Goal: Information Seeking & Learning: Find specific fact

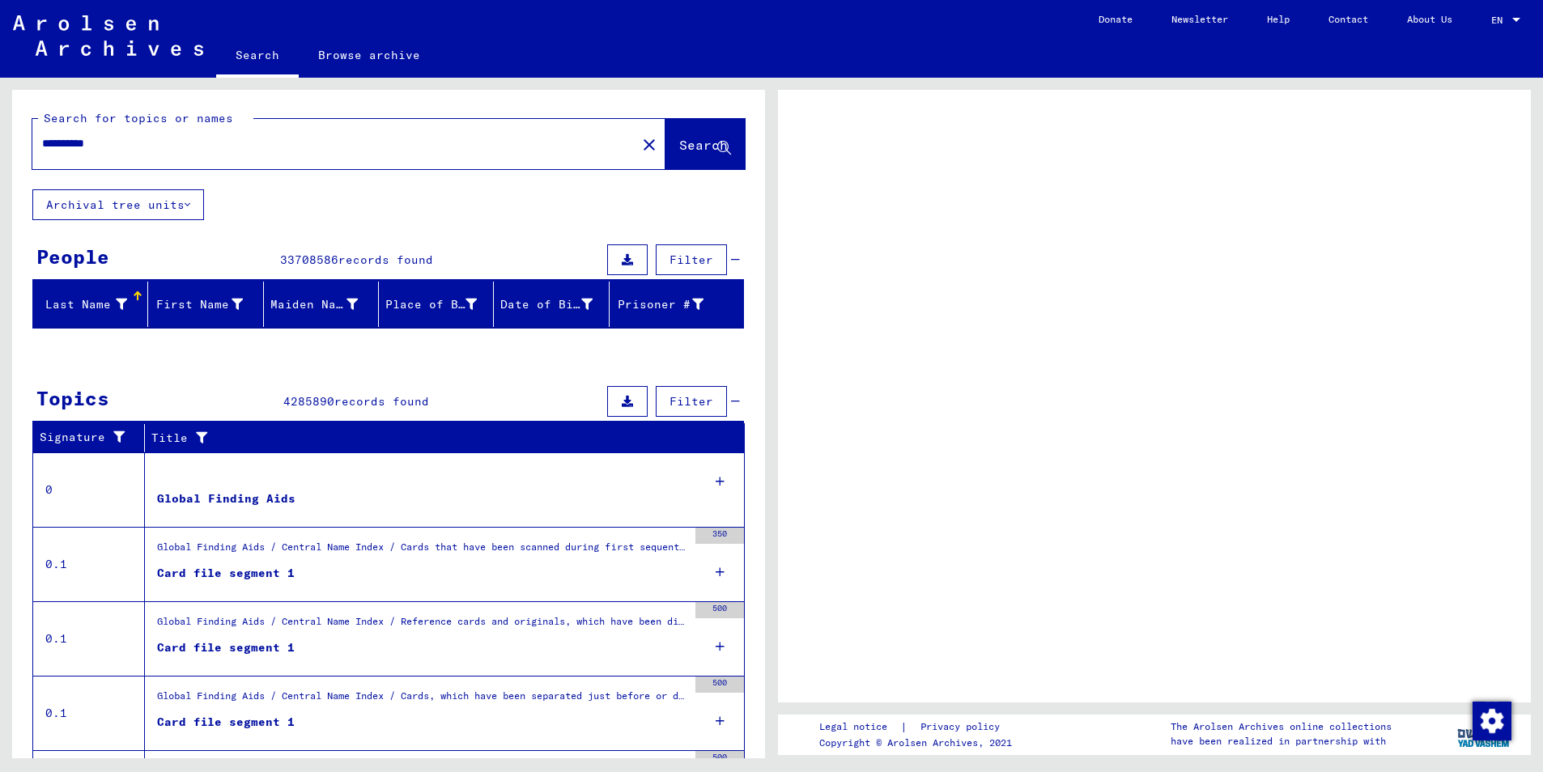
drag, startPoint x: 113, startPoint y: 147, endPoint x: 15, endPoint y: 148, distance: 97.2
click at [19, 147] on div "**********" at bounding box center [388, 140] width 753 height 100
click at [64, 147] on input "text" at bounding box center [334, 143] width 584 height 17
type input "******"
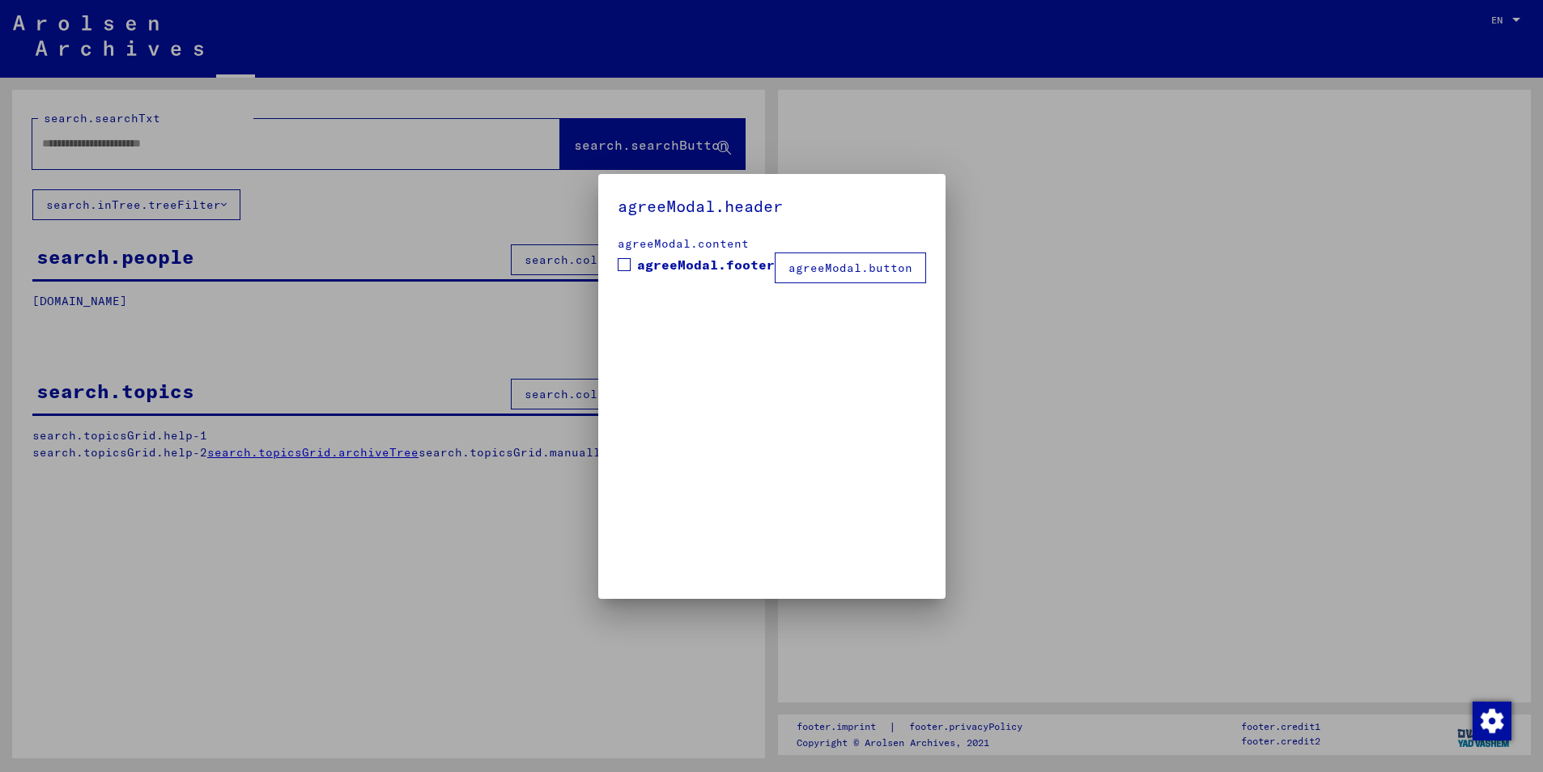
type input "**********"
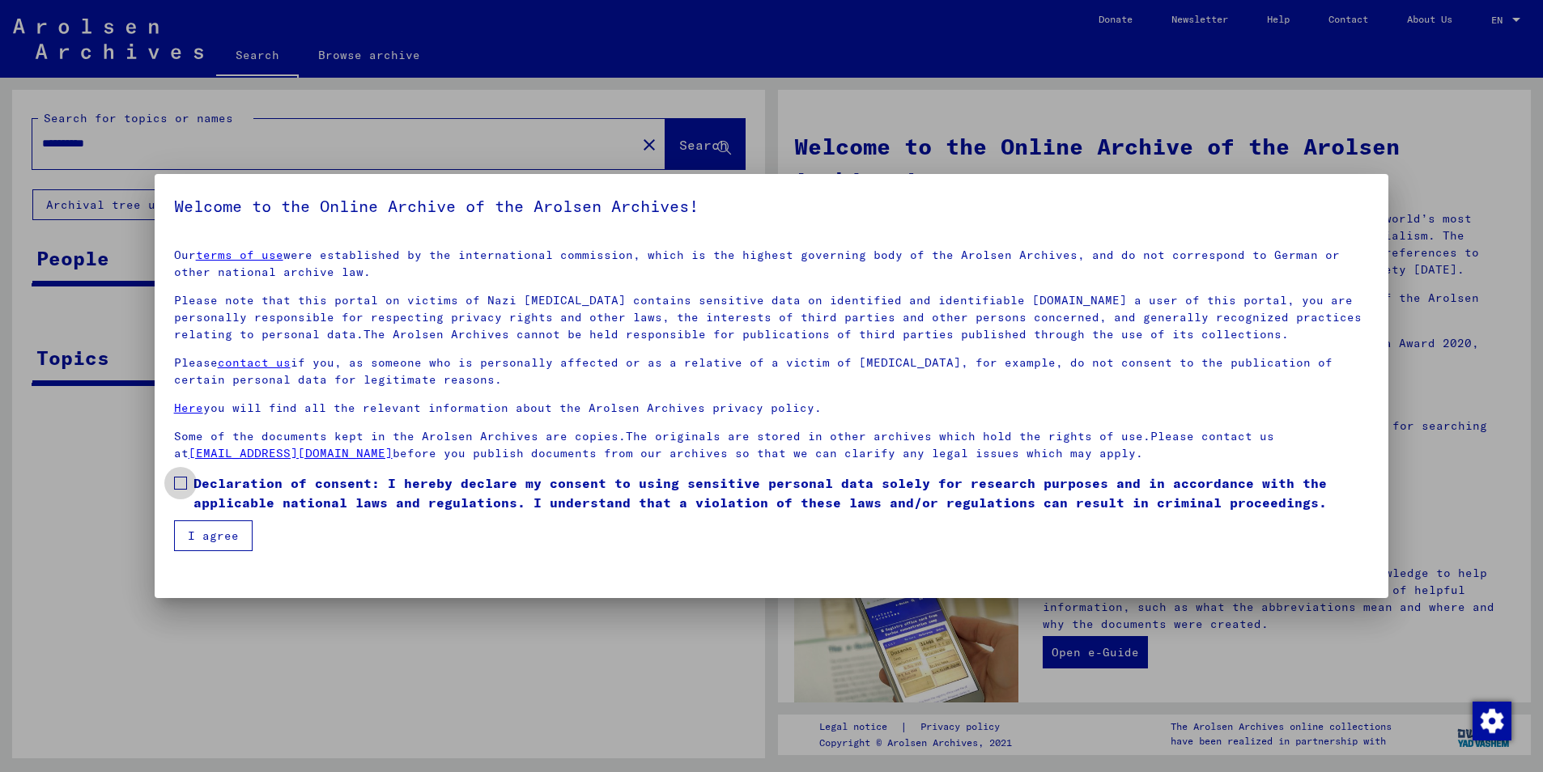
click at [177, 484] on span at bounding box center [180, 483] width 13 height 13
click at [224, 545] on button "I agree" at bounding box center [213, 536] width 79 height 31
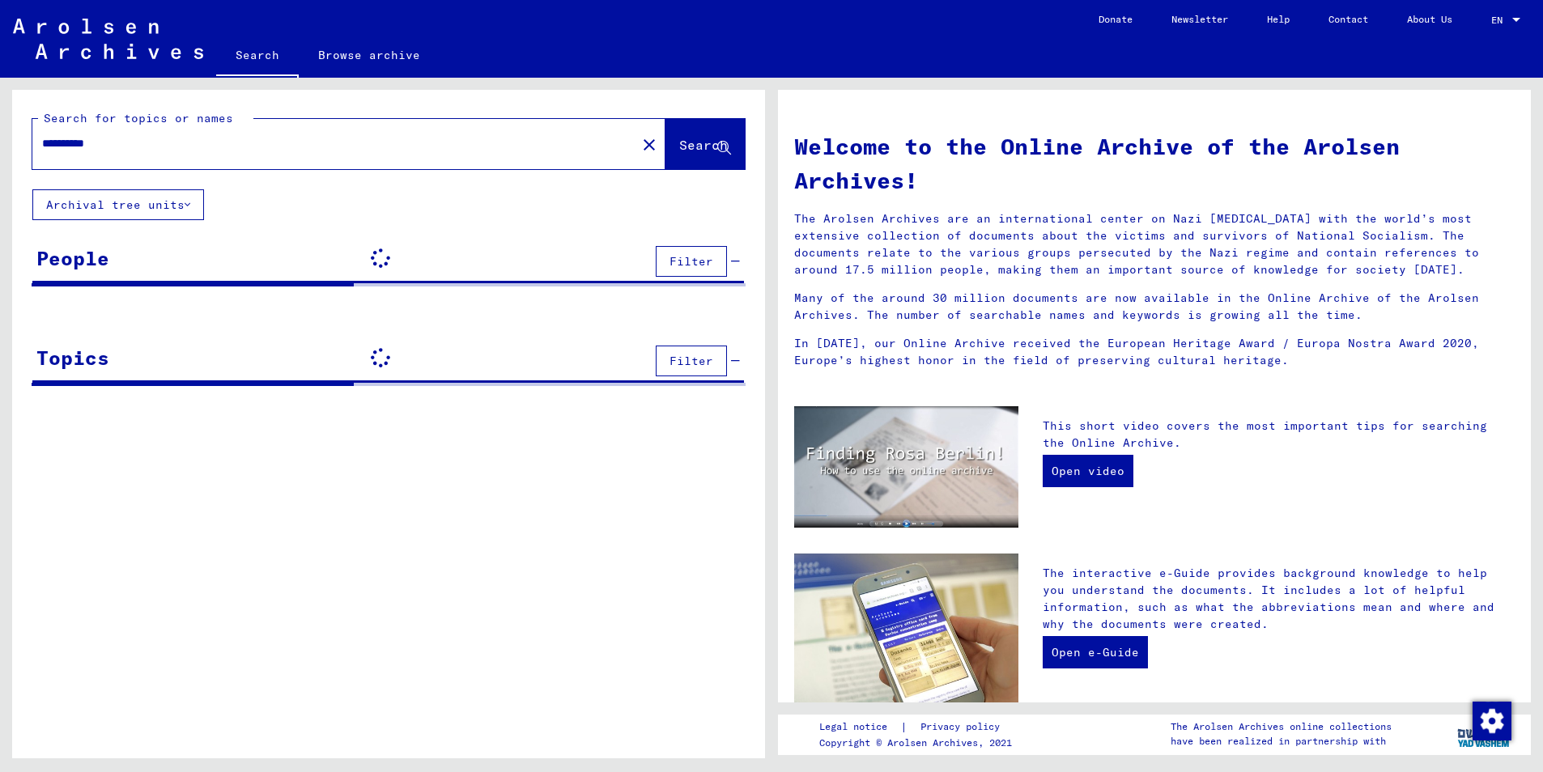
drag, startPoint x: 113, startPoint y: 147, endPoint x: 41, endPoint y: 152, distance: 71.5
click at [41, 152] on div "**********" at bounding box center [324, 143] width 584 height 36
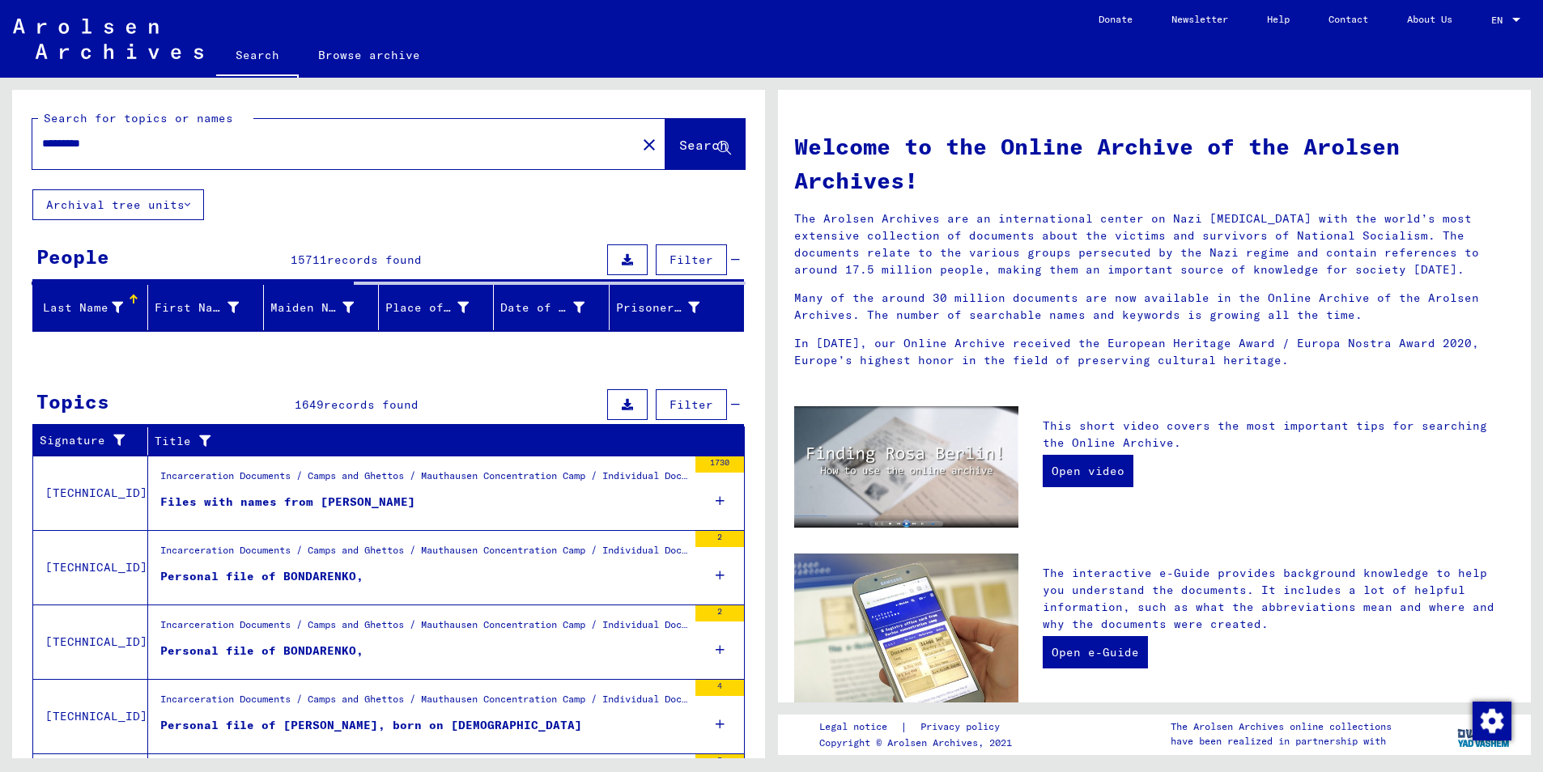
type input "*********"
click at [691, 134] on button "Search" at bounding box center [704, 144] width 79 height 50
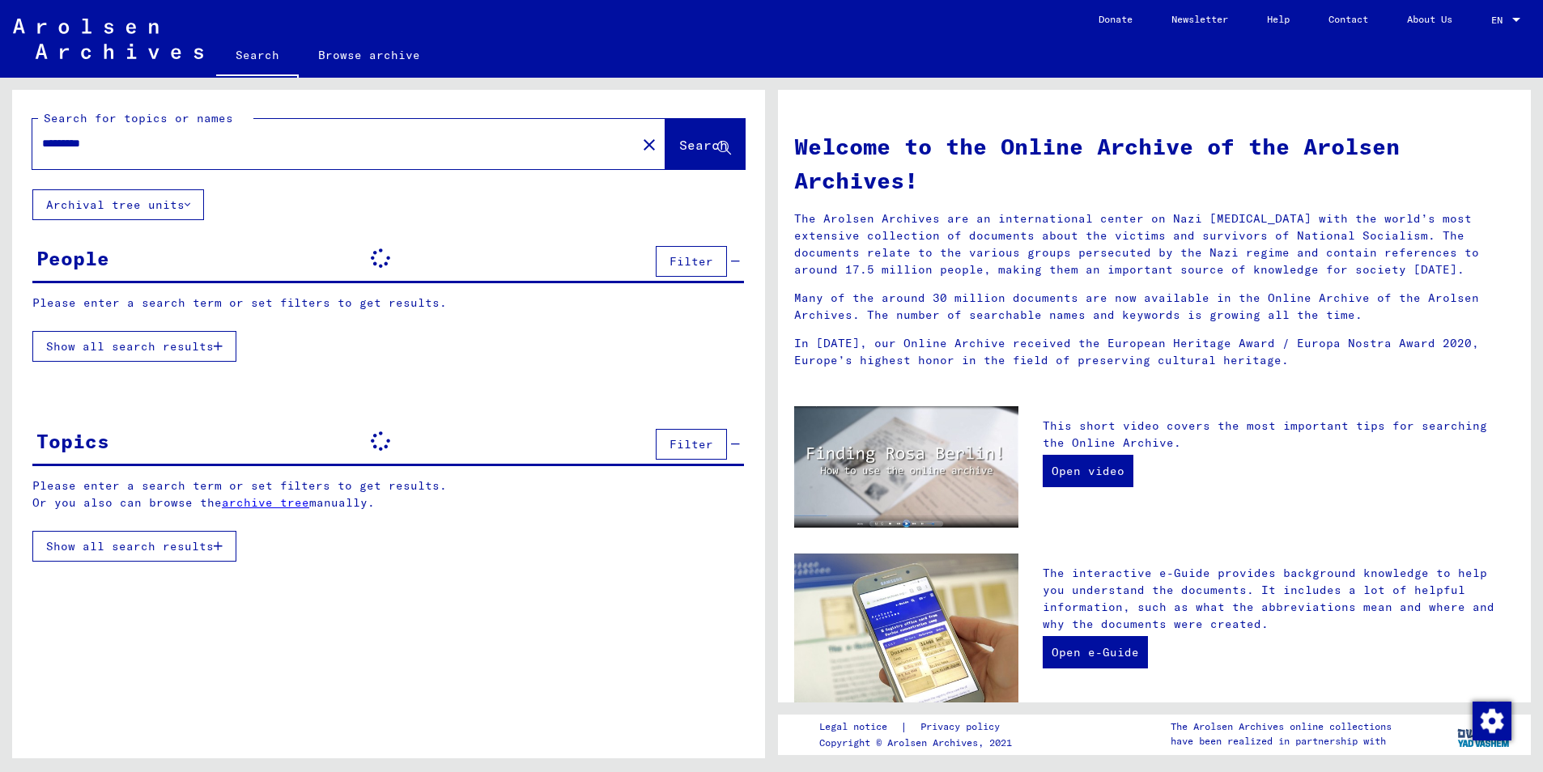
drag, startPoint x: 57, startPoint y: 142, endPoint x: 36, endPoint y: 142, distance: 21.0
click at [33, 142] on div "*********" at bounding box center [324, 143] width 584 height 36
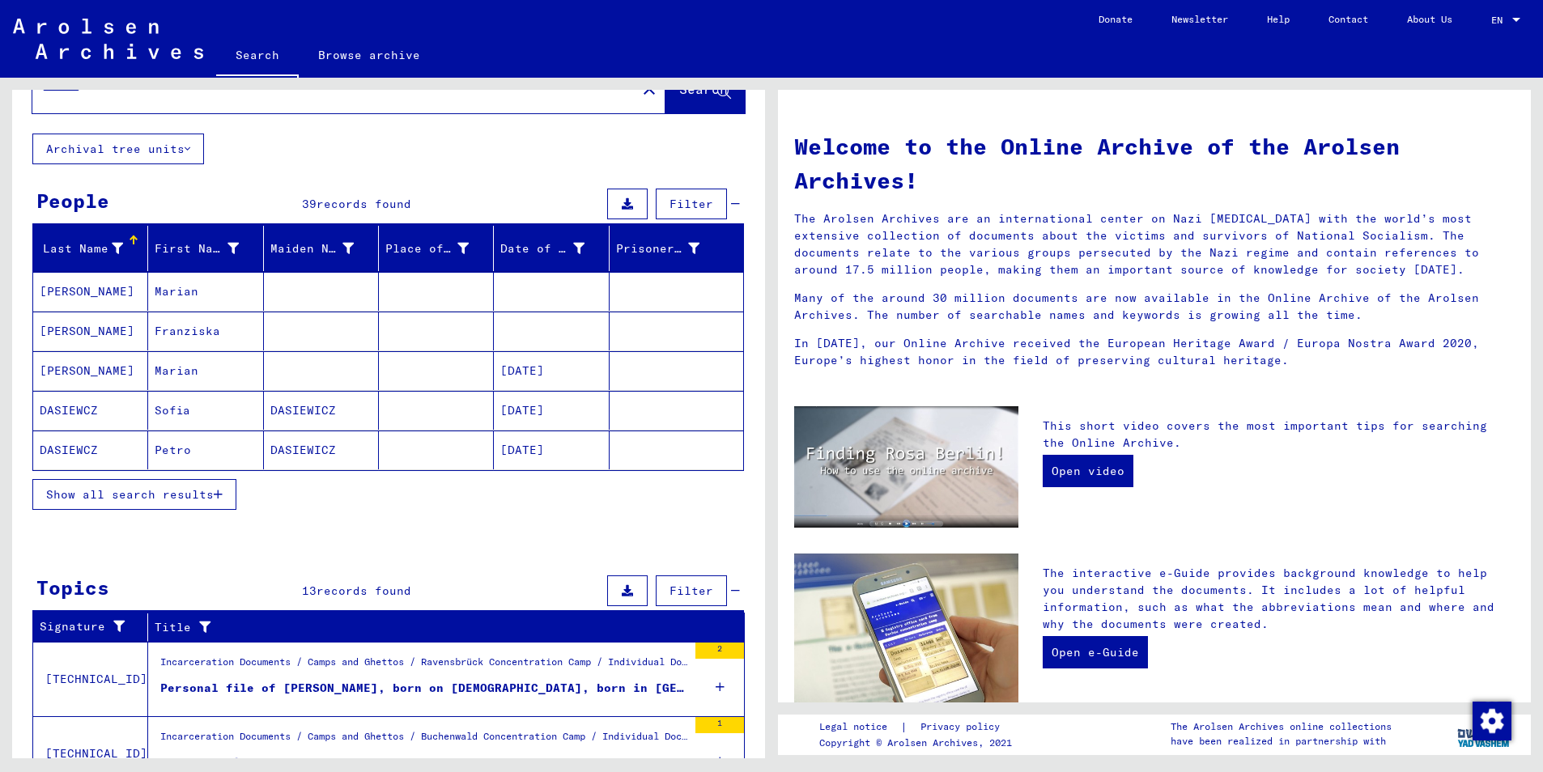
scroll to position [81, 0]
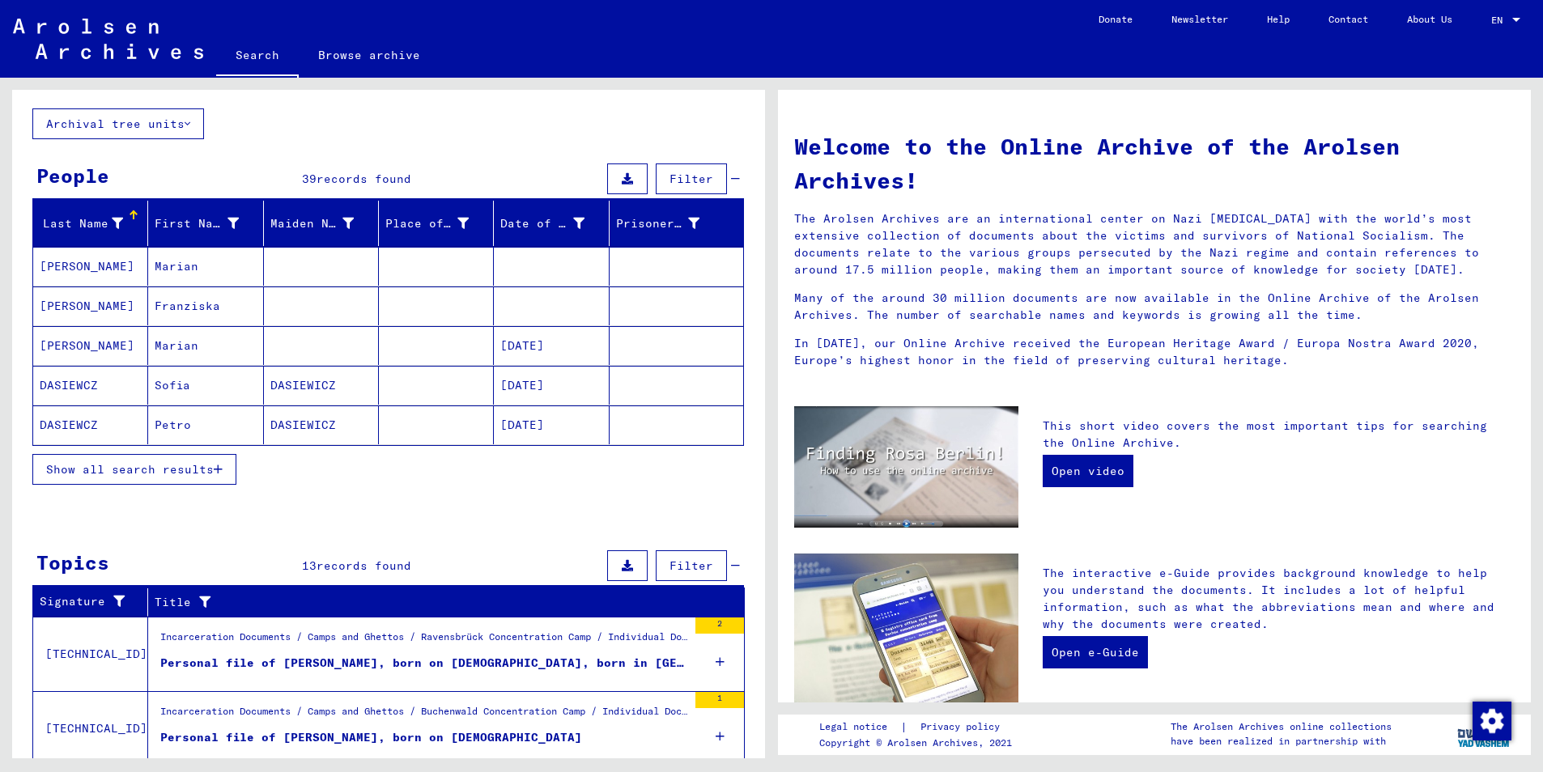
click at [72, 466] on span "Show all search results" at bounding box center [130, 469] width 168 height 15
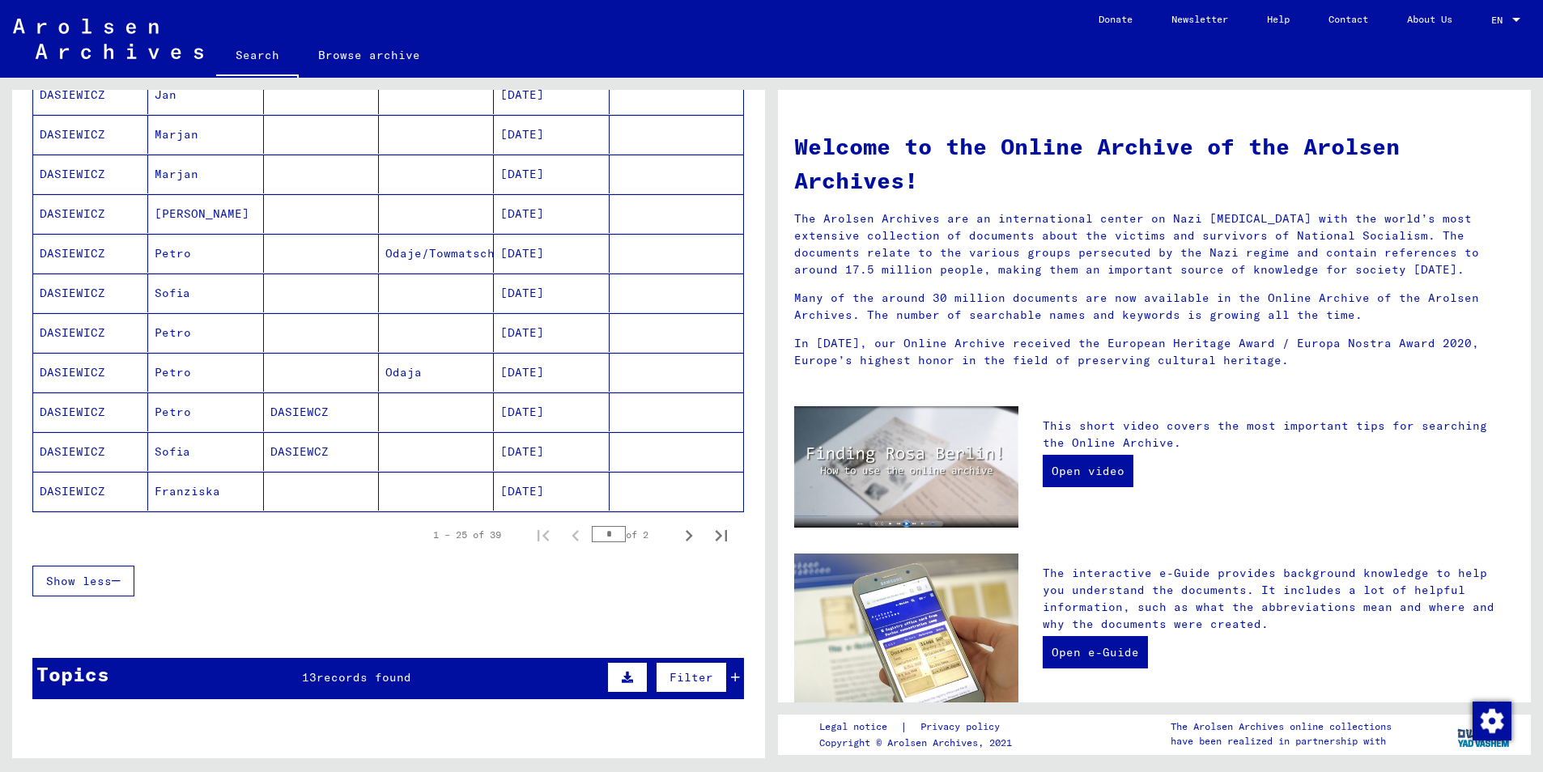
scroll to position [810, 0]
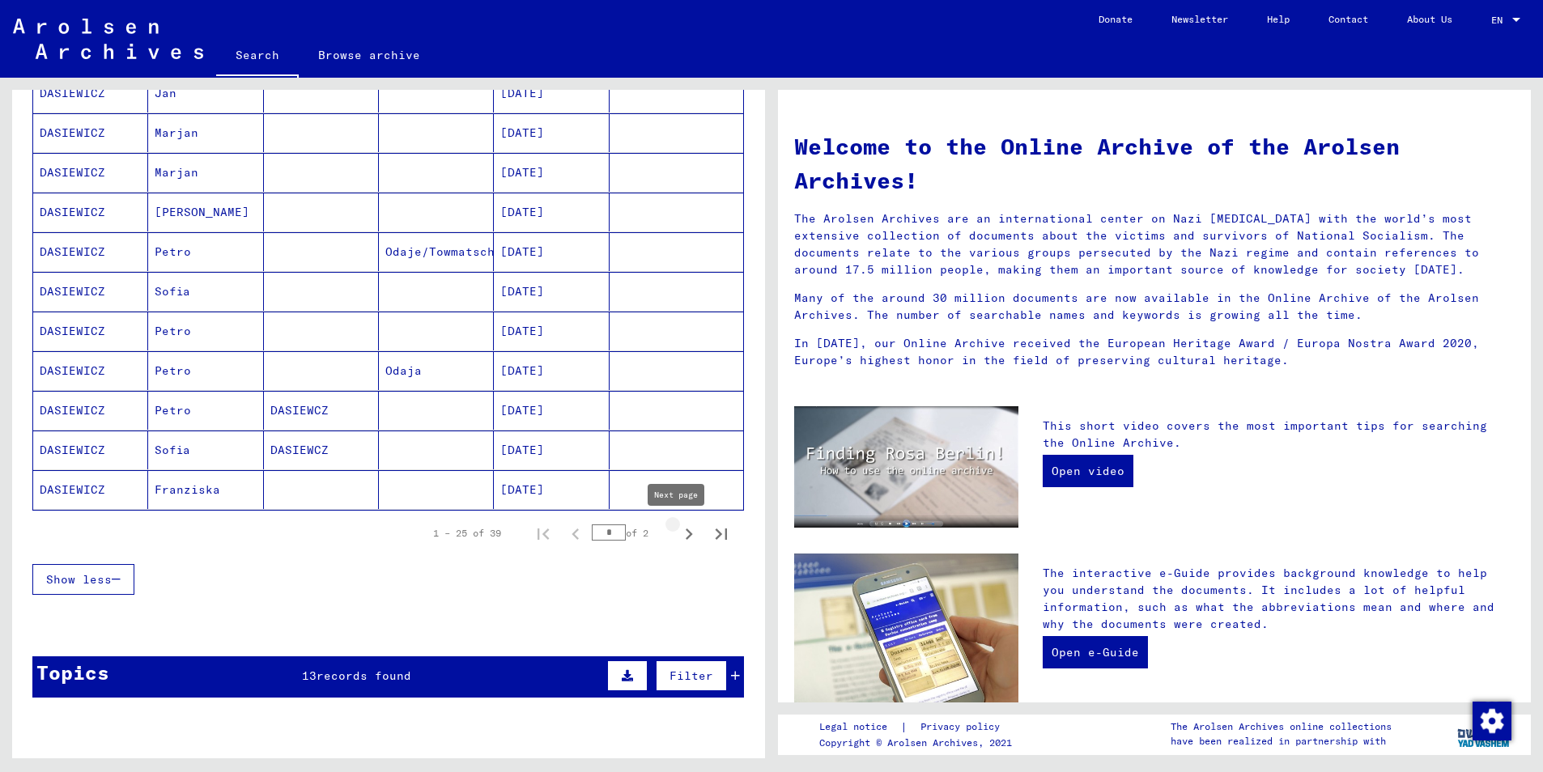
click at [686, 537] on icon "Next page" at bounding box center [689, 534] width 7 height 11
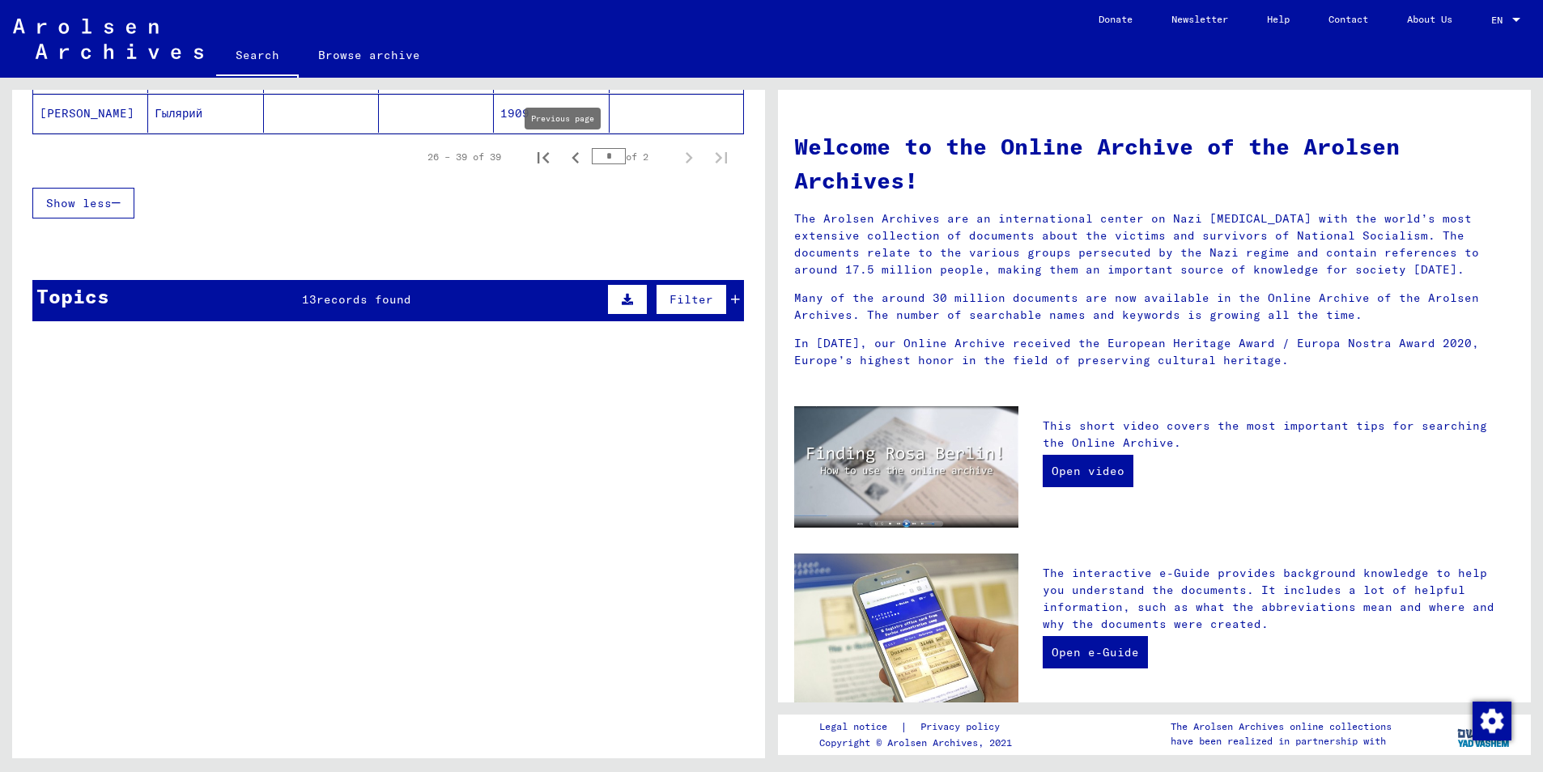
click at [564, 156] on icon "Previous page" at bounding box center [575, 158] width 23 height 23
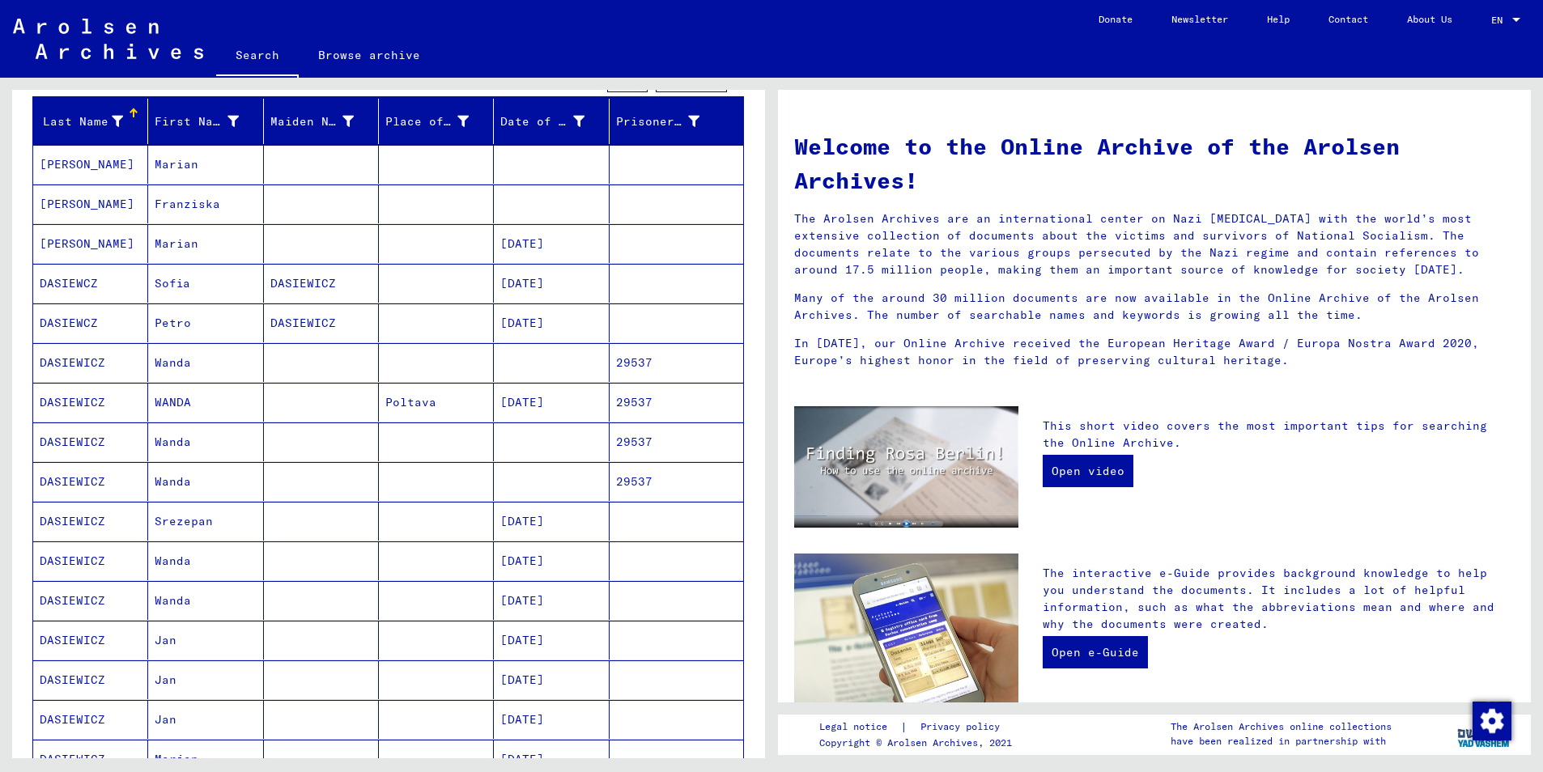
scroll to position [102, 0]
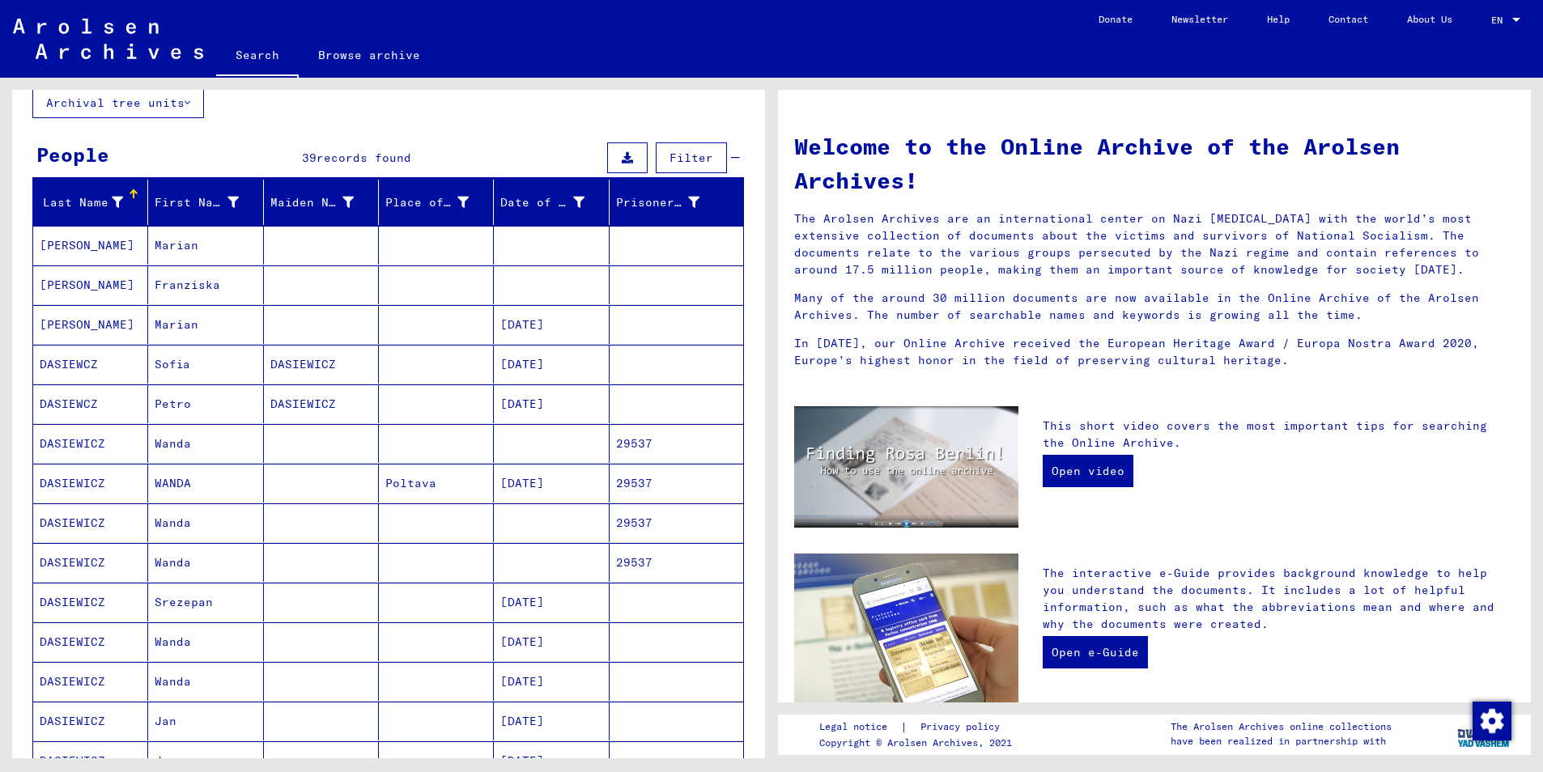
click at [92, 256] on mat-cell "[PERSON_NAME]" at bounding box center [90, 245] width 115 height 39
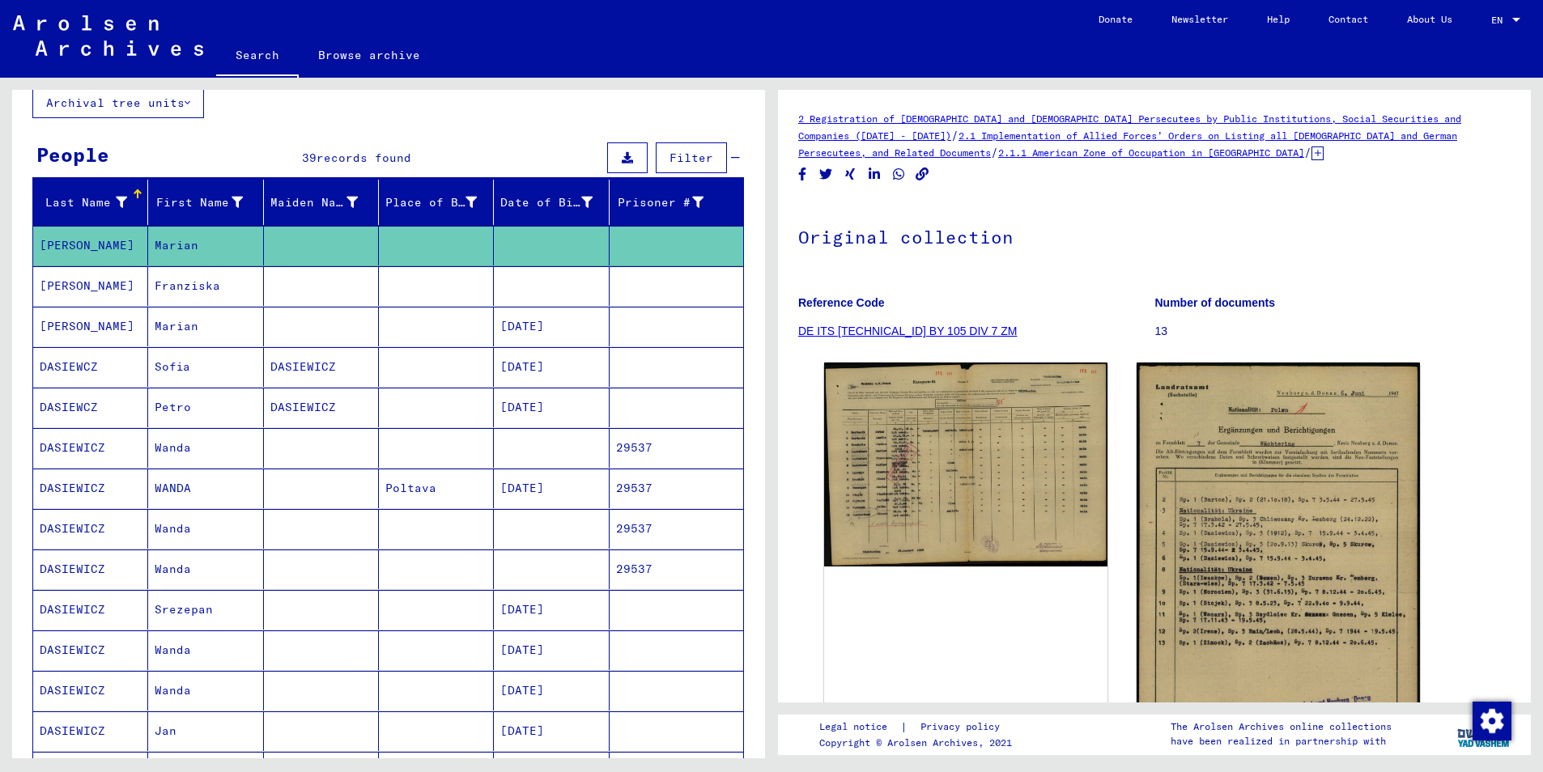
click at [76, 327] on mat-cell "[PERSON_NAME]" at bounding box center [90, 327] width 115 height 40
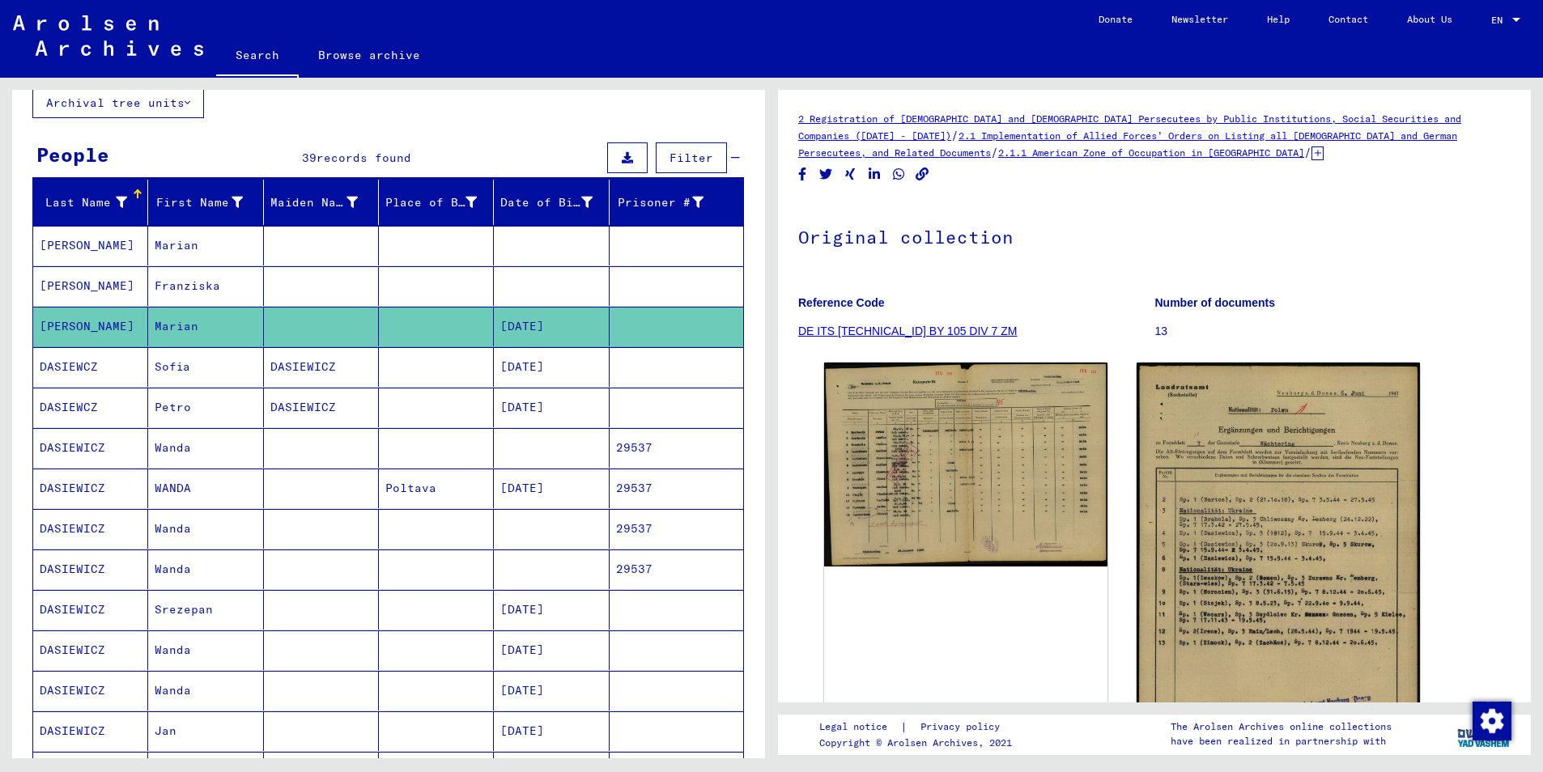
click at [66, 372] on mat-cell "DASIEWCZ" at bounding box center [90, 367] width 115 height 40
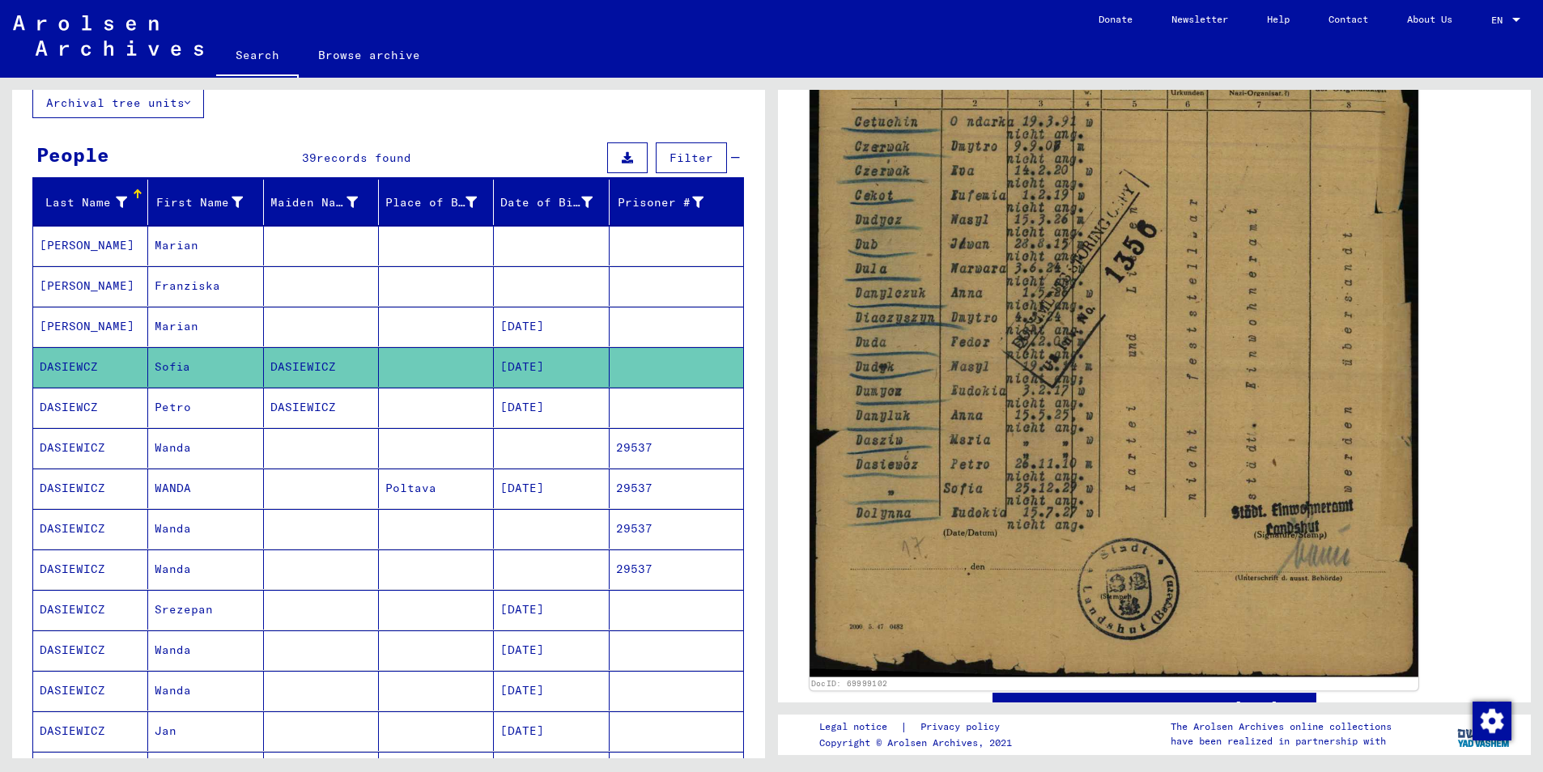
scroll to position [567, 0]
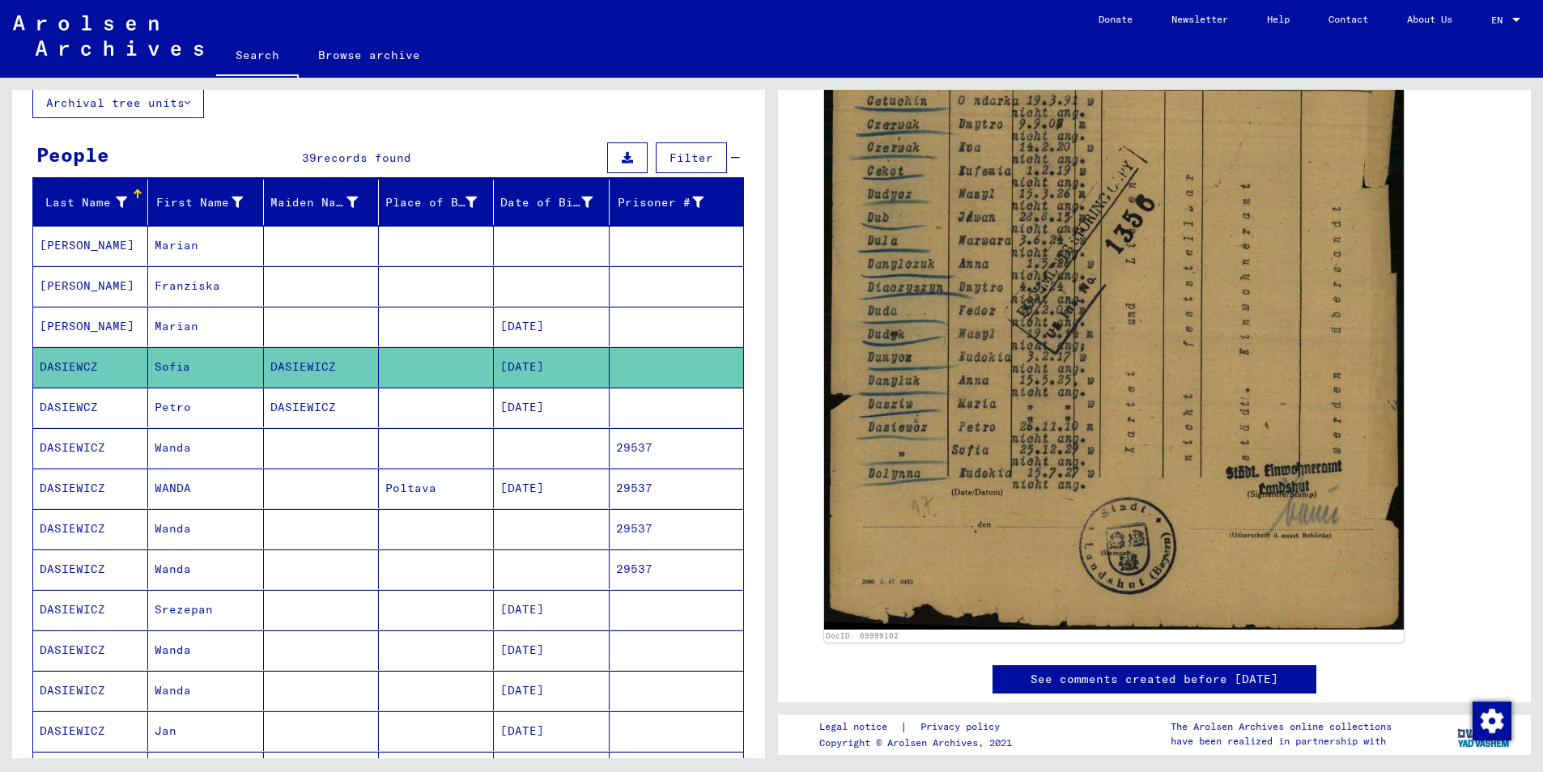
click at [82, 407] on mat-cell "DASIEWCZ" at bounding box center [90, 408] width 115 height 40
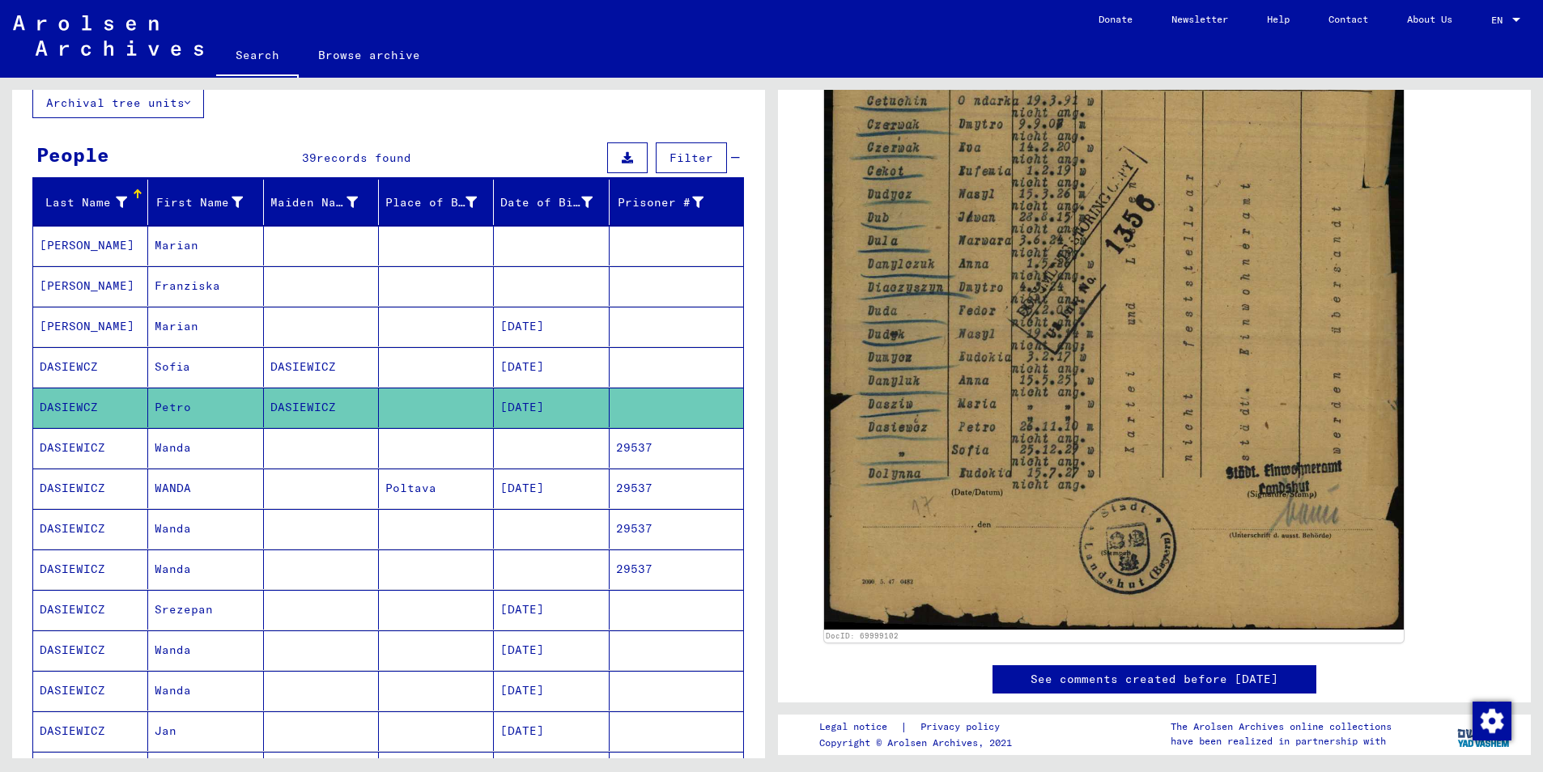
click at [68, 453] on mat-cell "DASIEWICZ" at bounding box center [90, 448] width 115 height 40
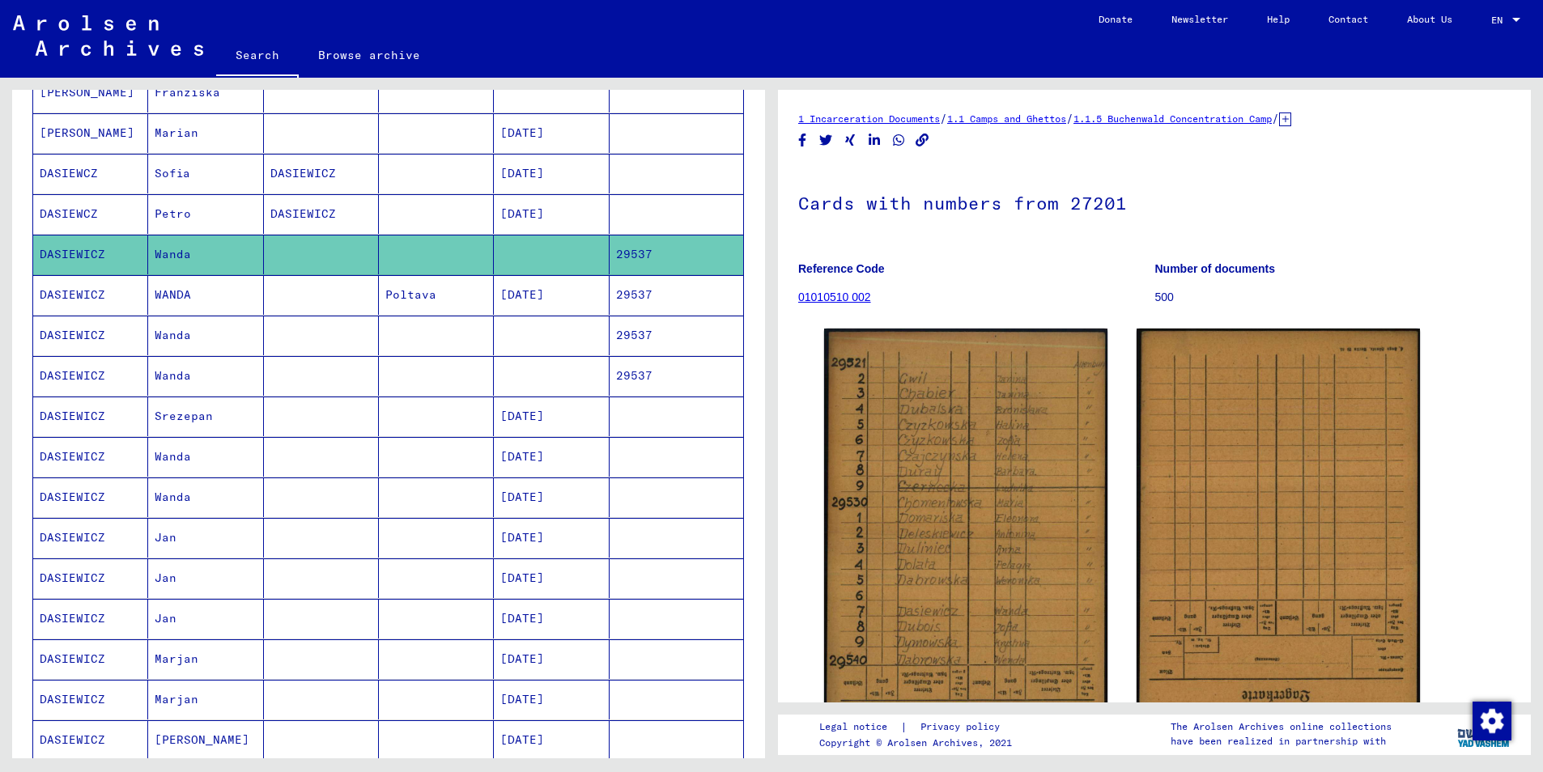
scroll to position [345, 0]
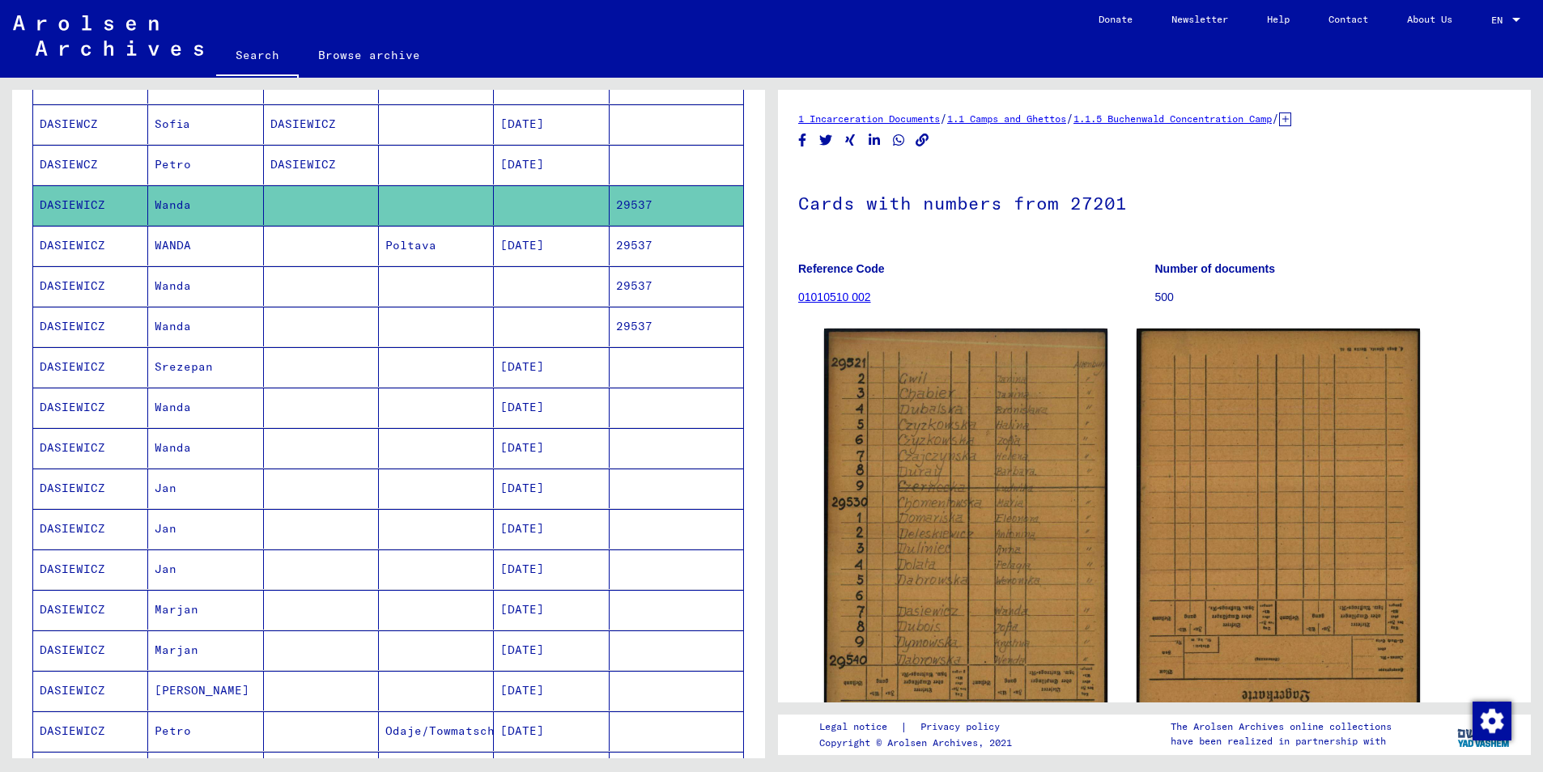
click at [88, 491] on mat-cell "DASIEWICZ" at bounding box center [90, 489] width 115 height 40
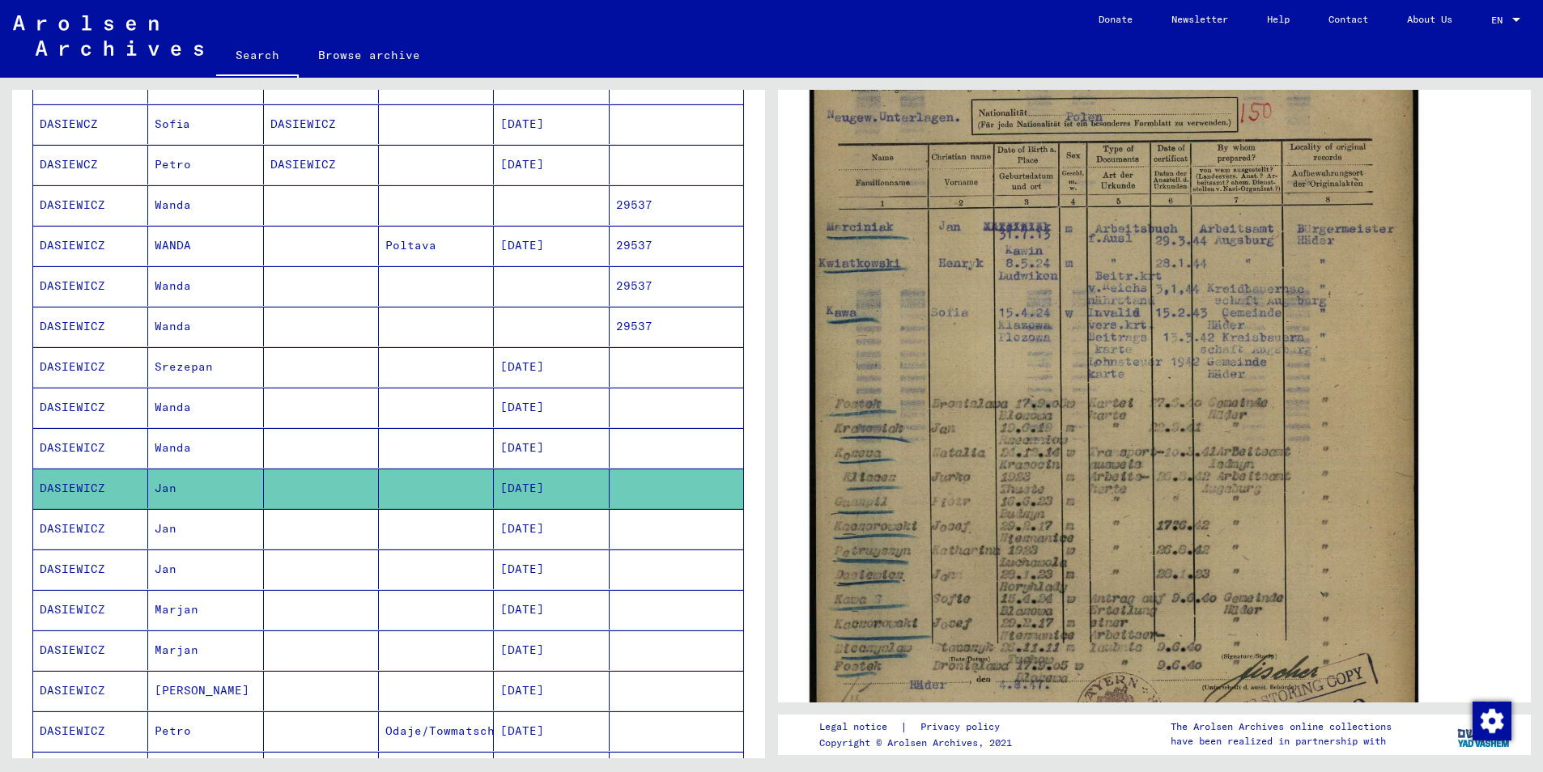
scroll to position [486, 0]
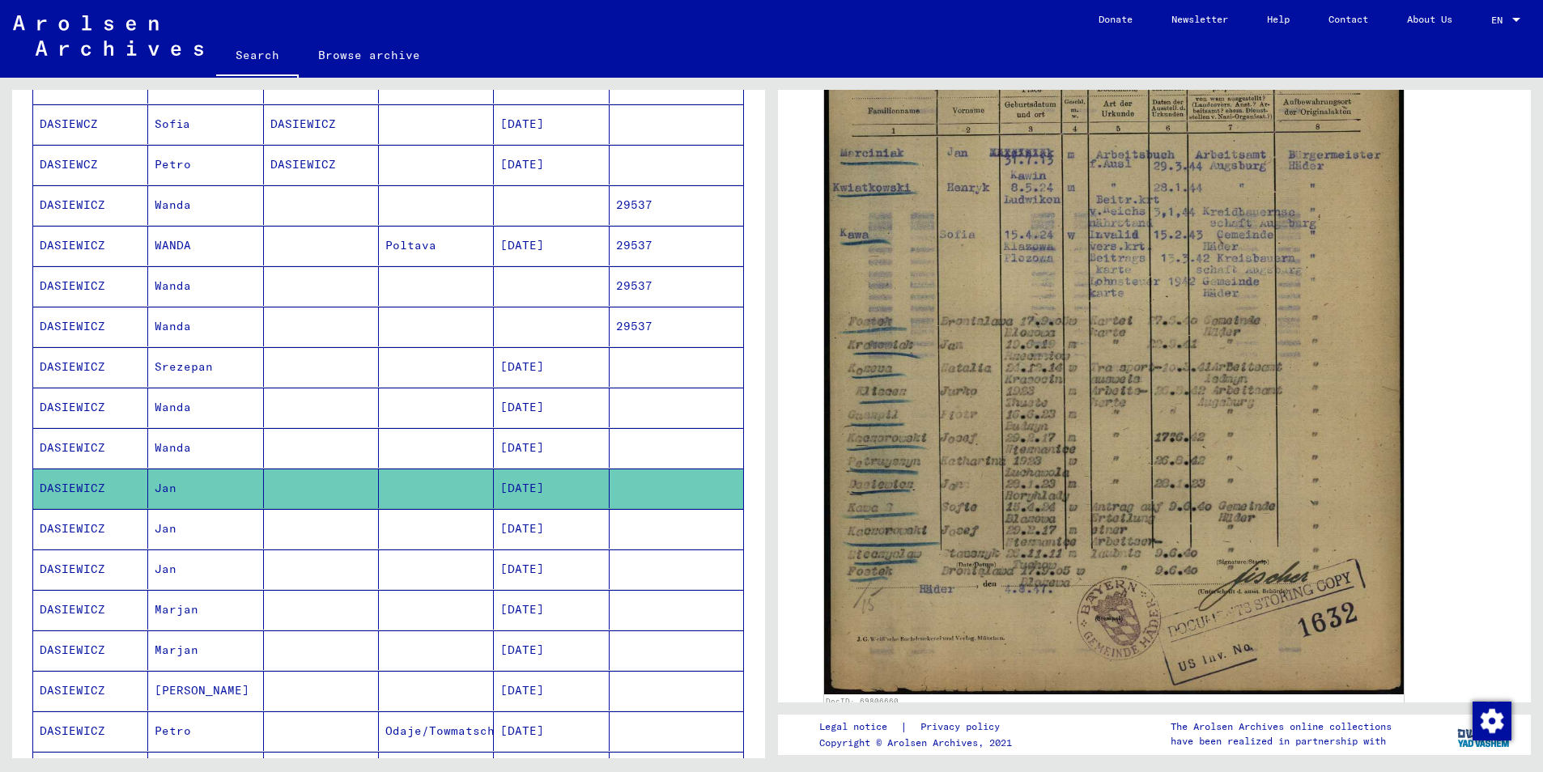
click at [98, 614] on mat-cell "DASIEWICZ" at bounding box center [90, 610] width 115 height 40
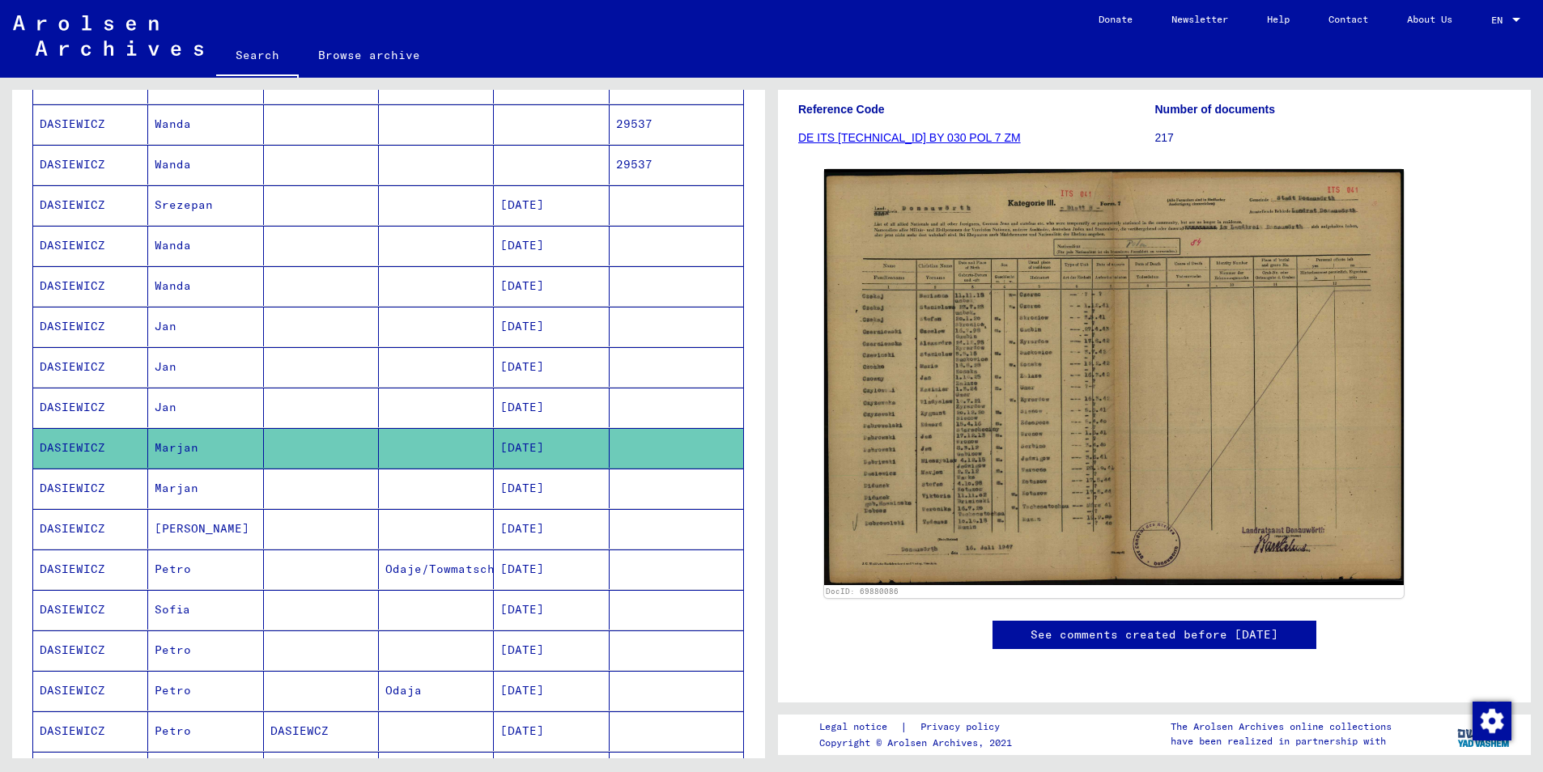
scroll to position [588, 0]
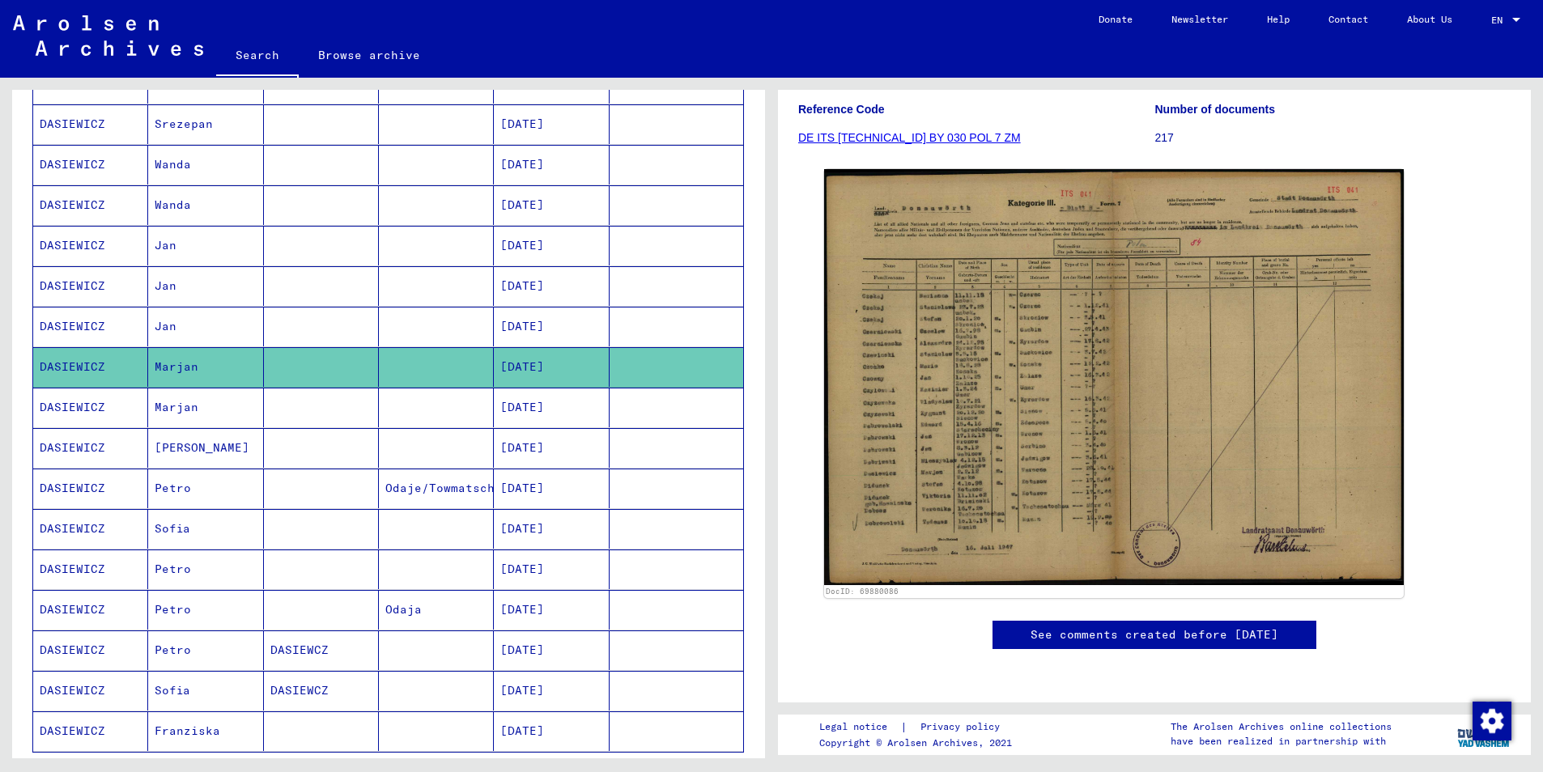
click at [83, 608] on mat-cell "DASIEWICZ" at bounding box center [90, 610] width 115 height 40
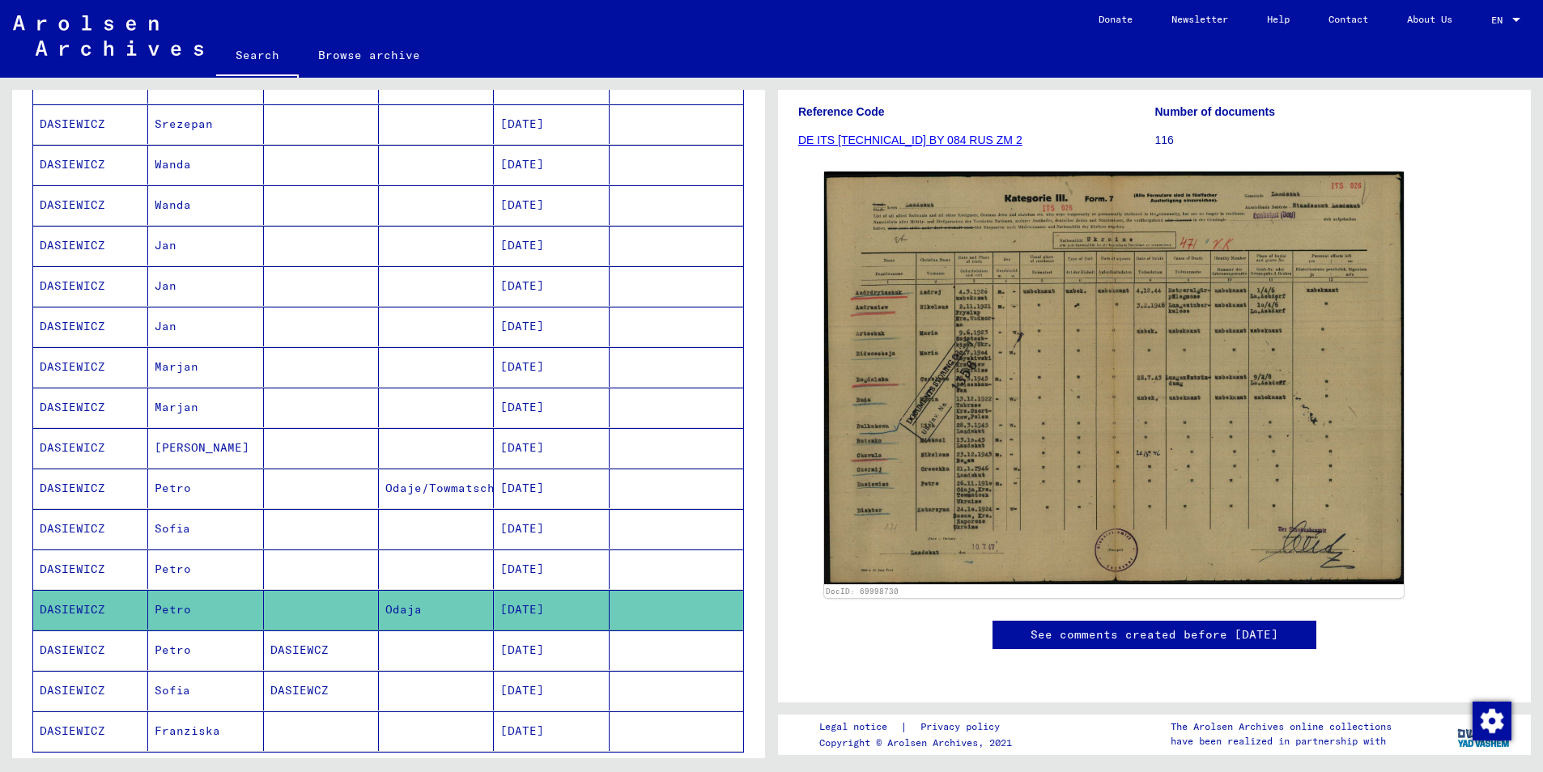
scroll to position [162, 0]
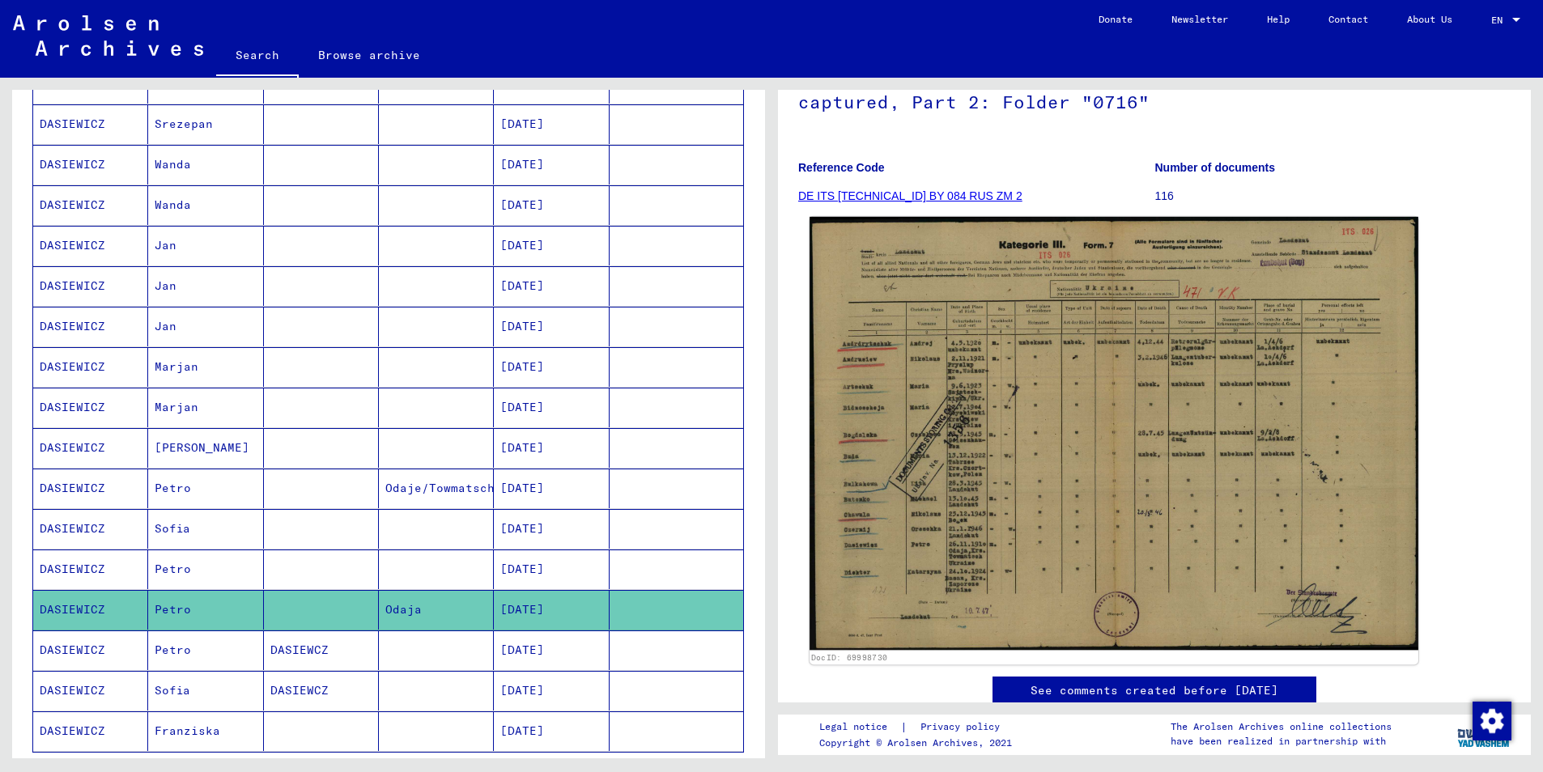
click at [1112, 419] on img at bounding box center [1114, 434] width 609 height 434
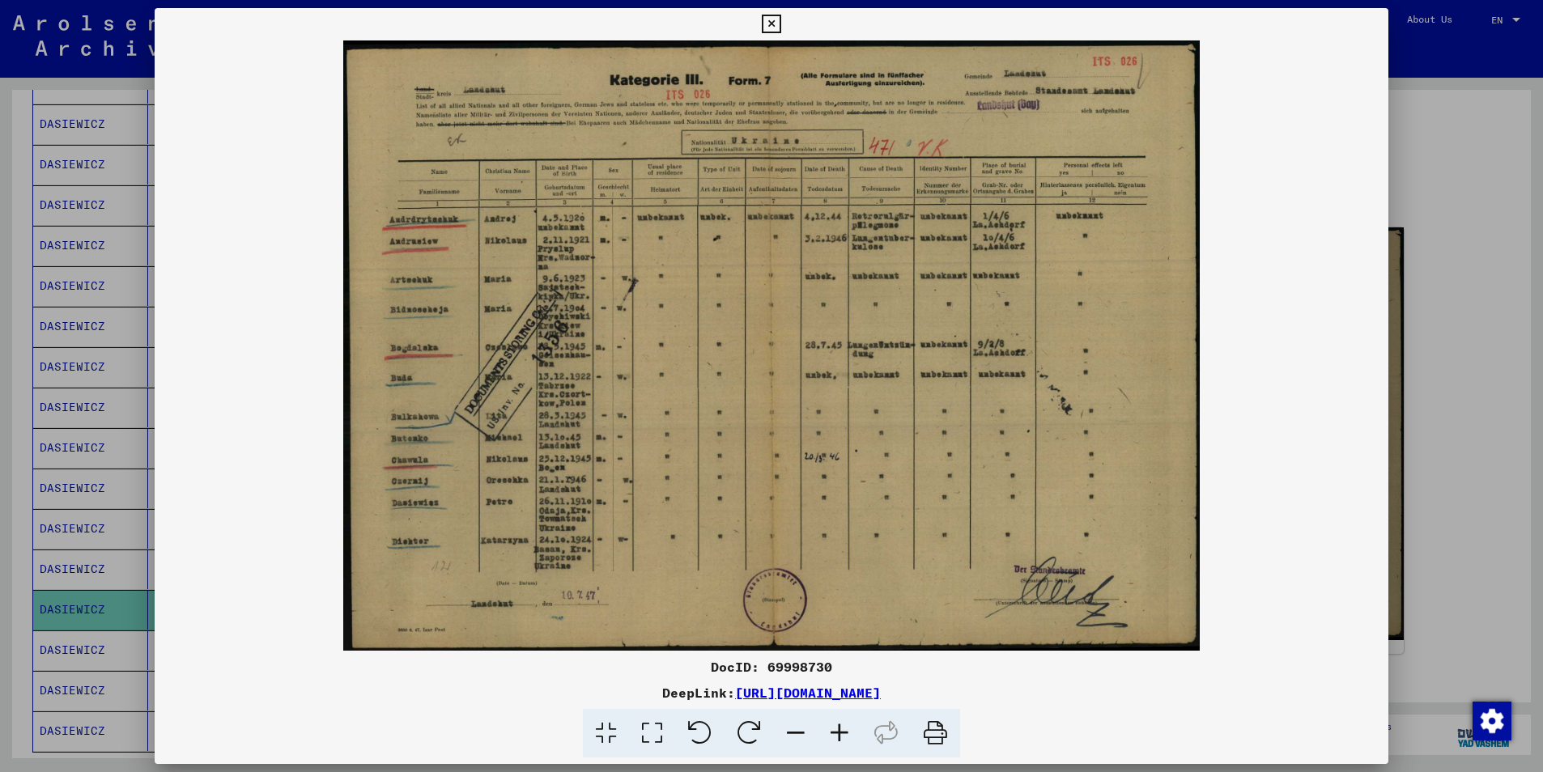
click at [780, 27] on icon at bounding box center [771, 24] width 19 height 19
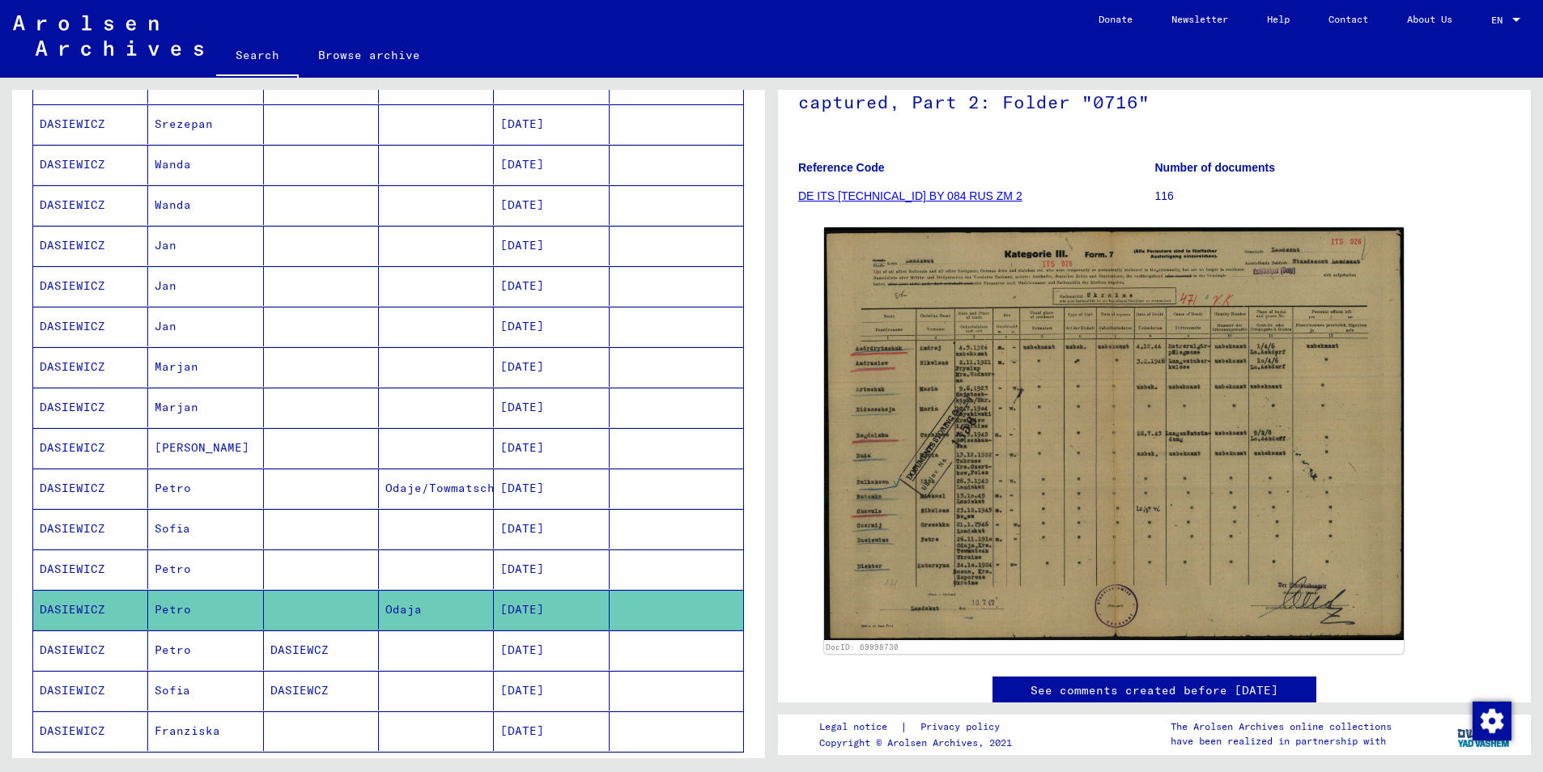
click at [60, 641] on mat-cell "DASIEWICZ" at bounding box center [90, 651] width 115 height 40
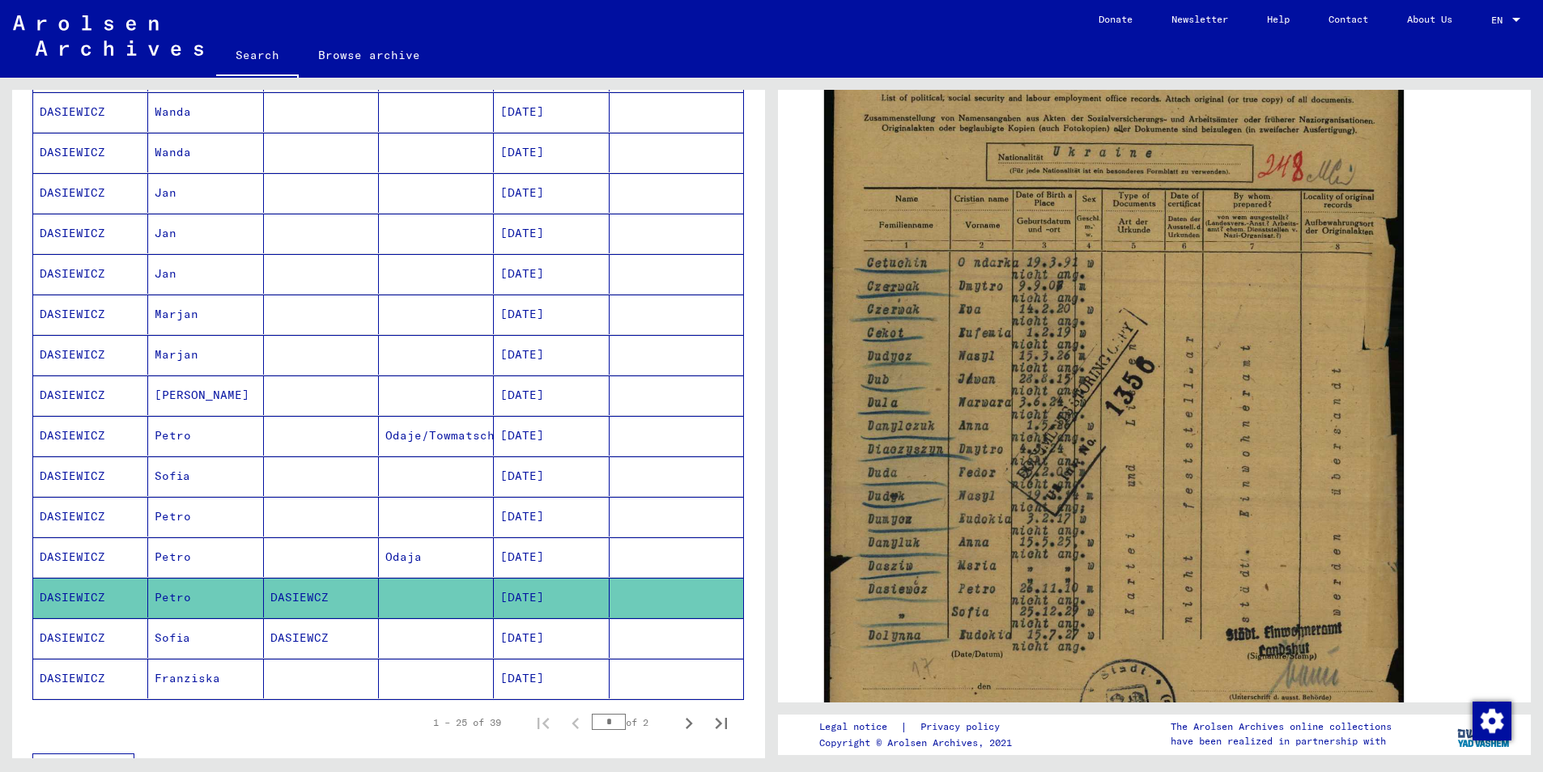
scroll to position [669, 0]
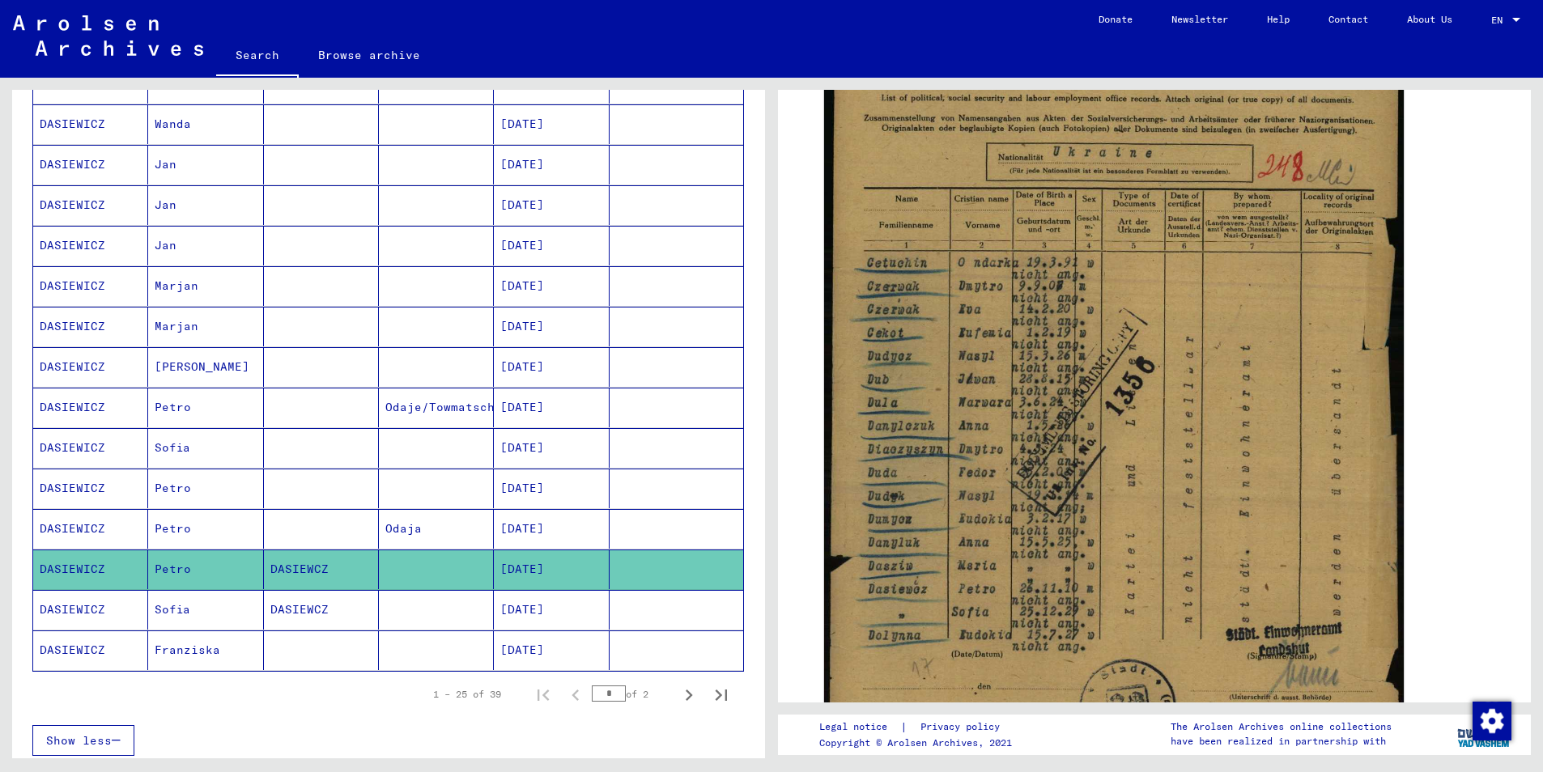
click at [53, 648] on mat-cell "DASIEWICZ" at bounding box center [90, 651] width 115 height 40
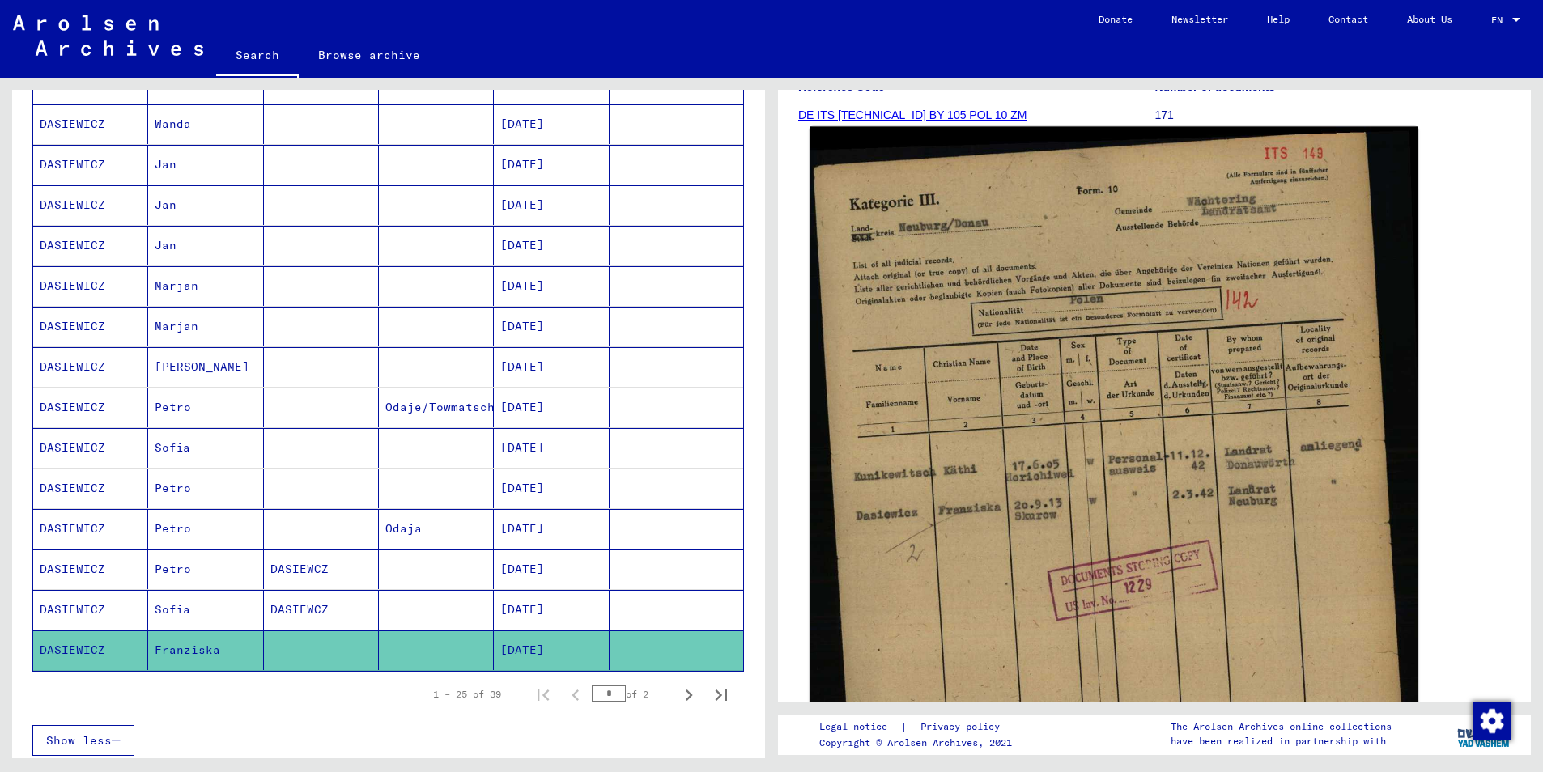
scroll to position [243, 0]
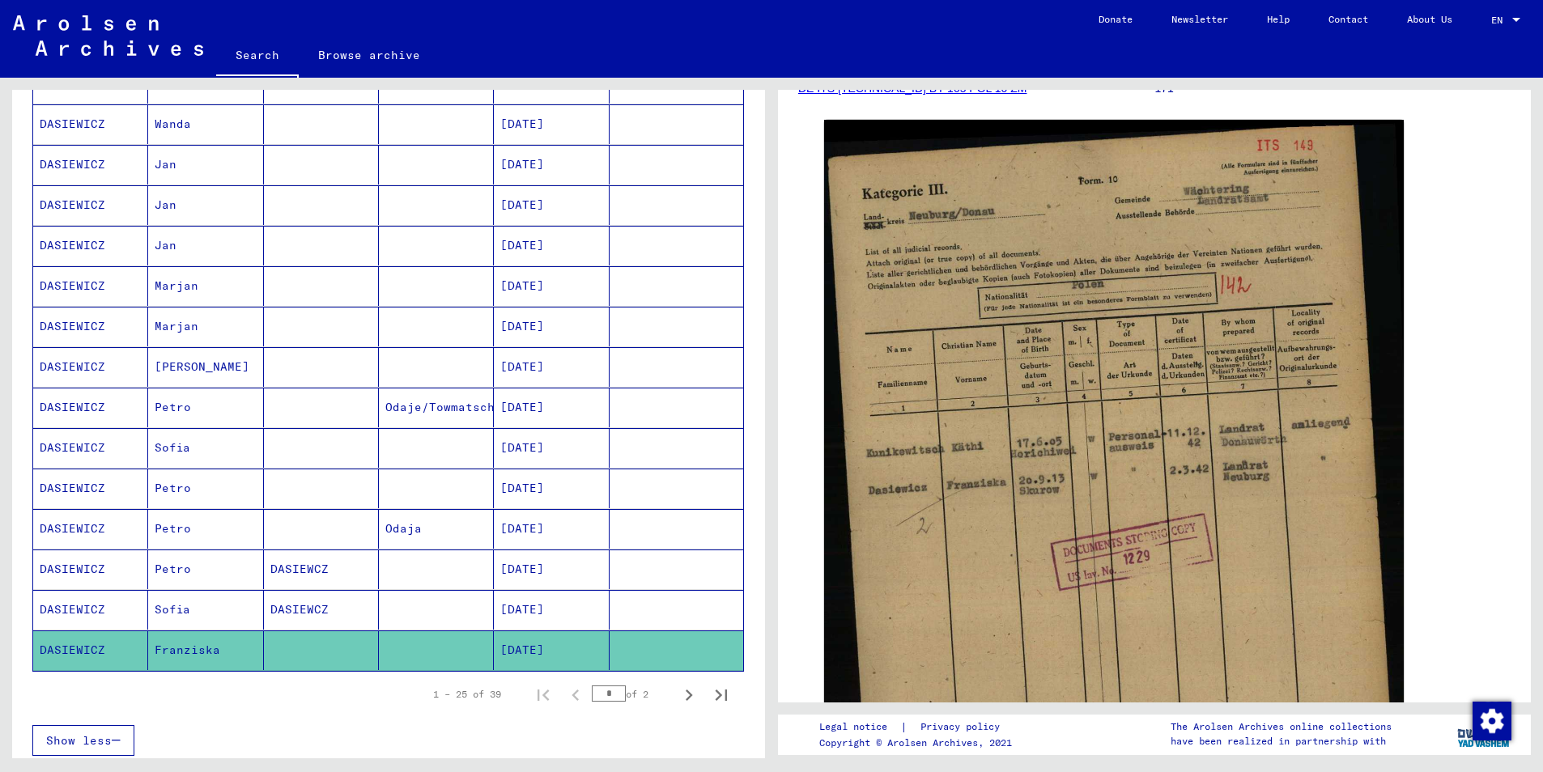
click at [88, 610] on mat-cell "DASIEWICZ" at bounding box center [90, 610] width 115 height 40
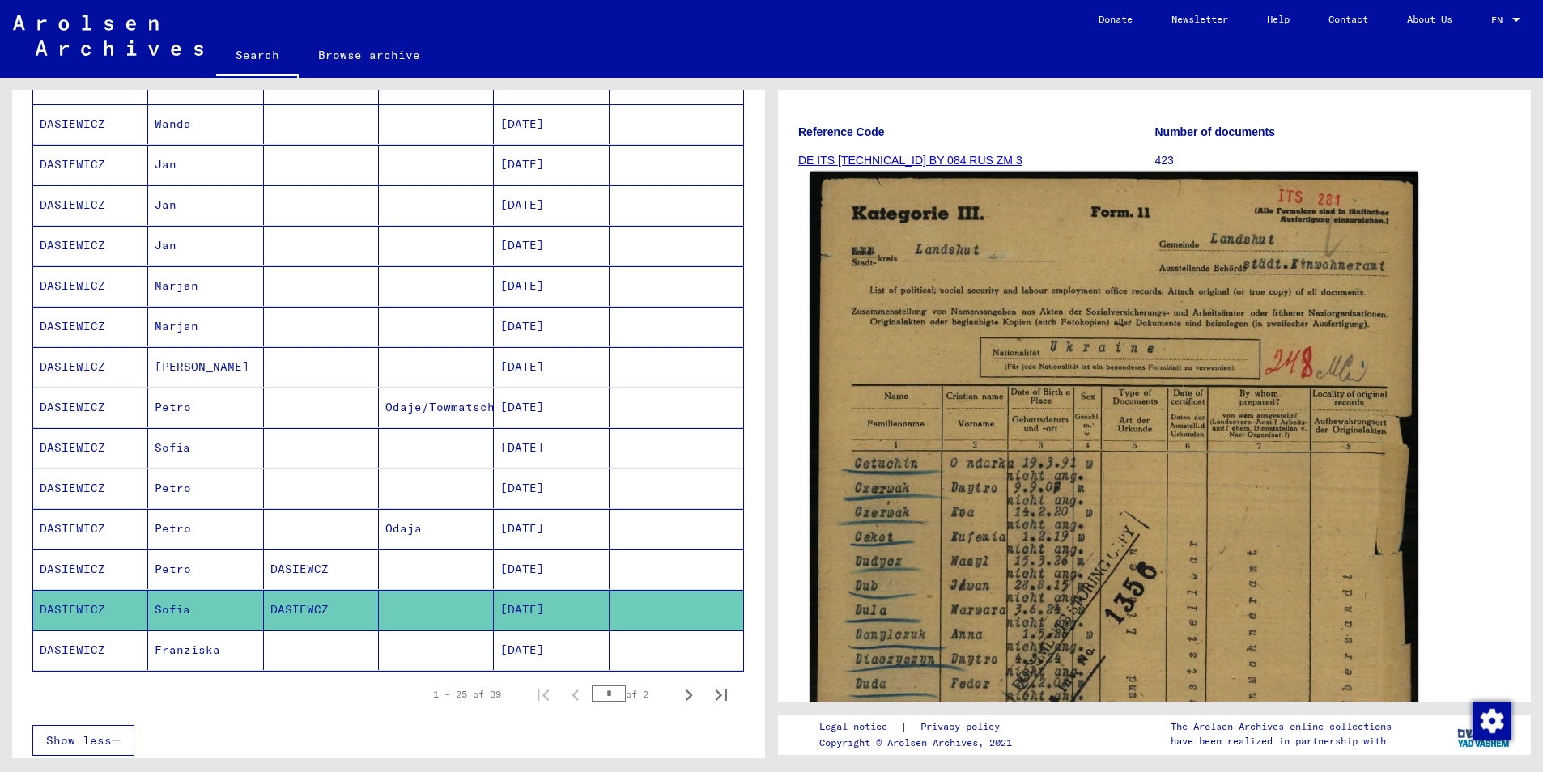
scroll to position [162, 0]
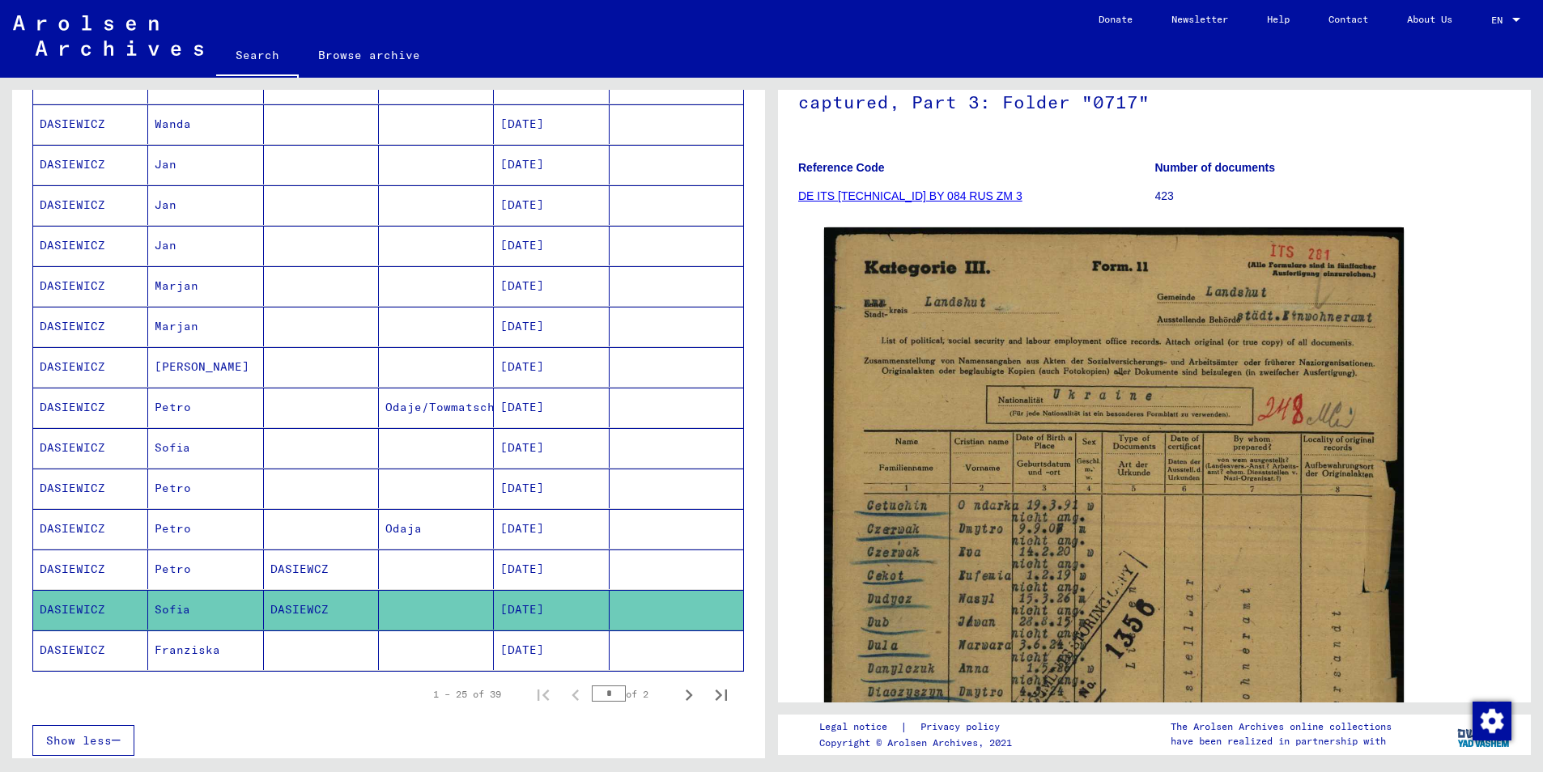
click at [52, 405] on mat-cell "DASIEWICZ" at bounding box center [90, 408] width 115 height 40
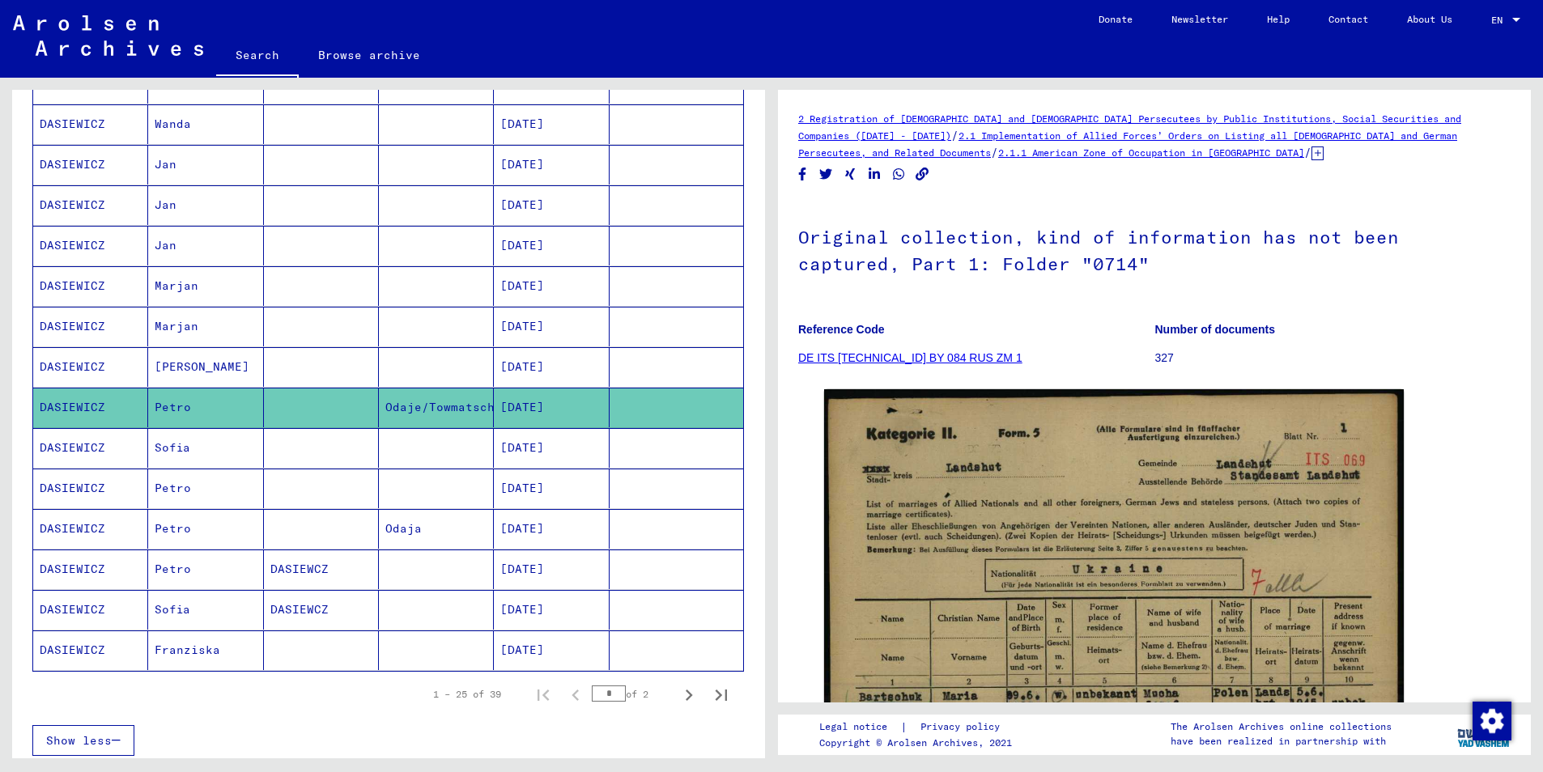
click at [83, 374] on mat-cell "DASIEWICZ" at bounding box center [90, 367] width 115 height 40
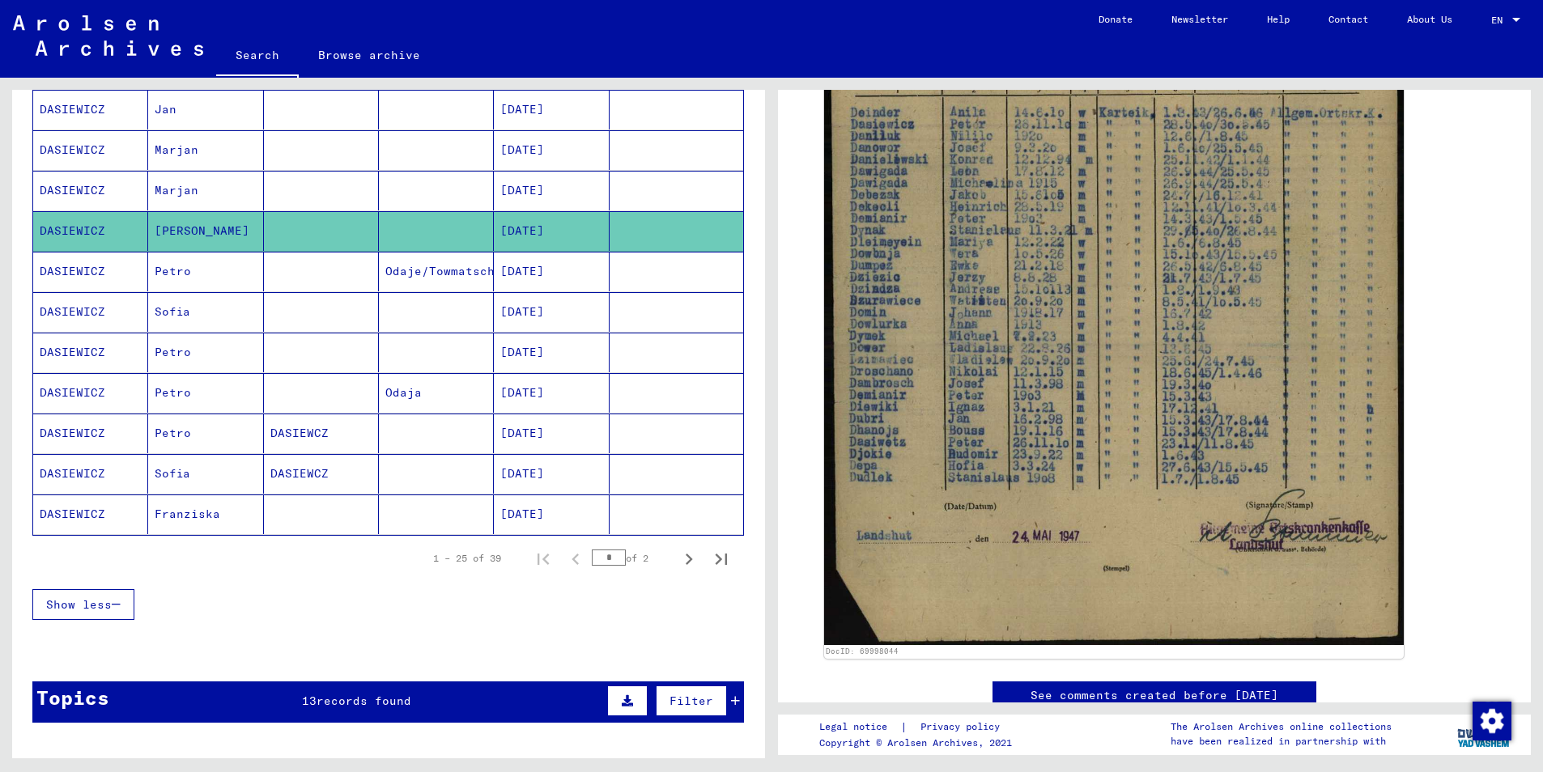
scroll to position [831, 0]
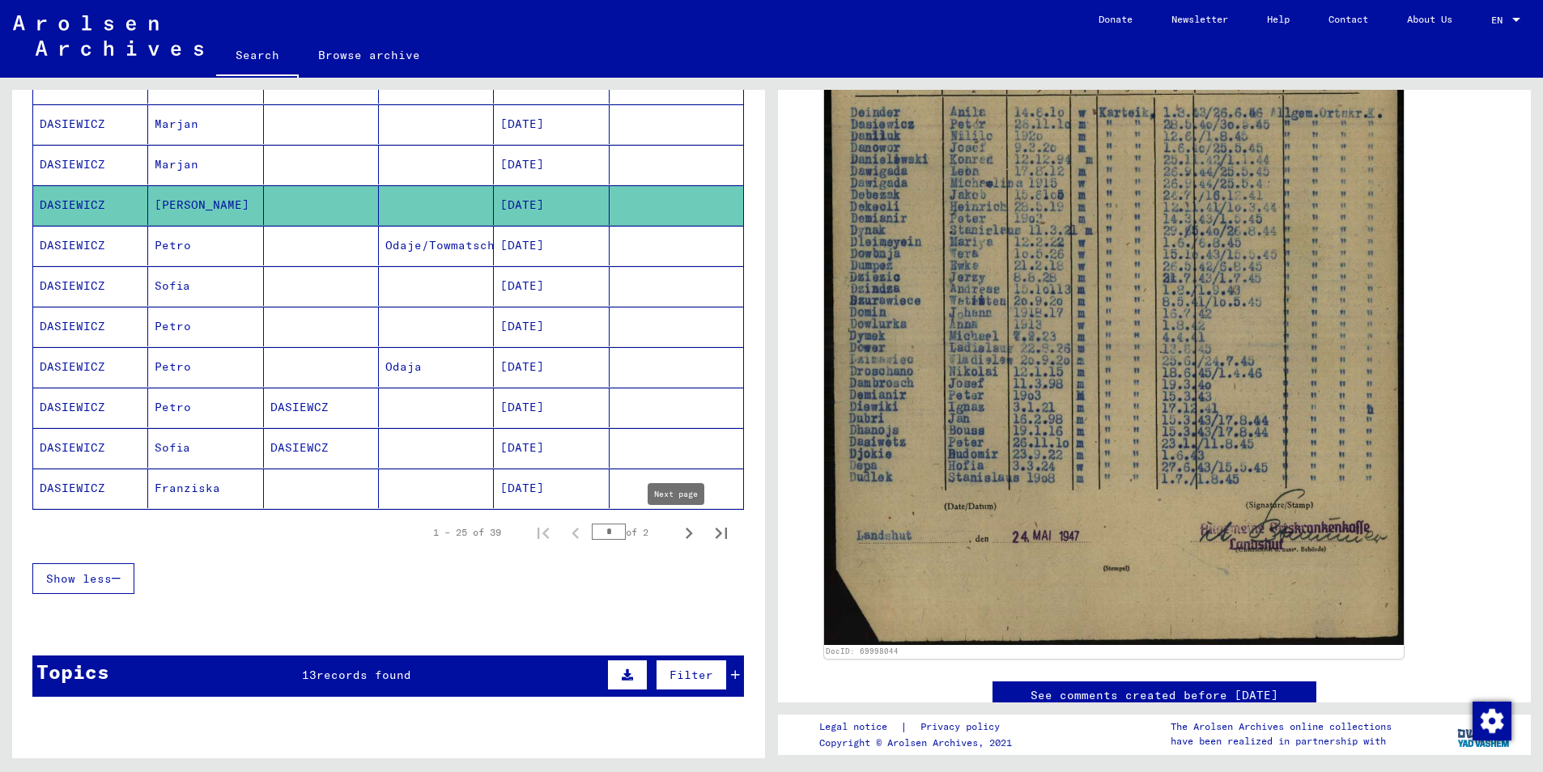
click at [686, 530] on icon "Next page" at bounding box center [689, 533] width 7 height 11
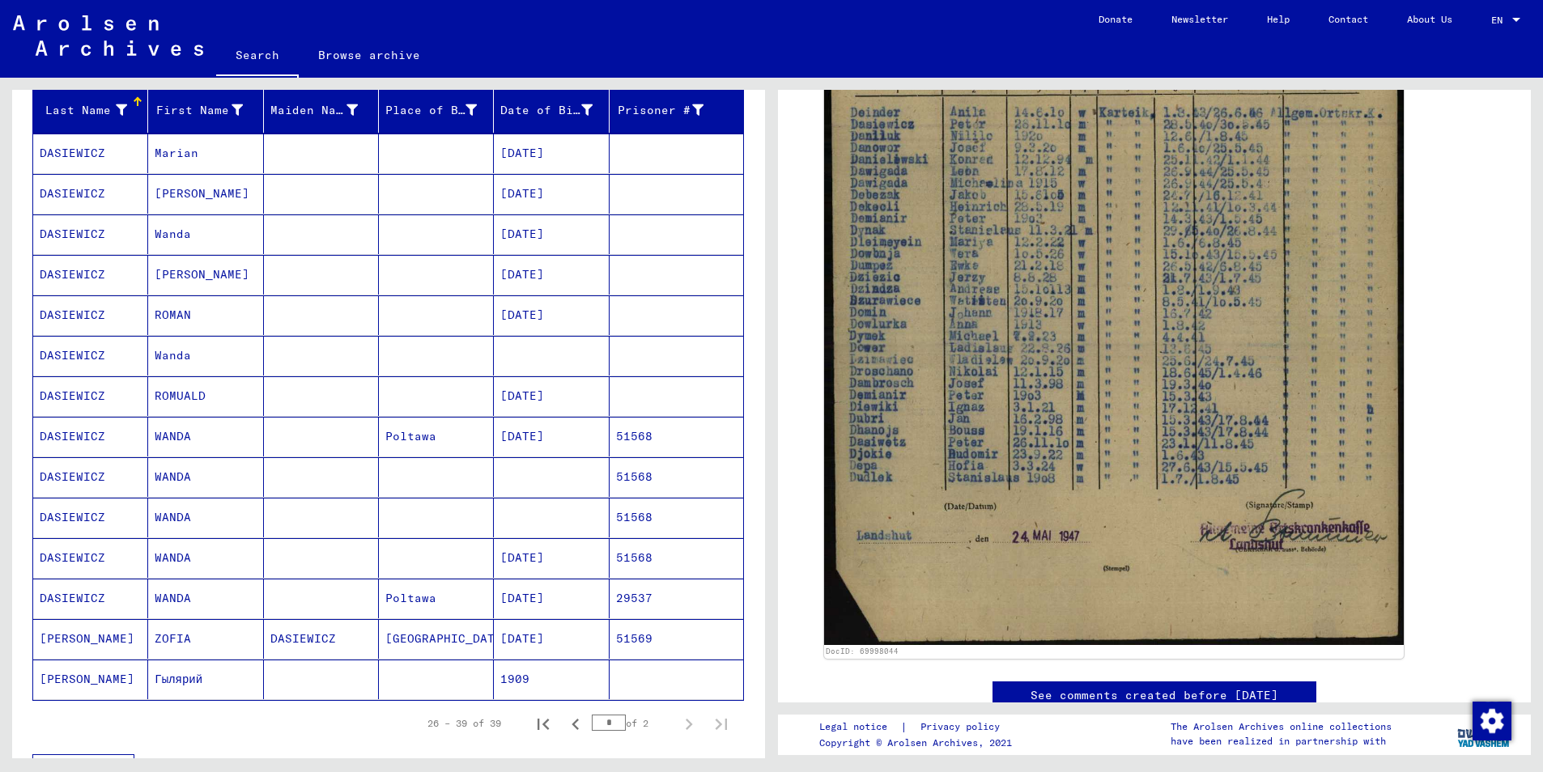
scroll to position [0, 0]
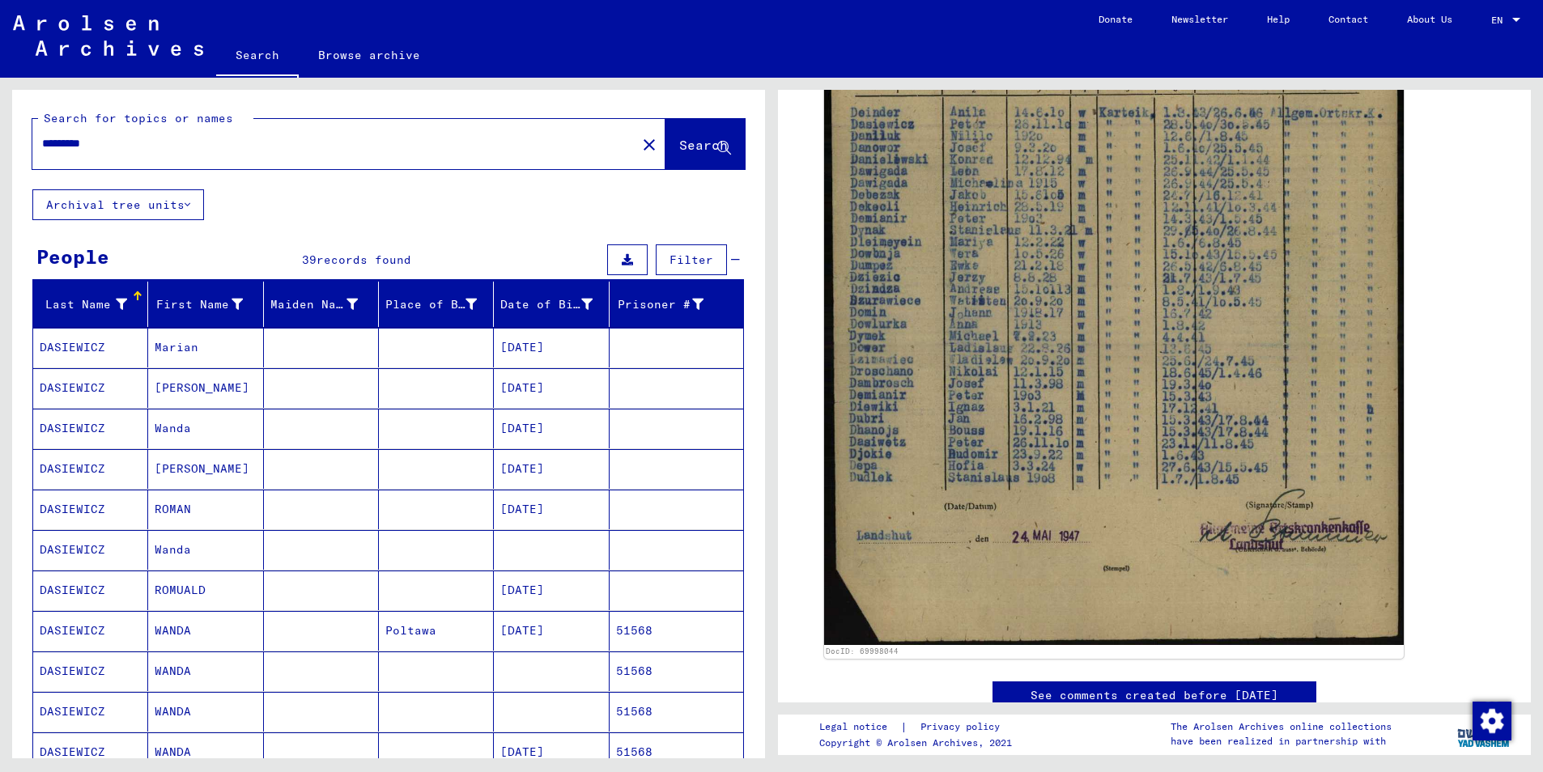
click at [86, 471] on mat-cell "DASIEWICZ" at bounding box center [90, 469] width 115 height 40
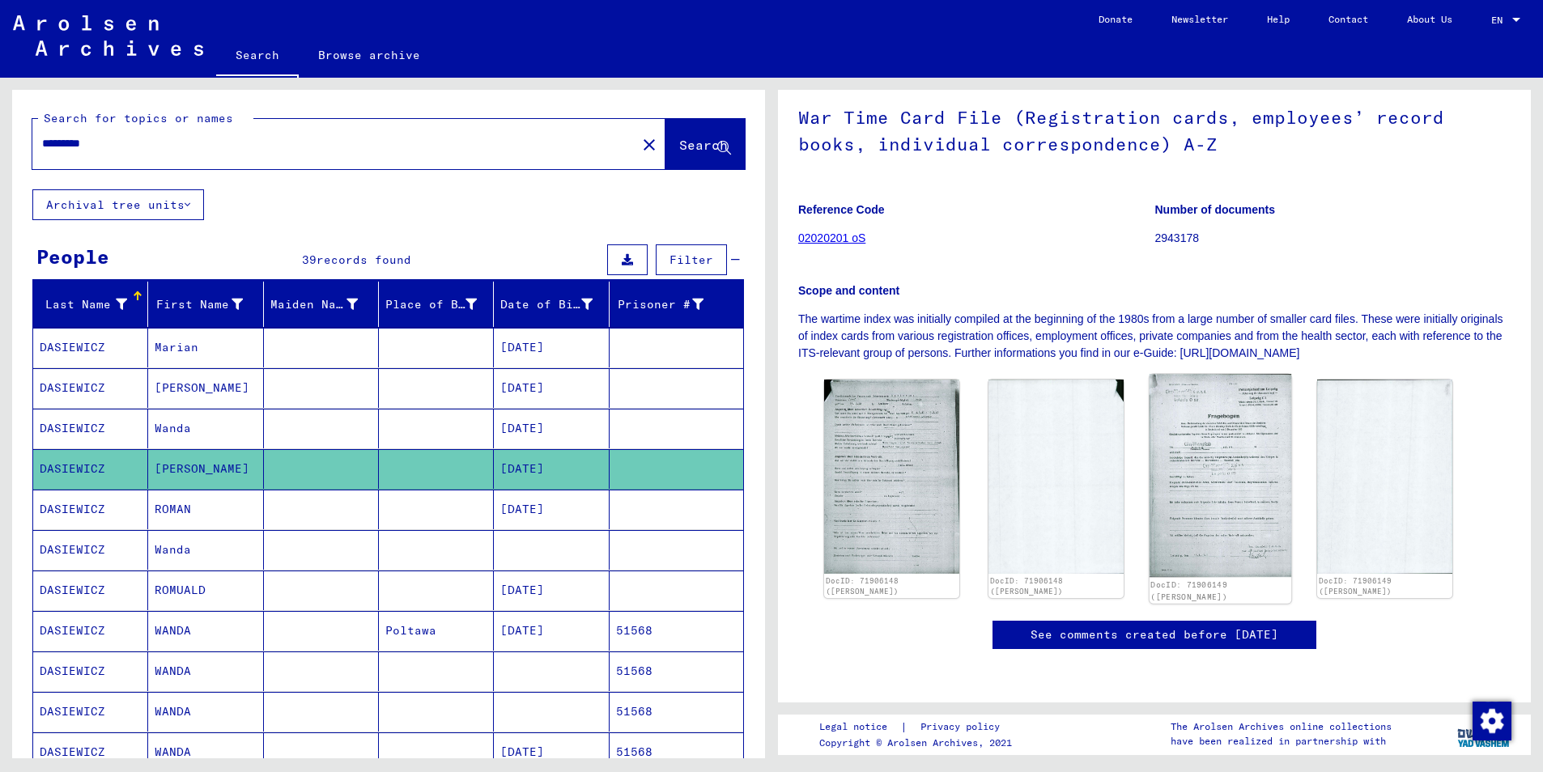
scroll to position [162, 0]
click at [881, 401] on img at bounding box center [892, 475] width 142 height 203
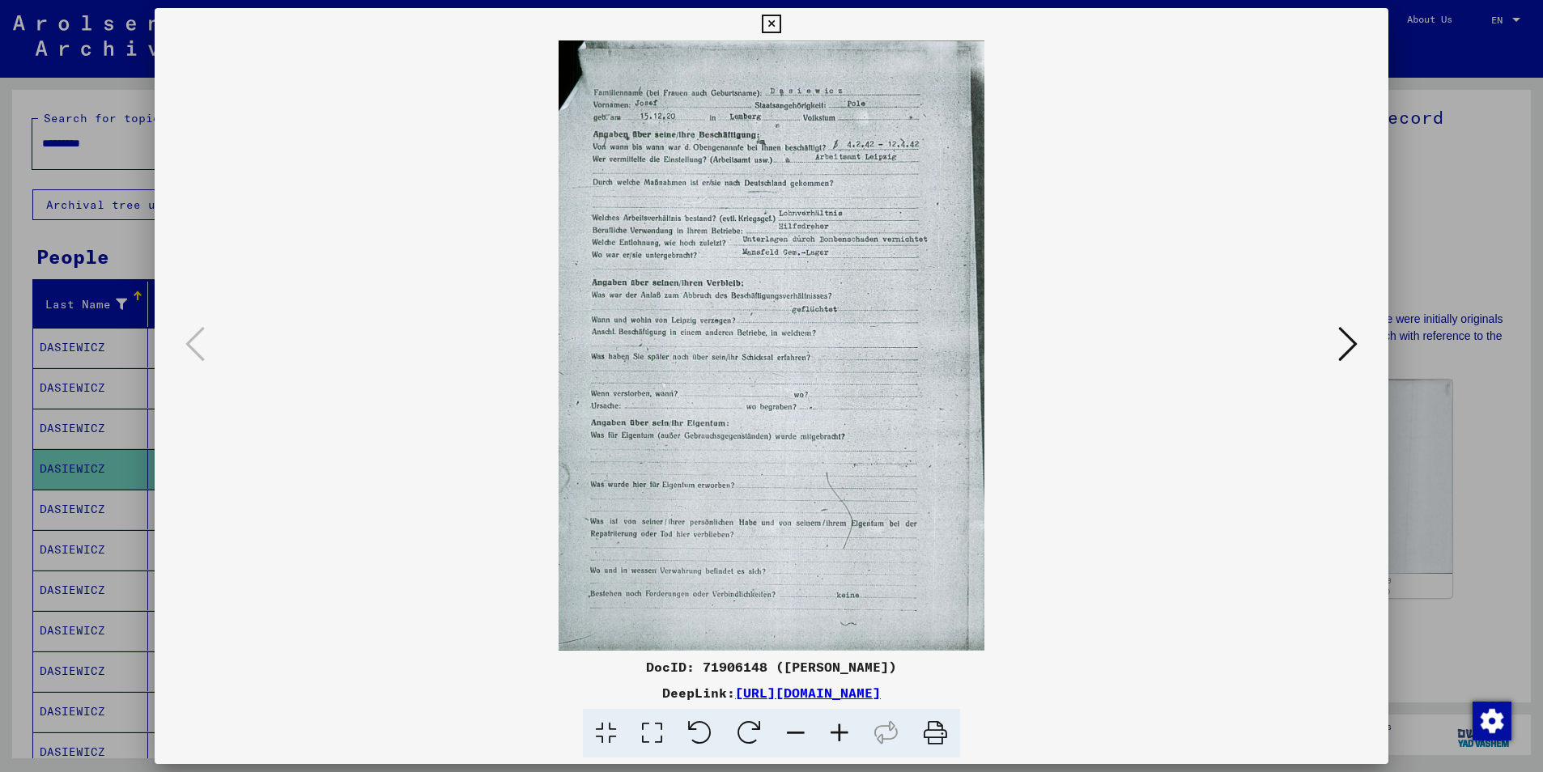
click at [1341, 349] on icon at bounding box center [1347, 344] width 19 height 39
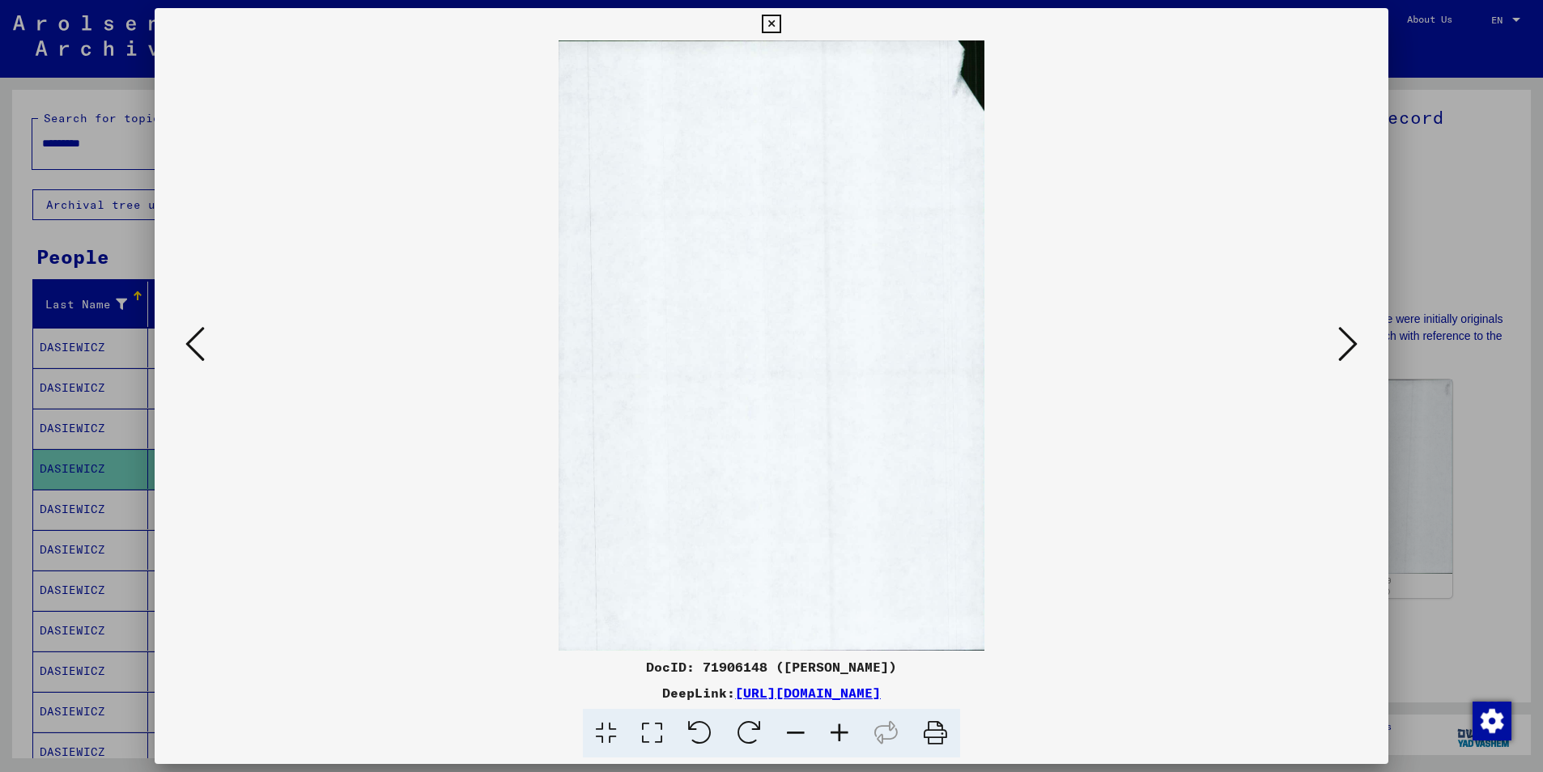
click at [1343, 353] on icon at bounding box center [1347, 344] width 19 height 39
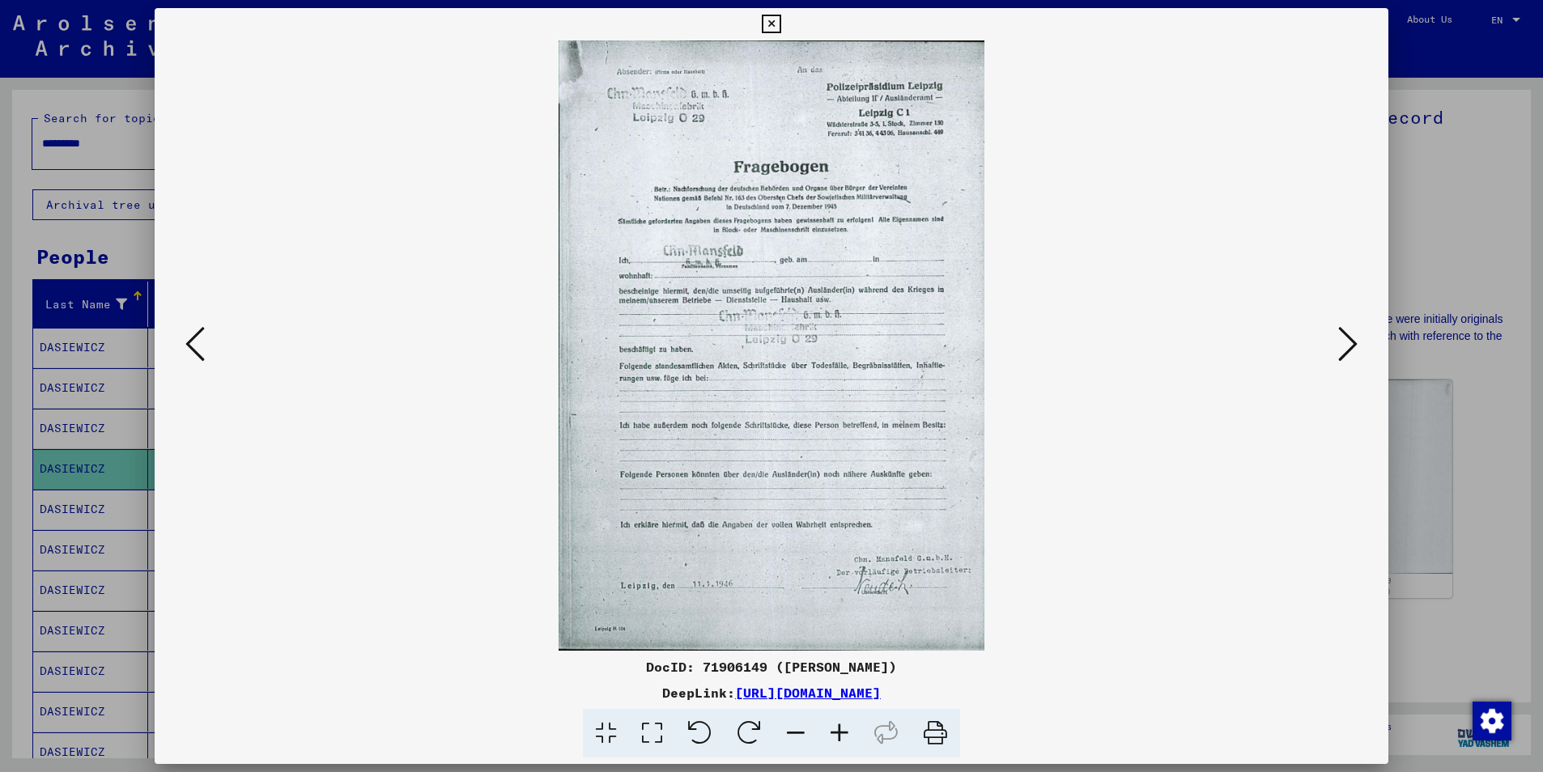
click at [1335, 348] on button at bounding box center [1347, 345] width 29 height 46
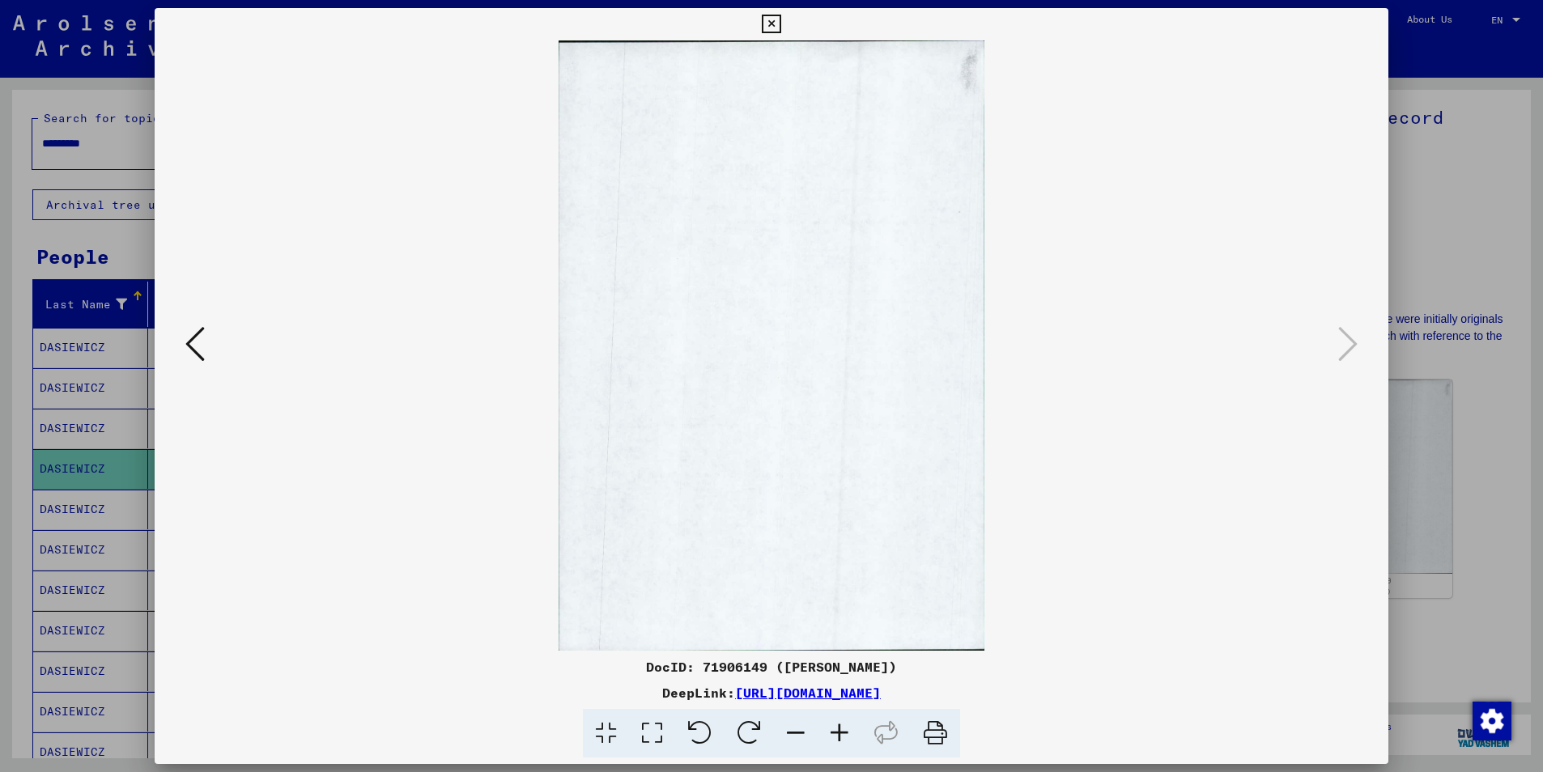
click at [1298, 339] on img at bounding box center [772, 345] width 1124 height 610
click at [772, 32] on icon at bounding box center [771, 24] width 19 height 19
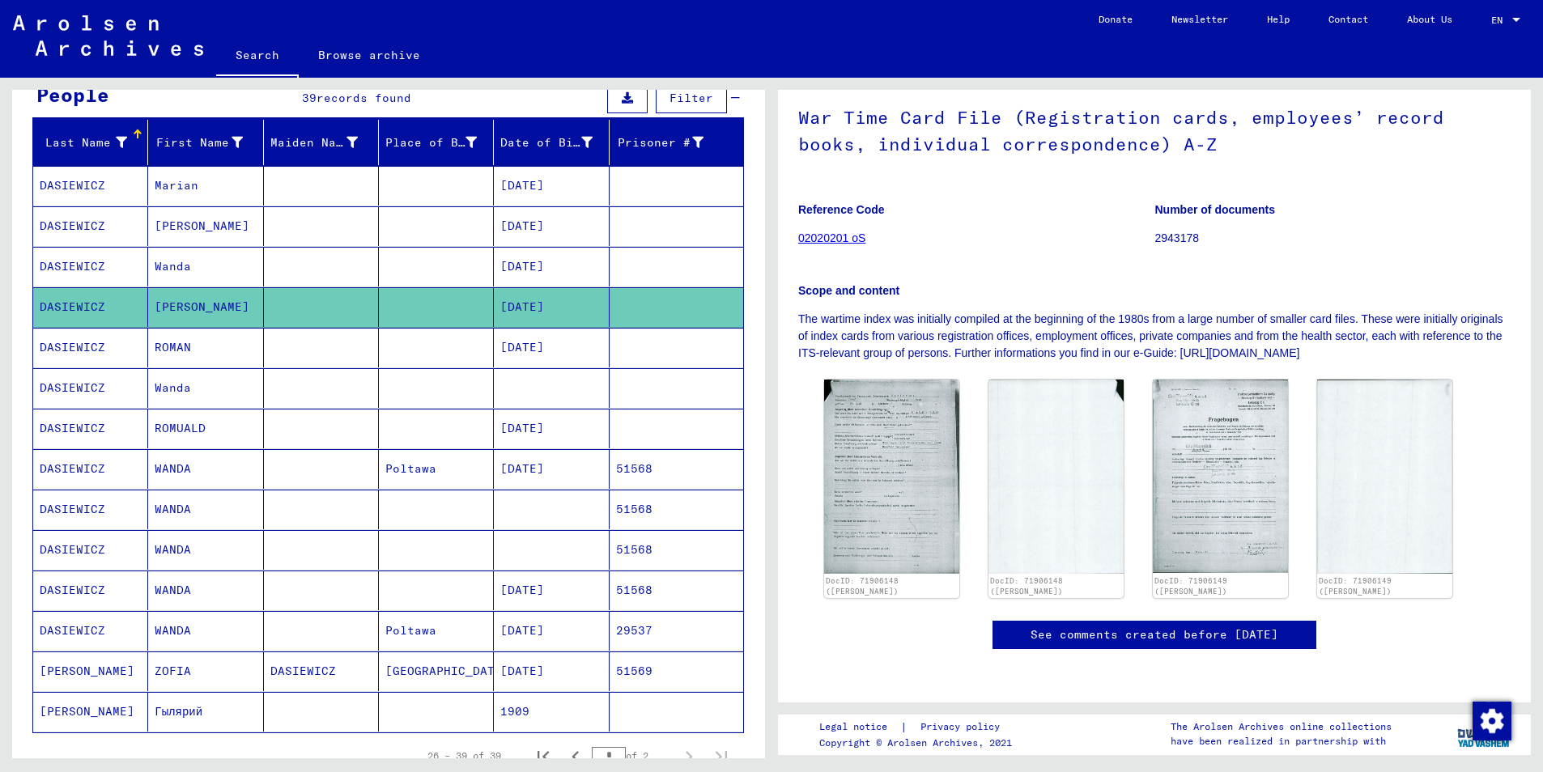
scroll to position [243, 0]
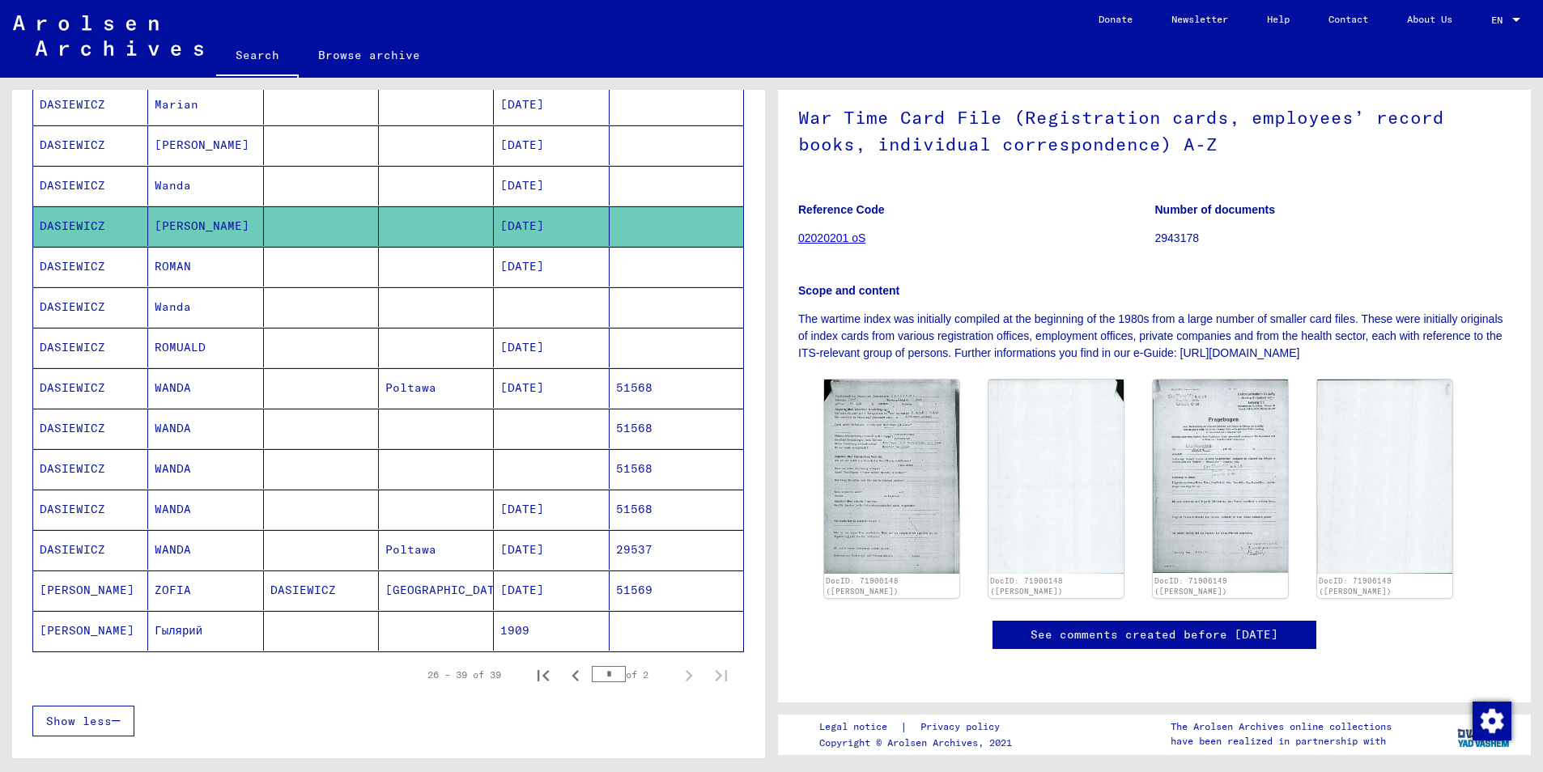
click at [83, 542] on mat-cell "DASIEWICZ" at bounding box center [90, 550] width 115 height 40
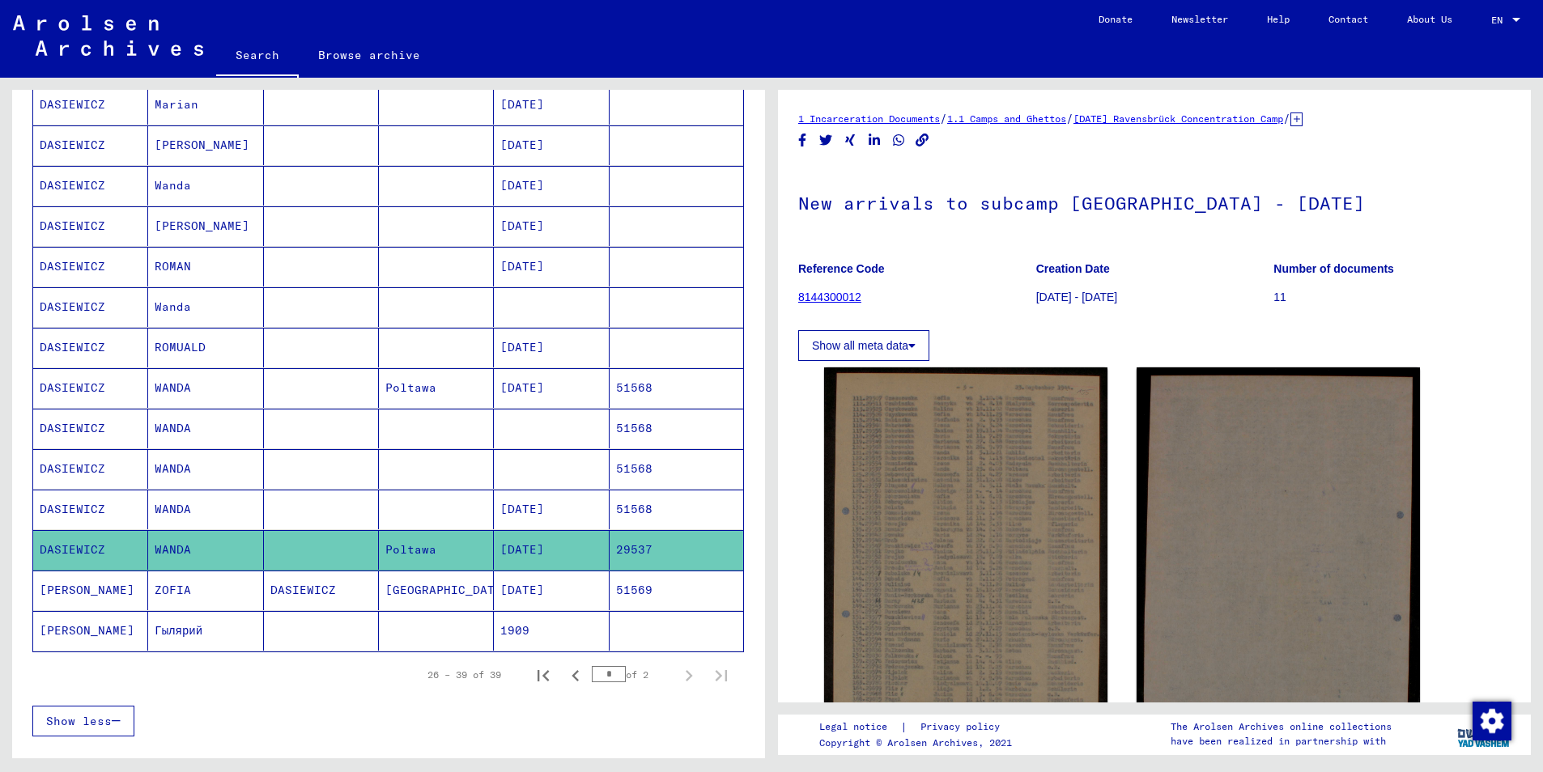
click at [83, 542] on mat-cell "DASIEWICZ" at bounding box center [90, 550] width 115 height 40
click at [60, 385] on mat-cell "DASIEWICZ" at bounding box center [90, 388] width 115 height 40
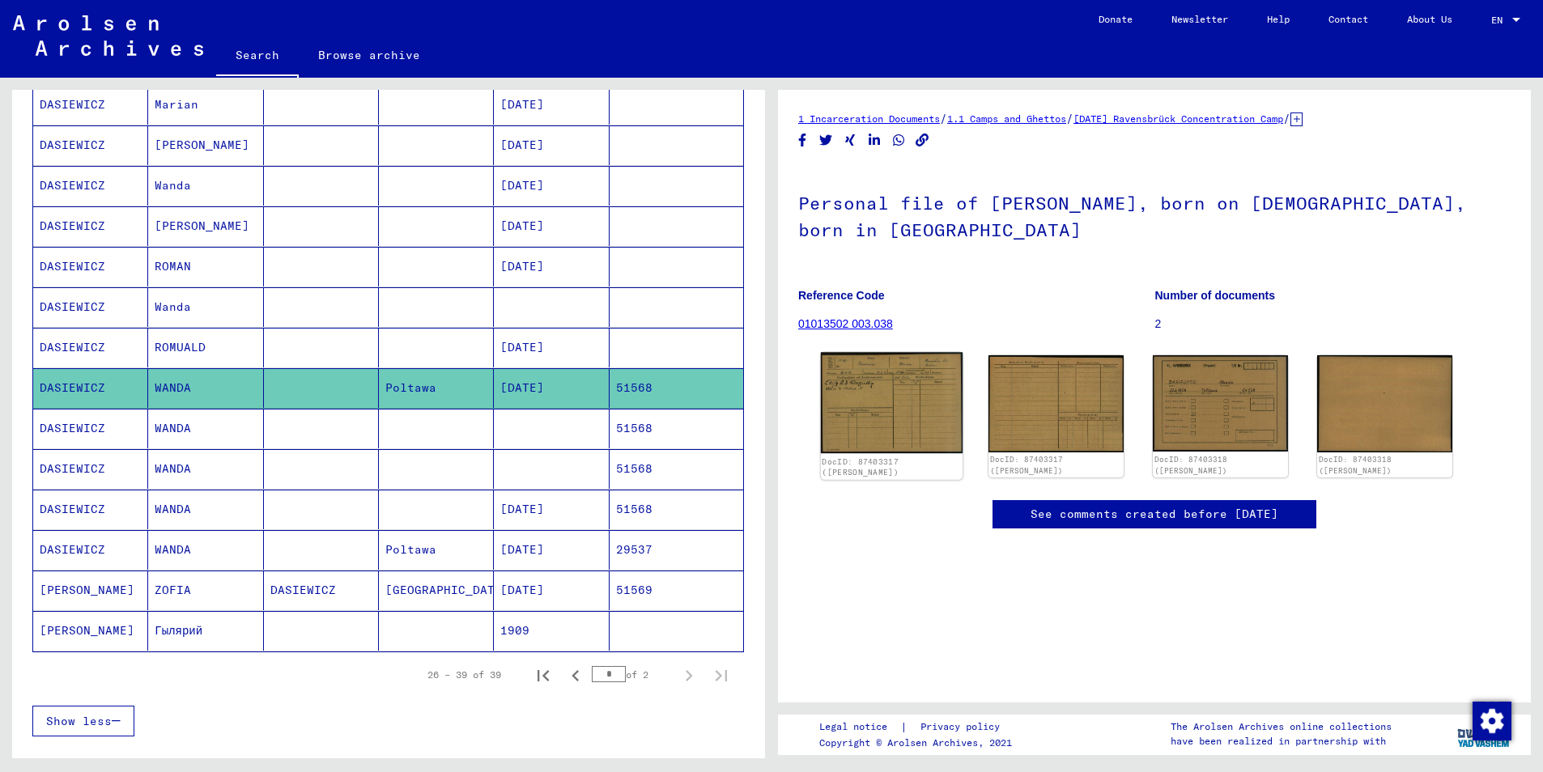
click at [895, 412] on img at bounding box center [892, 402] width 142 height 101
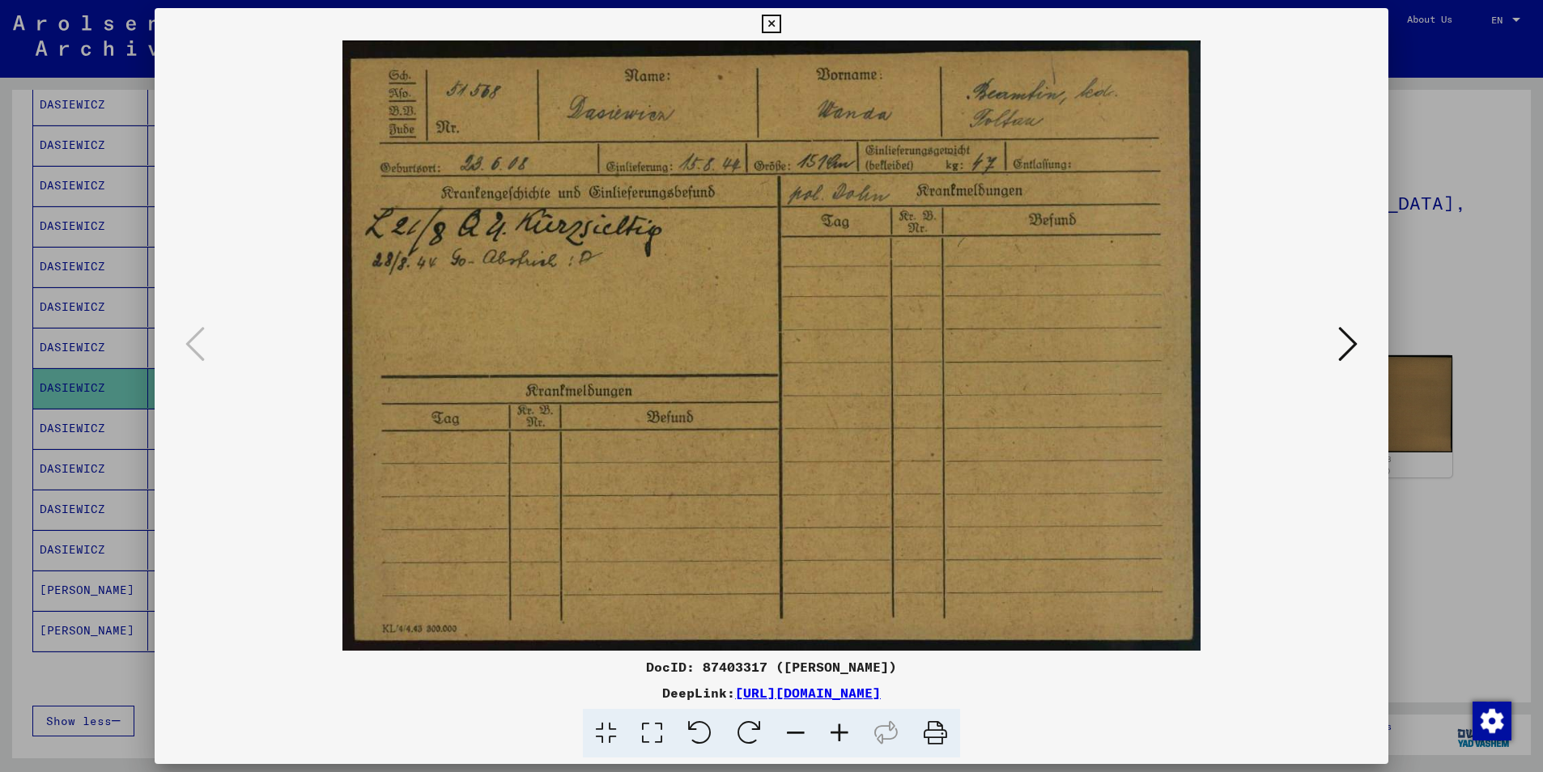
click at [1353, 359] on icon at bounding box center [1347, 344] width 19 height 39
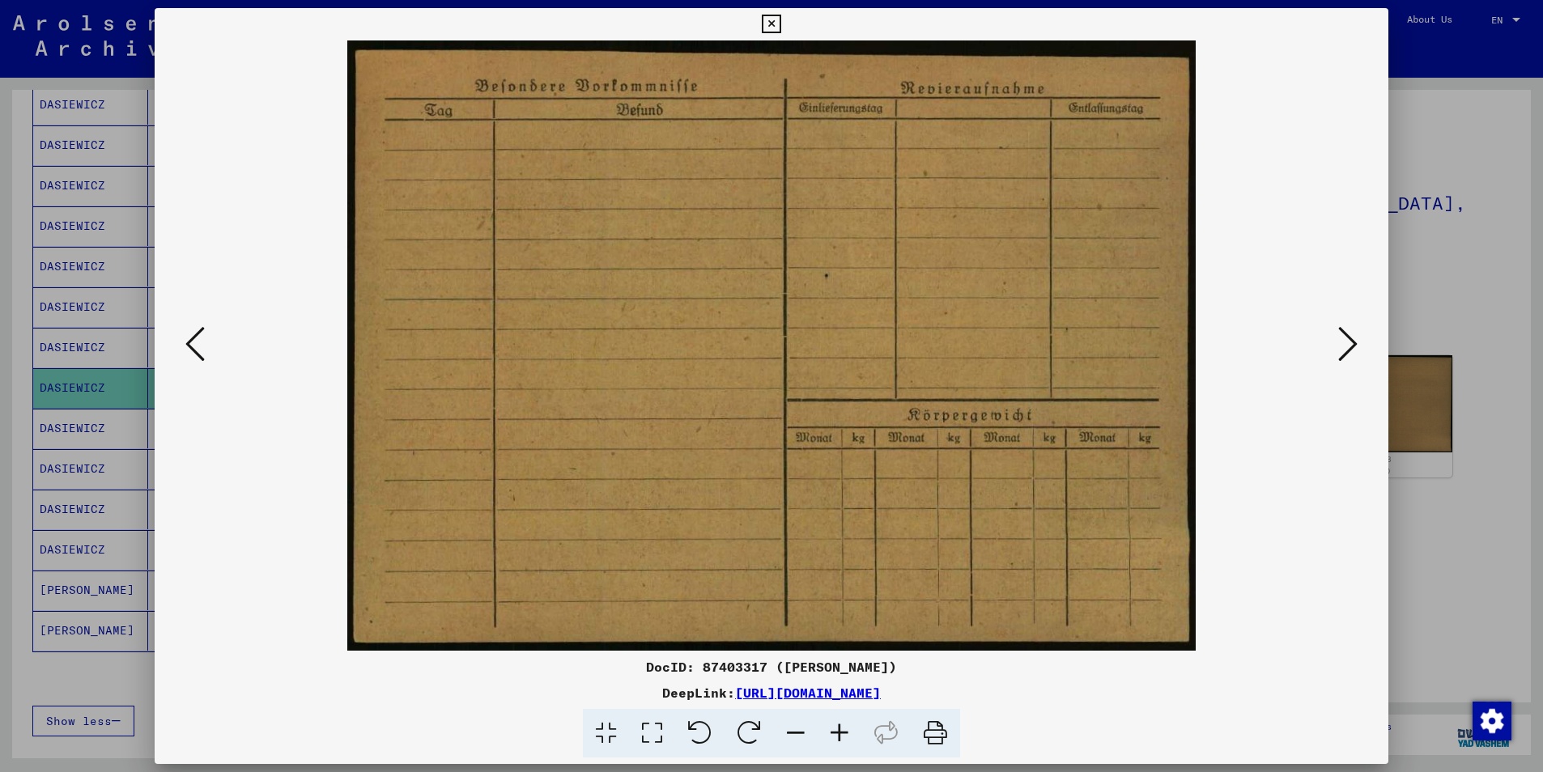
click at [775, 20] on icon at bounding box center [771, 24] width 19 height 19
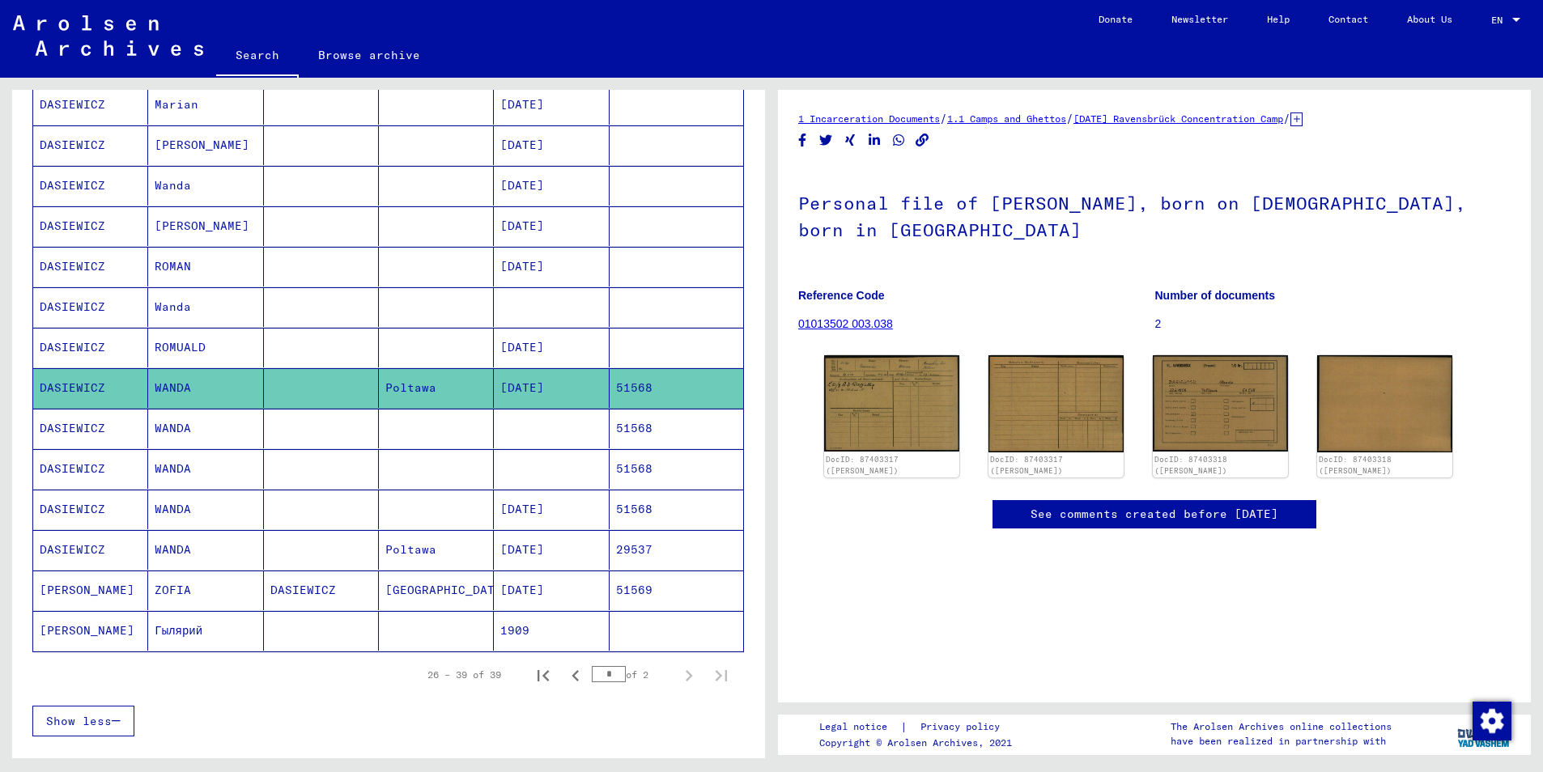
click at [53, 627] on mat-cell "[PERSON_NAME]" at bounding box center [90, 631] width 115 height 40
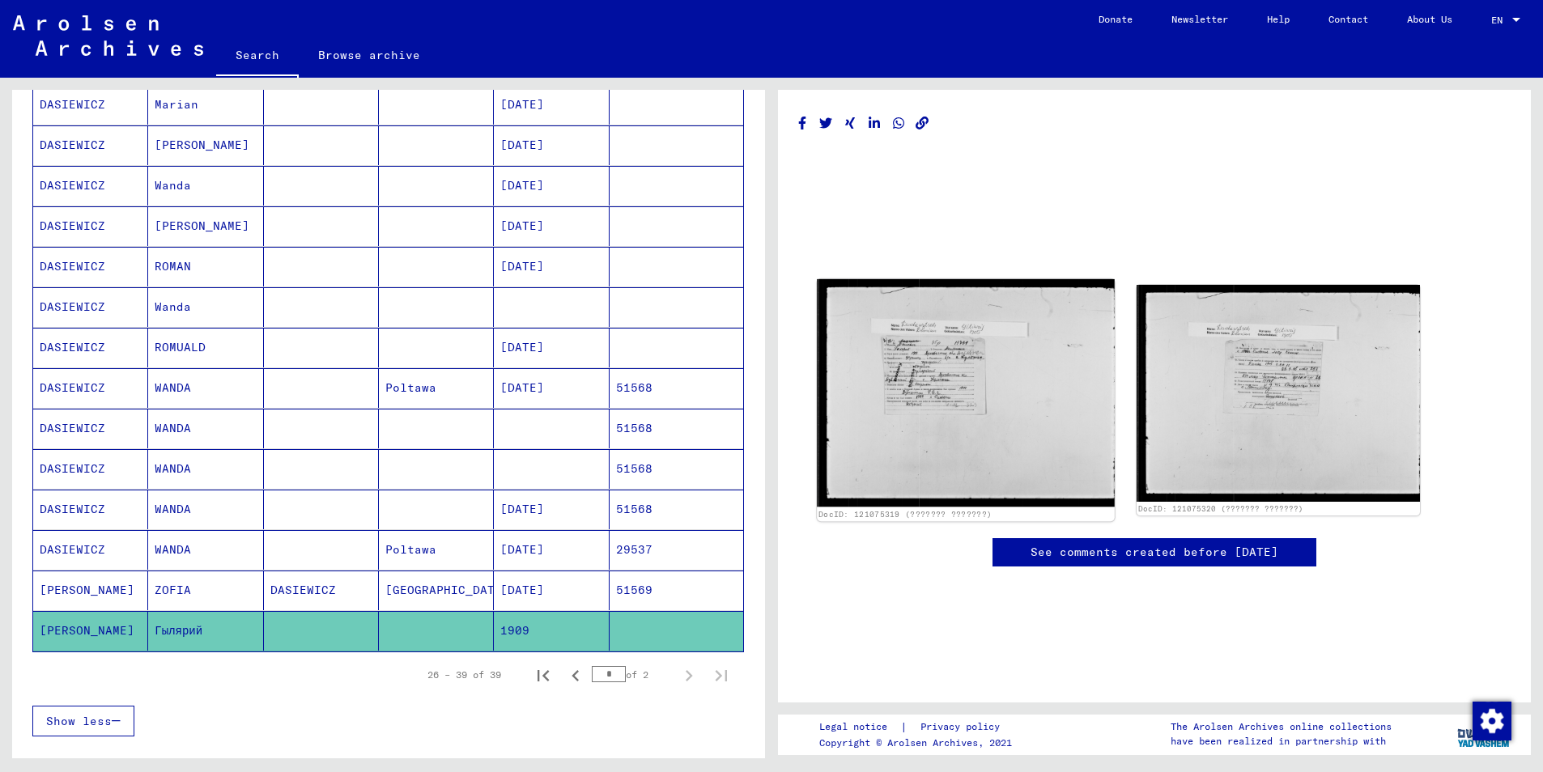
click at [961, 368] on img at bounding box center [966, 392] width 298 height 227
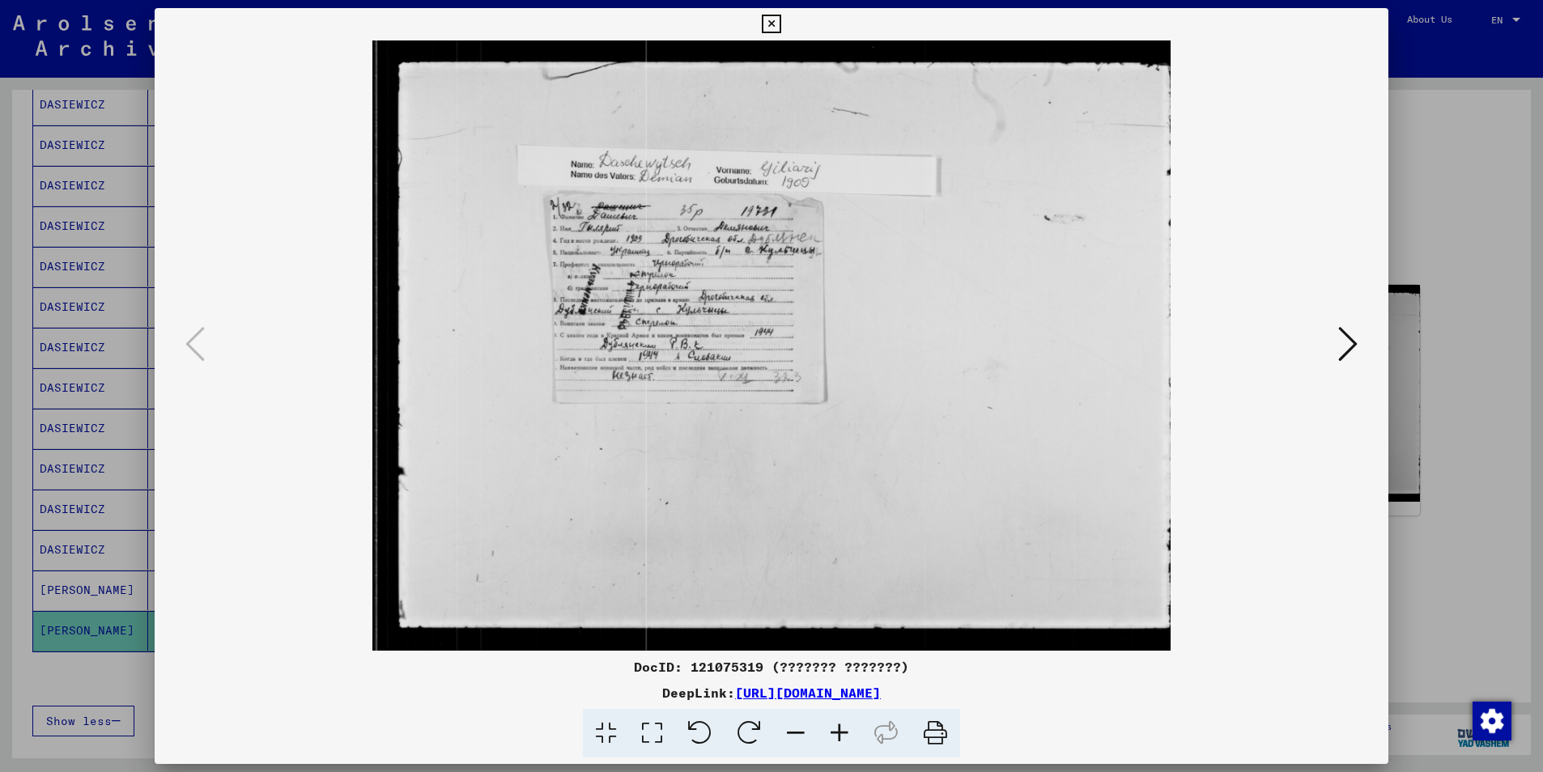
click at [776, 21] on icon at bounding box center [771, 24] width 19 height 19
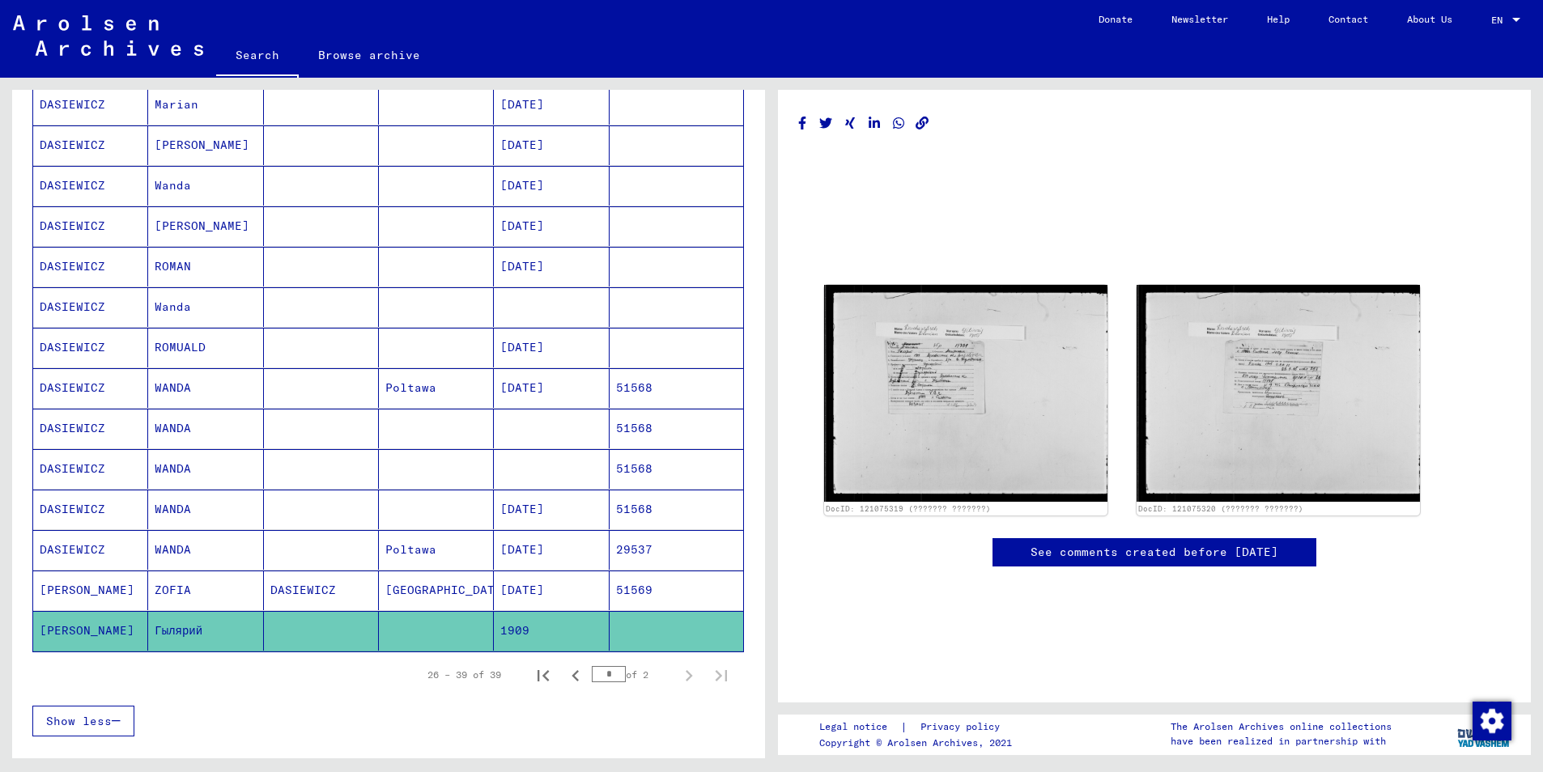
click at [83, 593] on mat-cell "[PERSON_NAME]" at bounding box center [90, 591] width 115 height 40
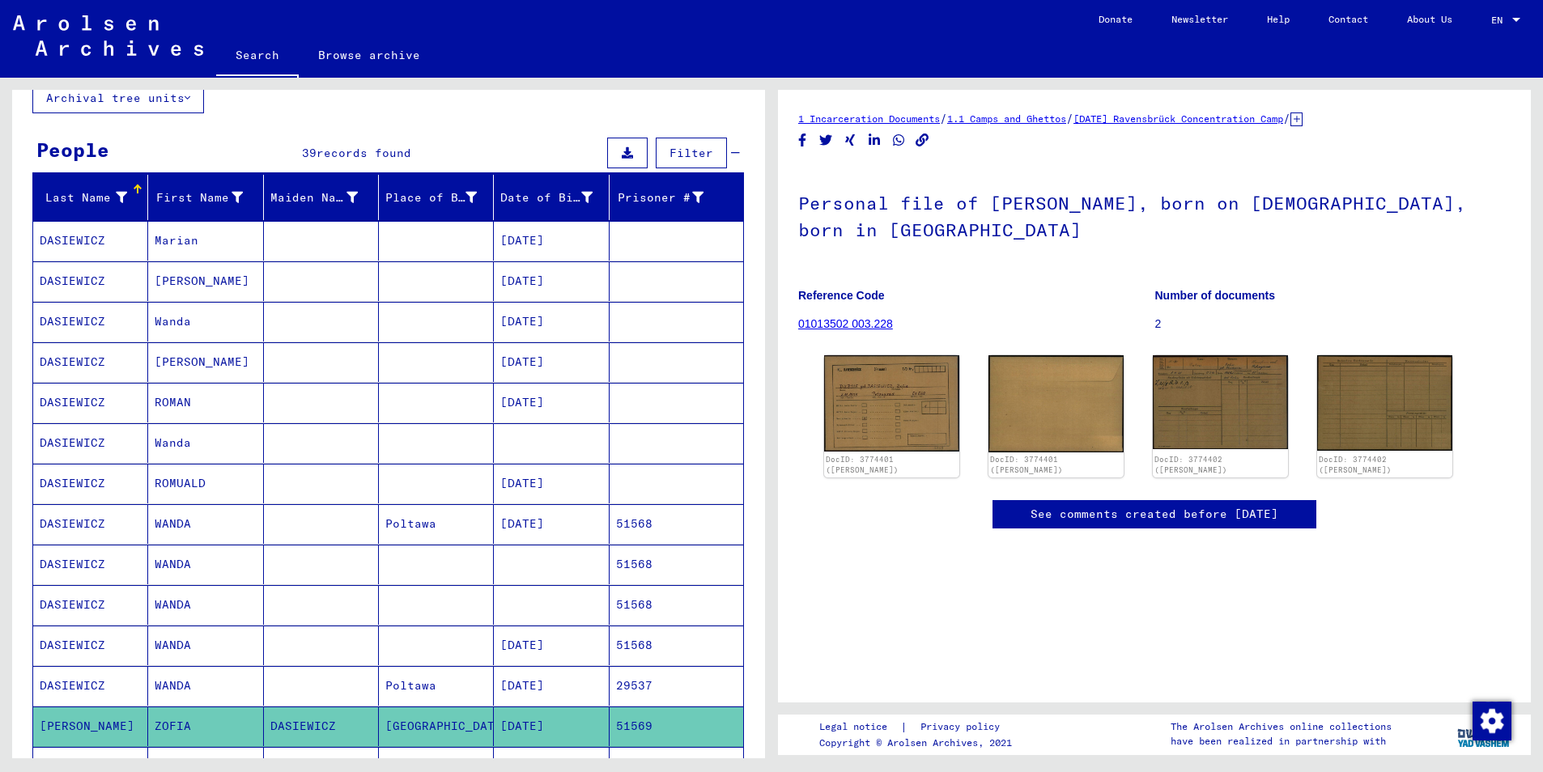
scroll to position [81, 0]
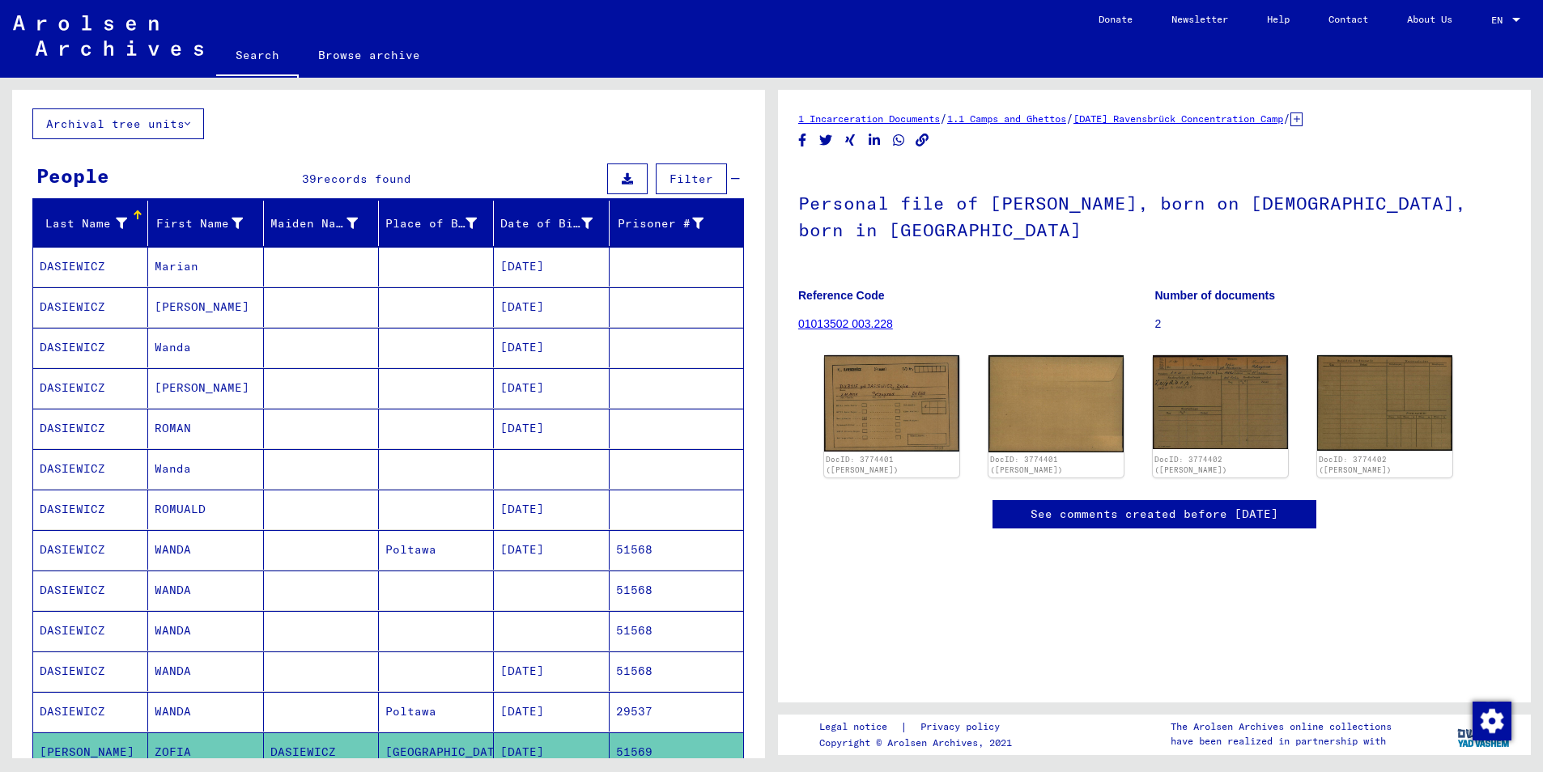
click at [72, 384] on mat-cell "DASIEWICZ" at bounding box center [90, 388] width 115 height 40
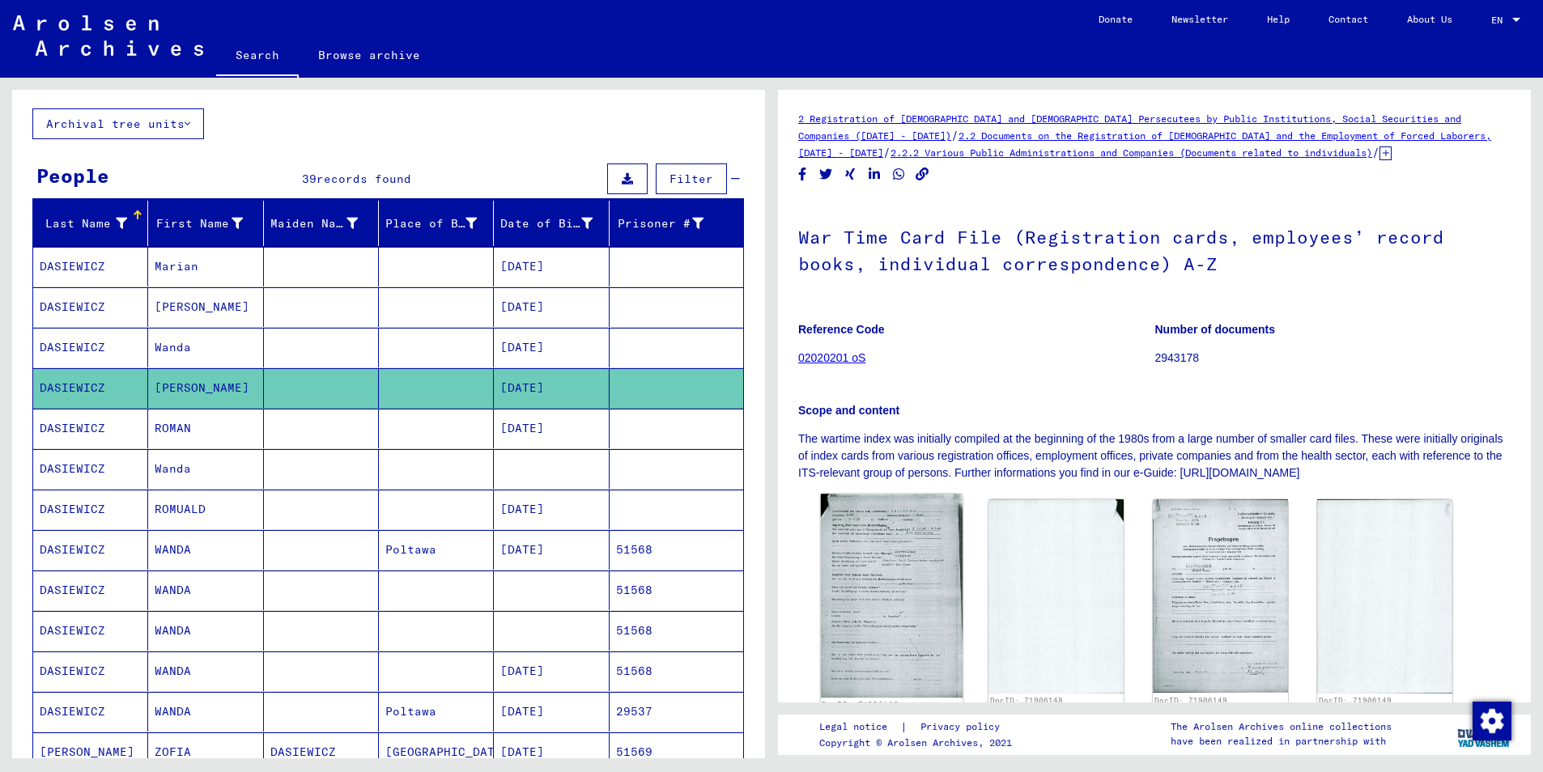
click at [873, 555] on img at bounding box center [892, 595] width 142 height 203
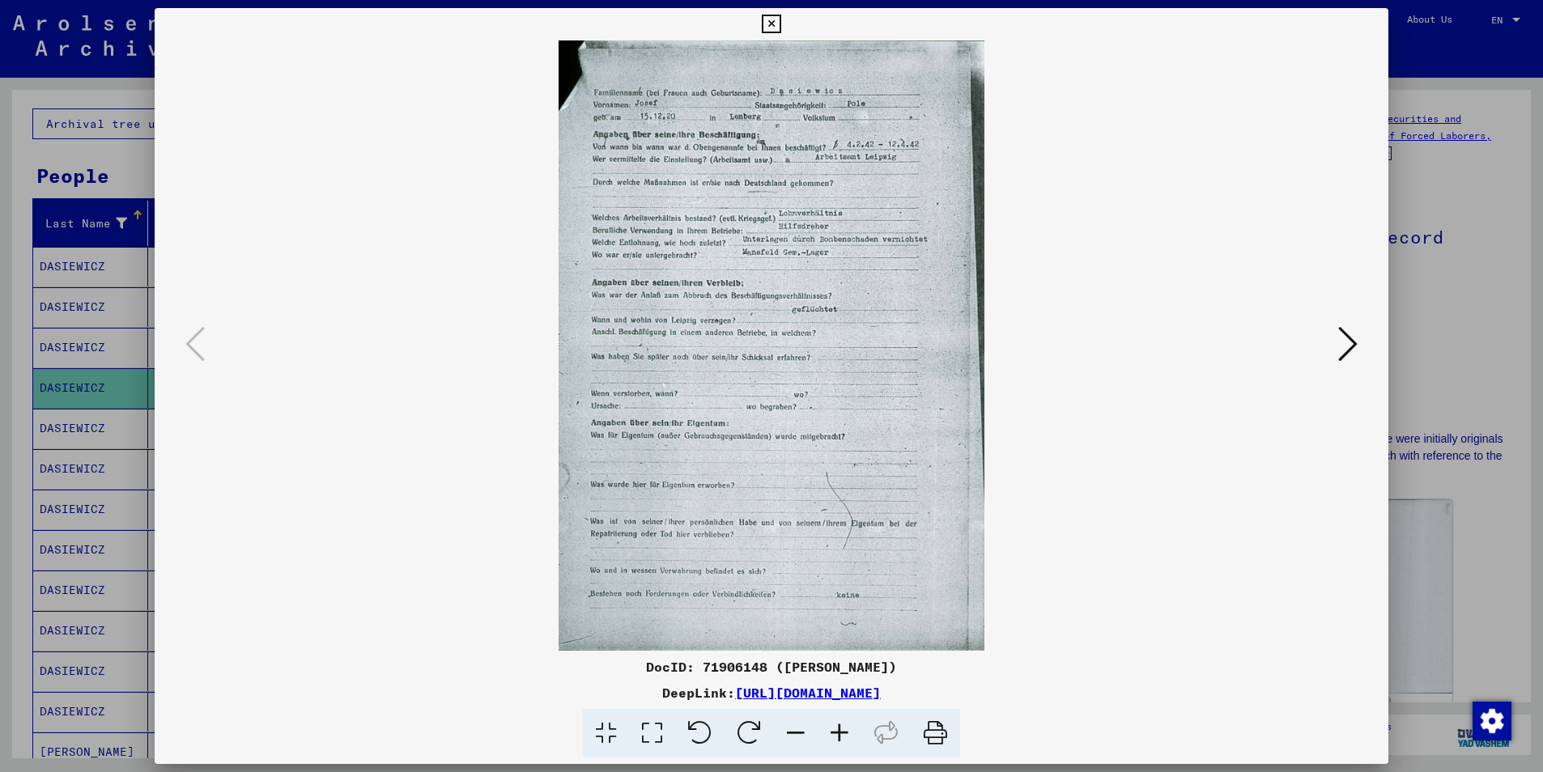
click at [768, 21] on icon at bounding box center [771, 24] width 19 height 19
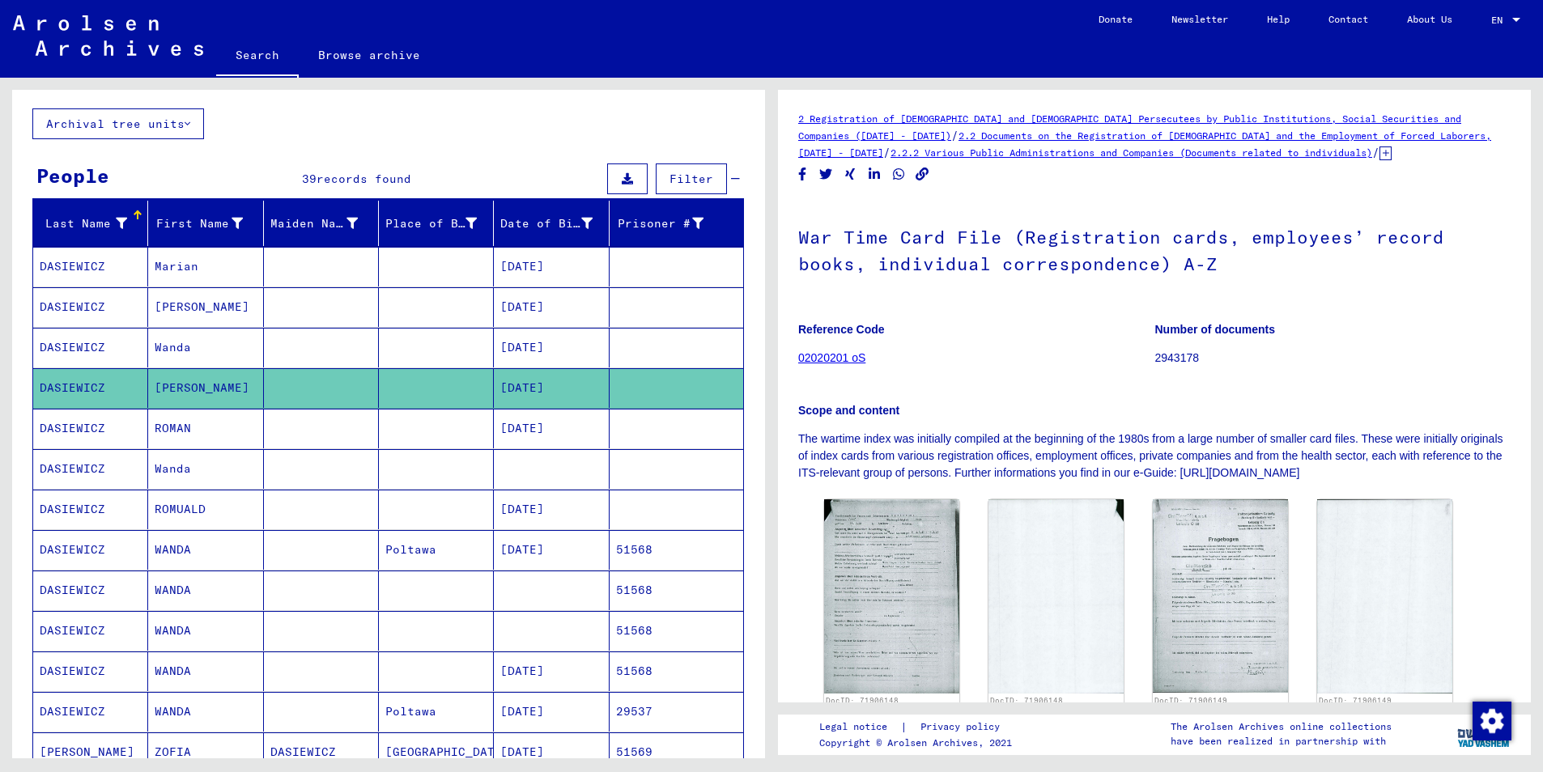
click at [85, 268] on mat-cell "DASIEWICZ" at bounding box center [90, 267] width 115 height 40
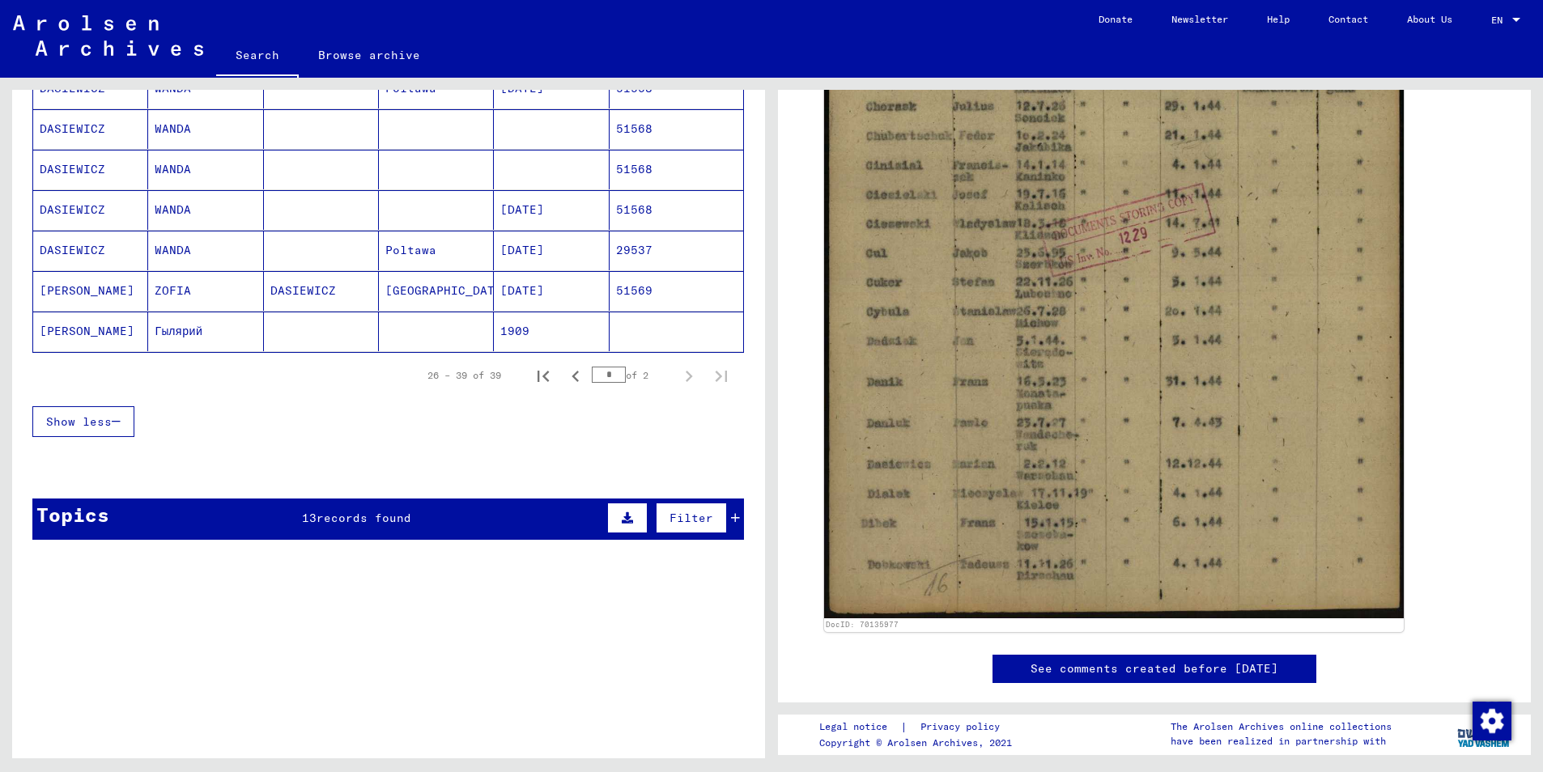
scroll to position [567, 0]
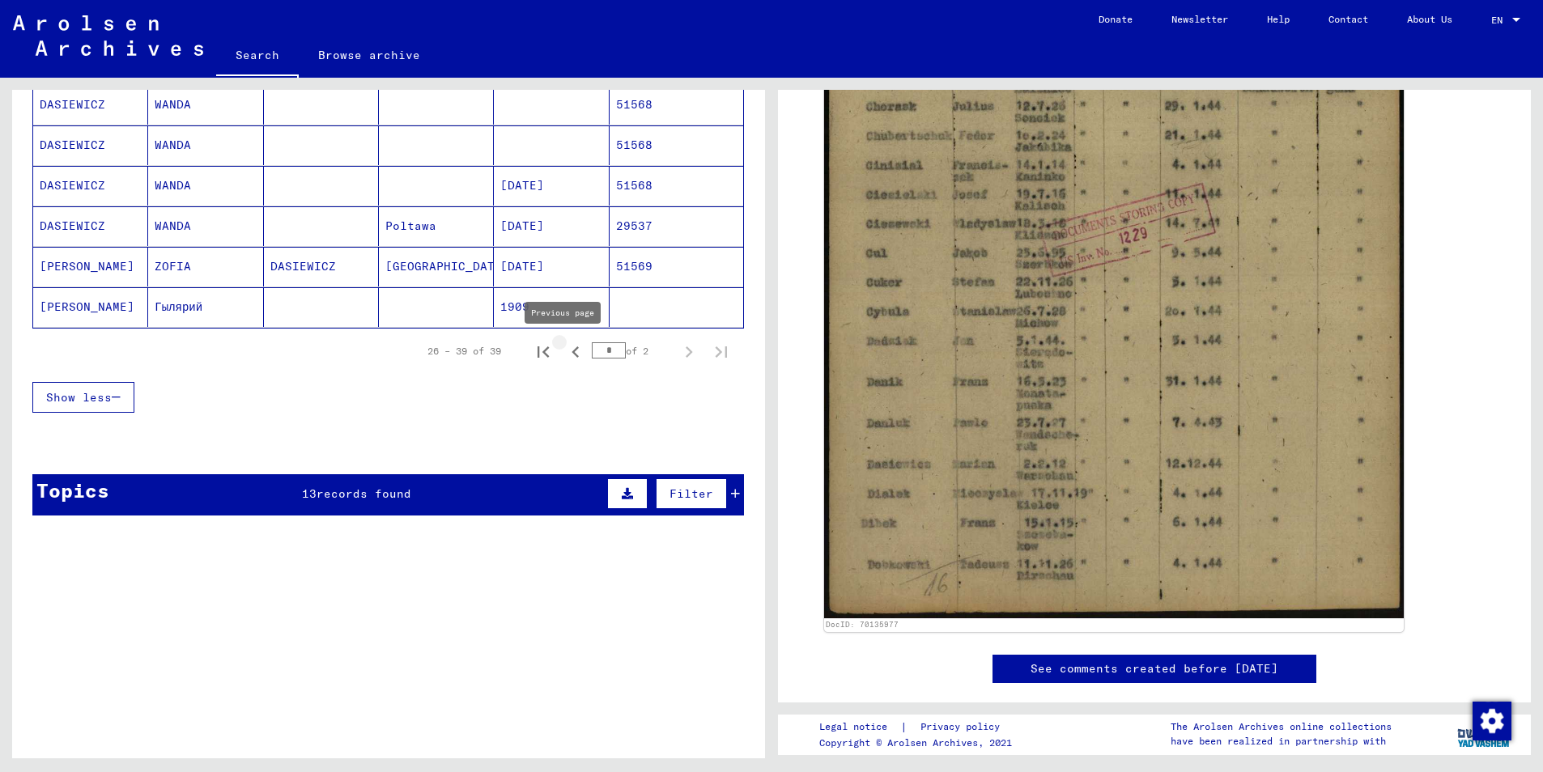
click at [564, 346] on icon "Previous page" at bounding box center [575, 352] width 23 height 23
type input "*"
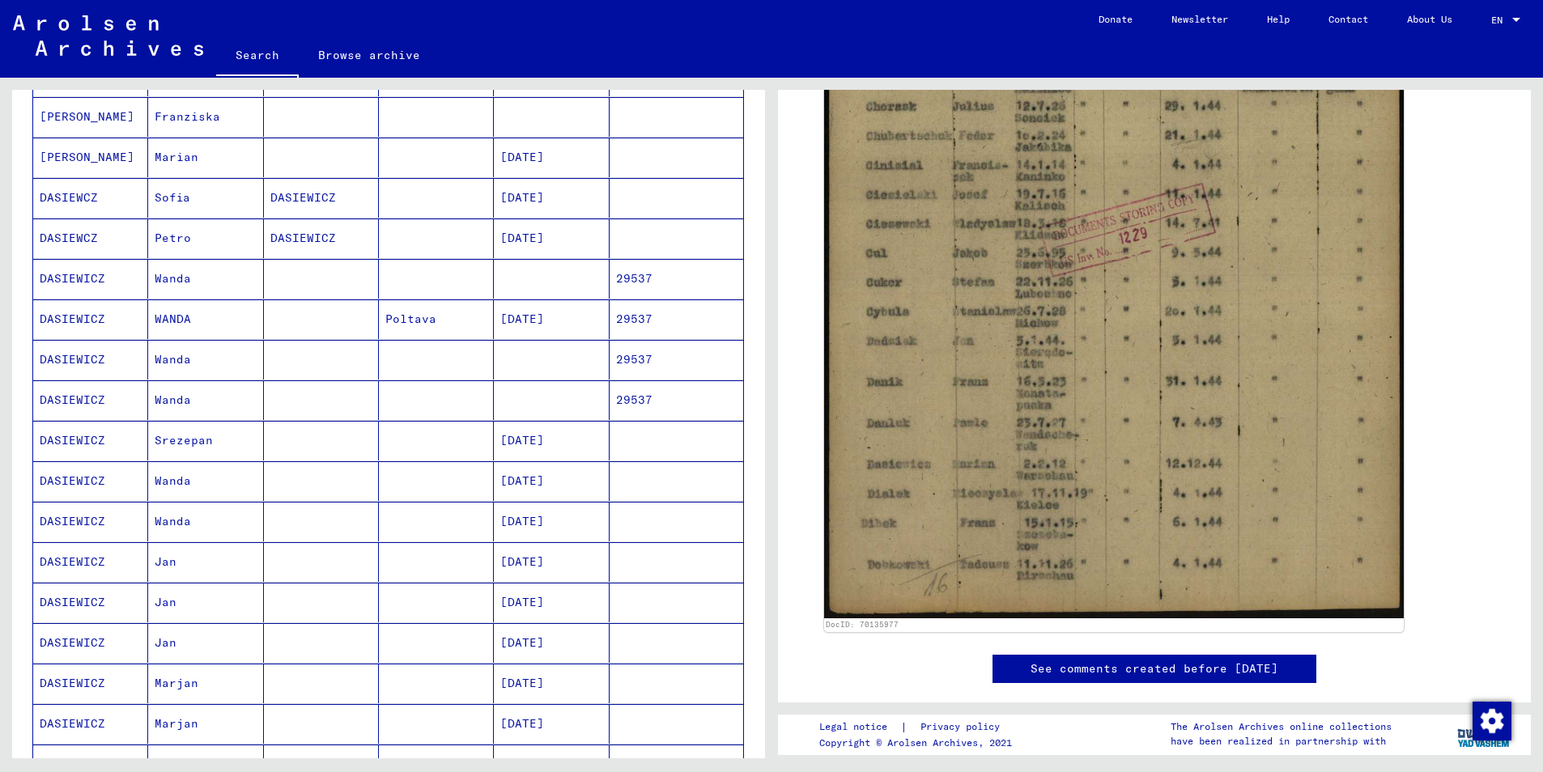
scroll to position [243, 0]
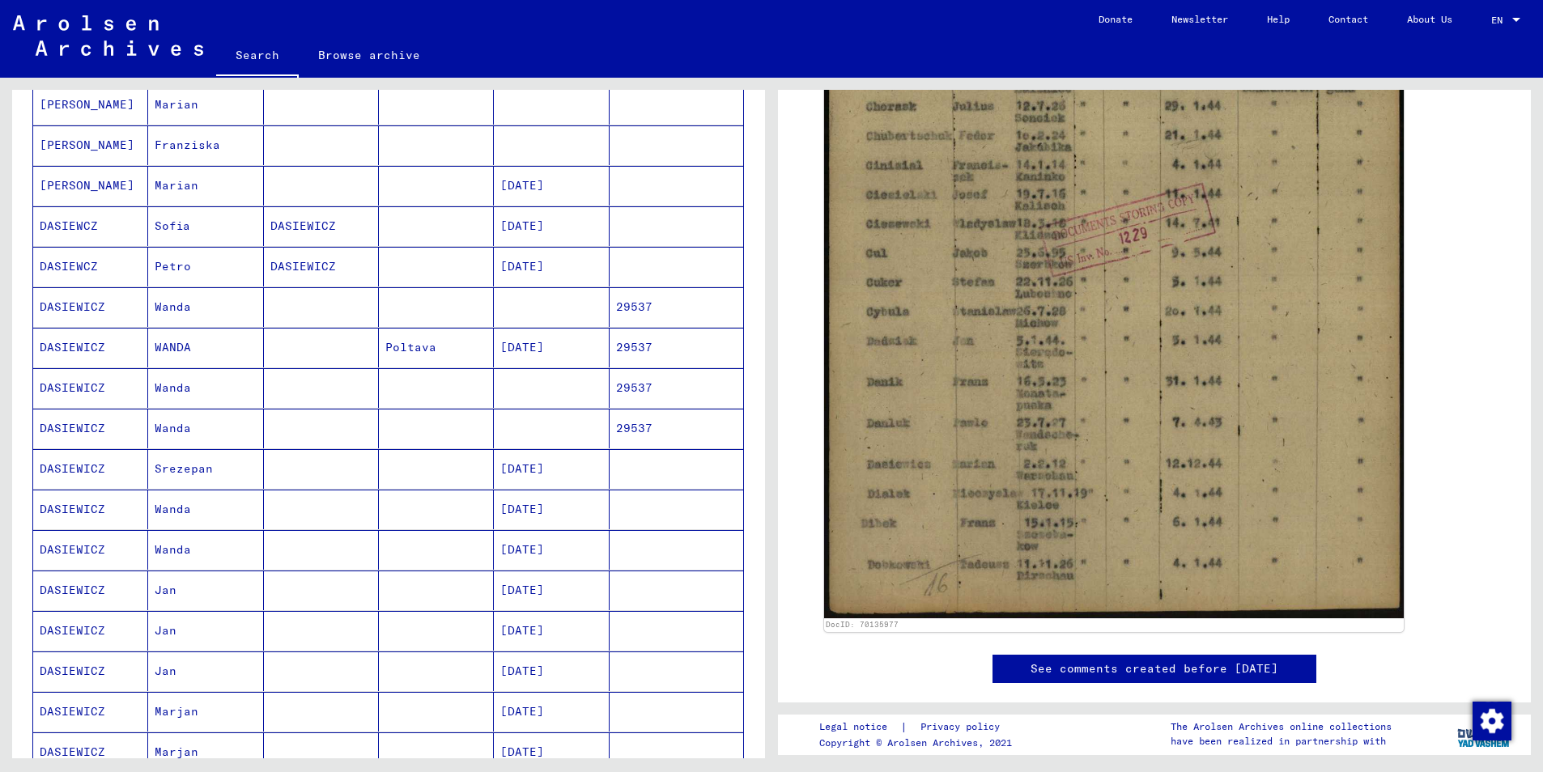
click at [83, 195] on mat-cell "[PERSON_NAME]" at bounding box center [90, 186] width 115 height 40
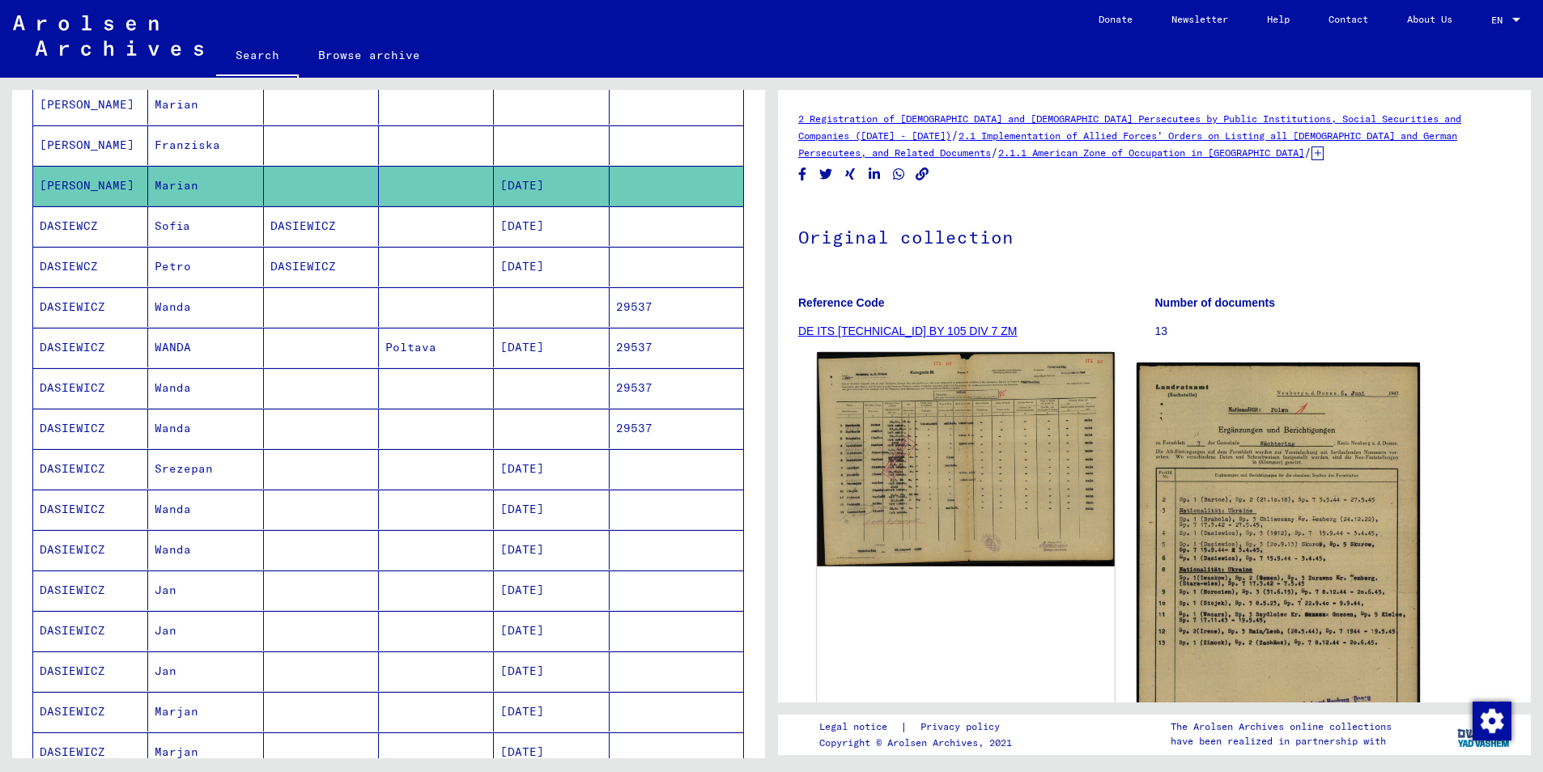
click at [928, 454] on img at bounding box center [966, 459] width 298 height 215
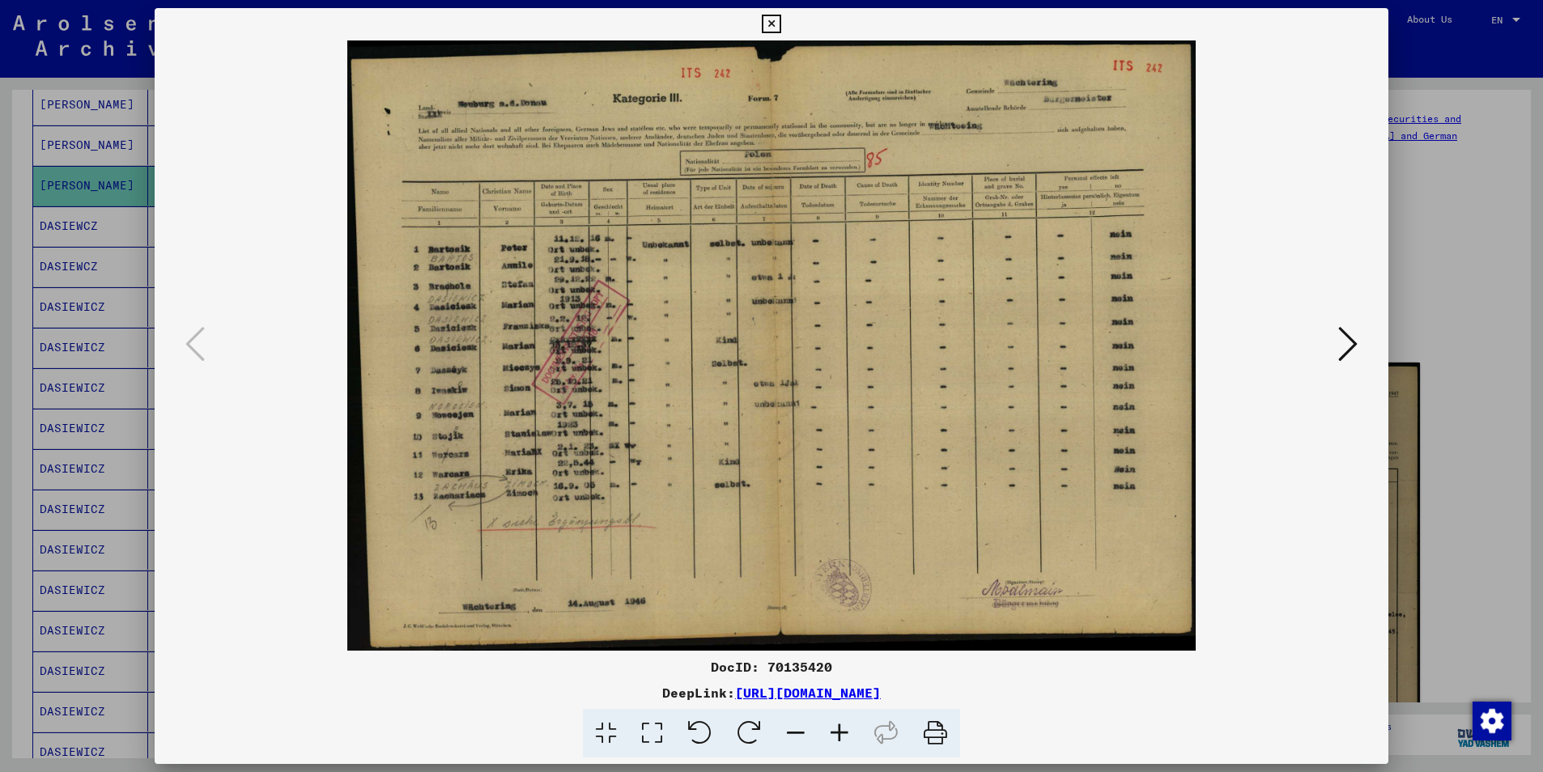
click at [767, 27] on icon at bounding box center [771, 24] width 19 height 19
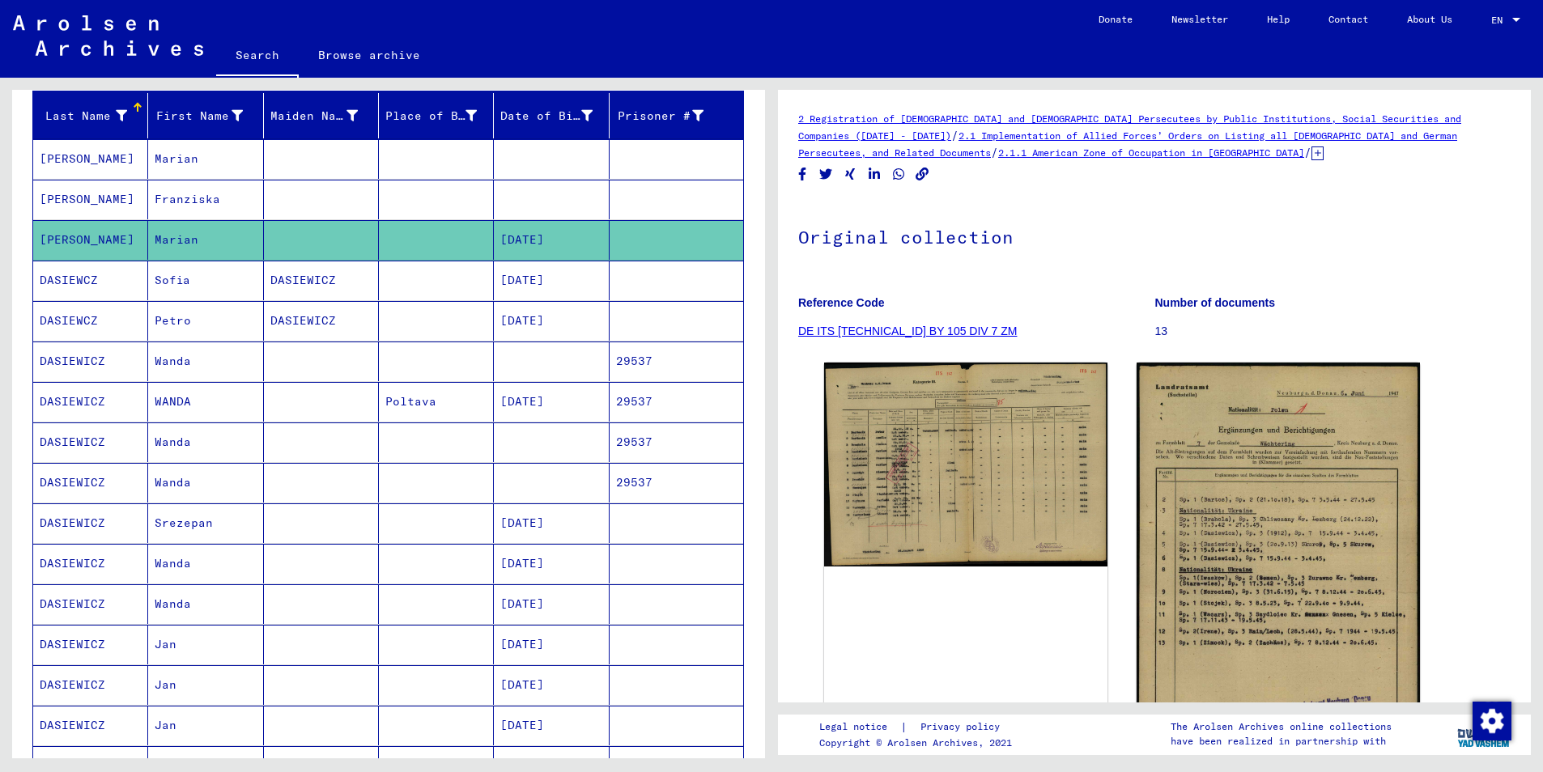
scroll to position [162, 0]
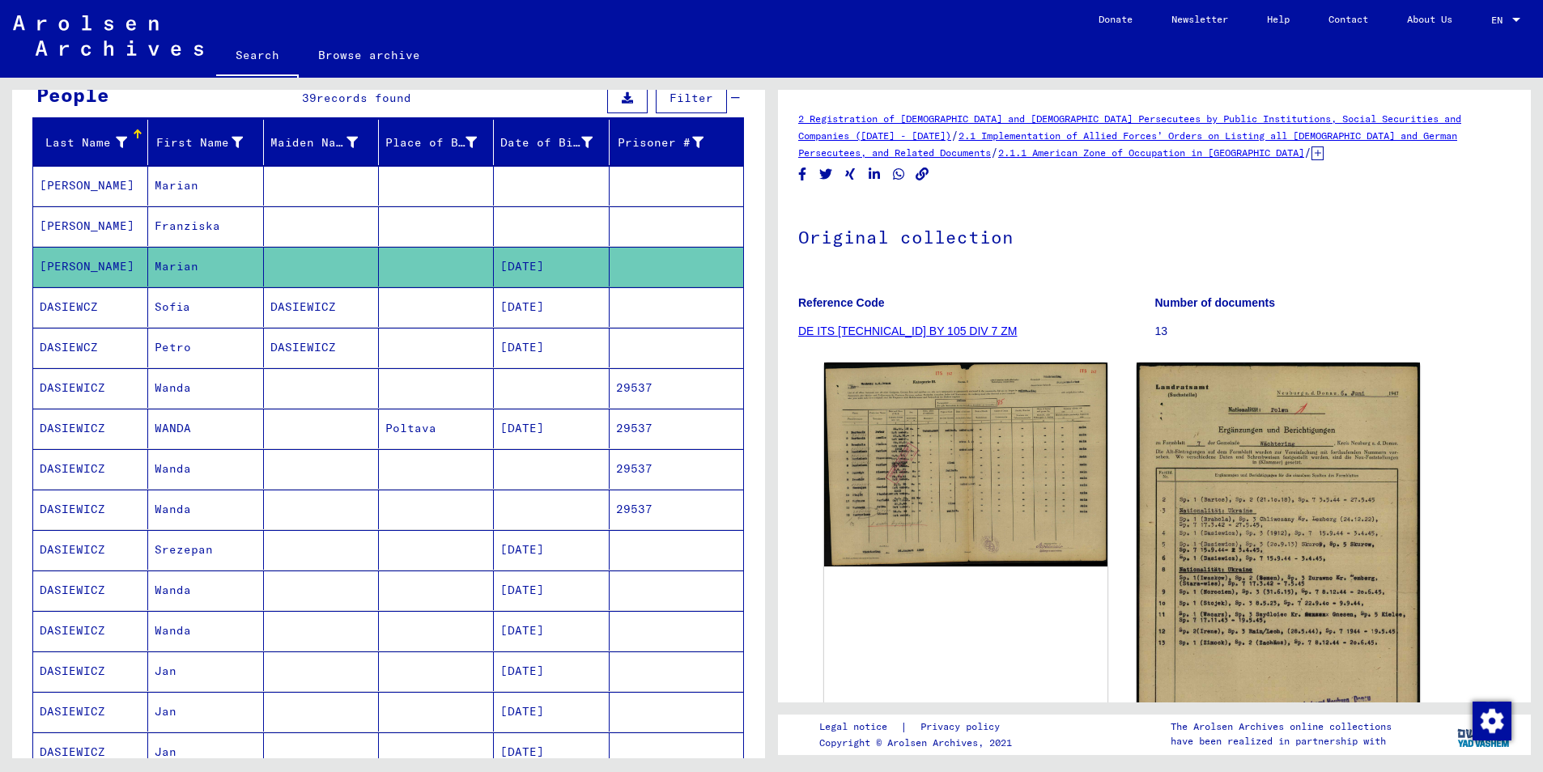
click at [71, 231] on mat-cell "[PERSON_NAME]" at bounding box center [90, 226] width 115 height 40
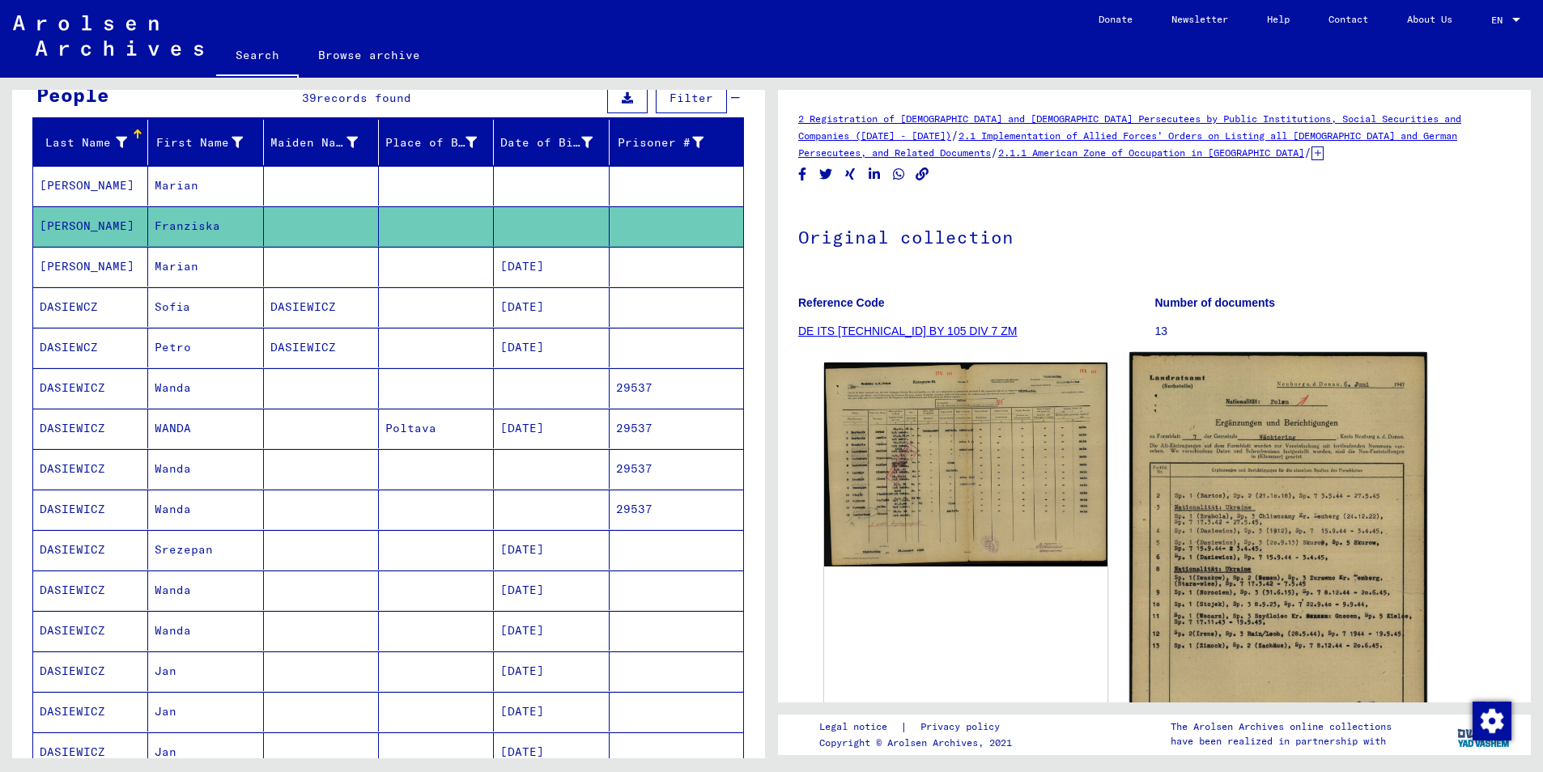
click at [1281, 580] on img at bounding box center [1278, 563] width 298 height 423
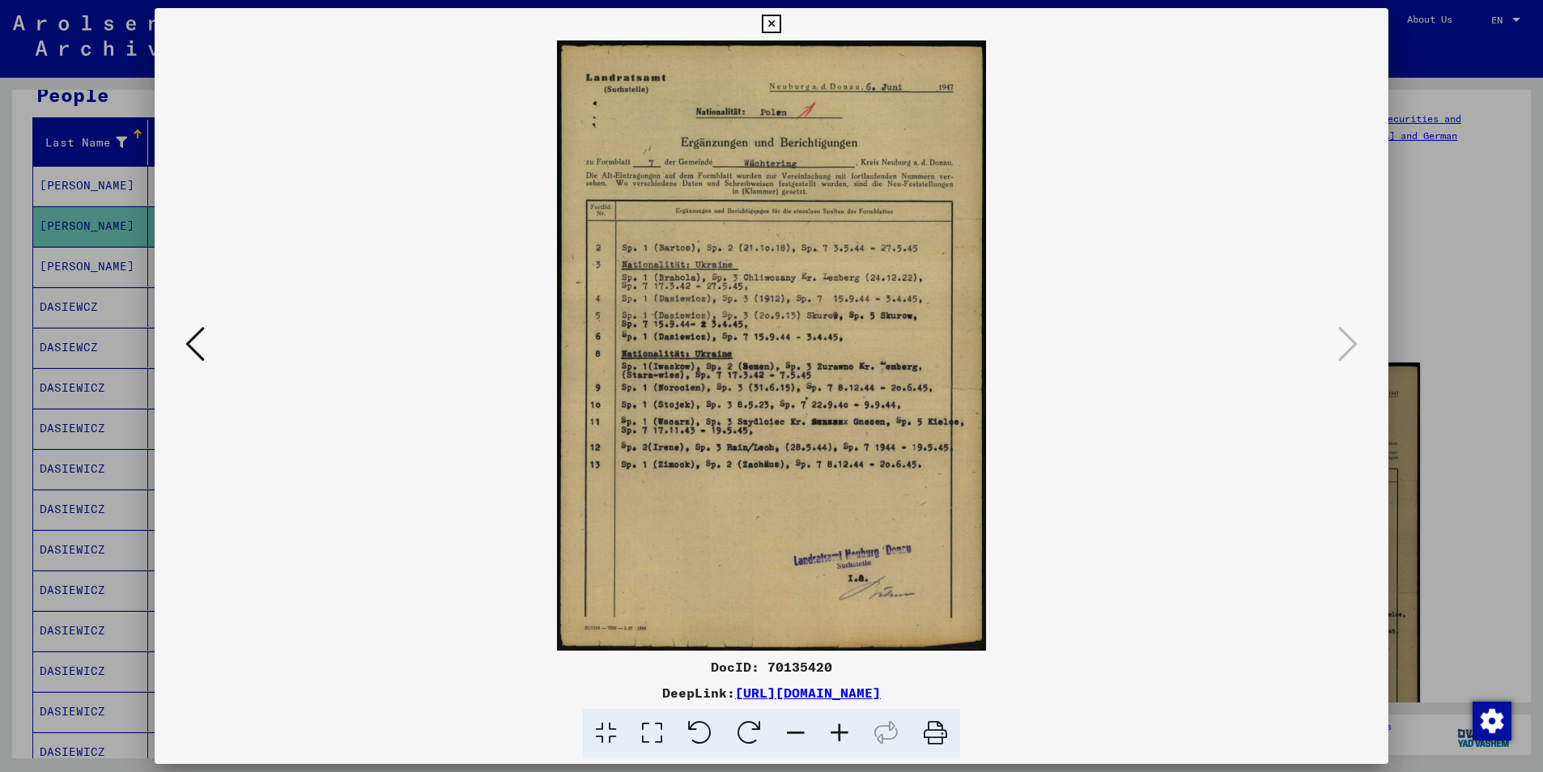
click at [777, 23] on icon at bounding box center [771, 24] width 19 height 19
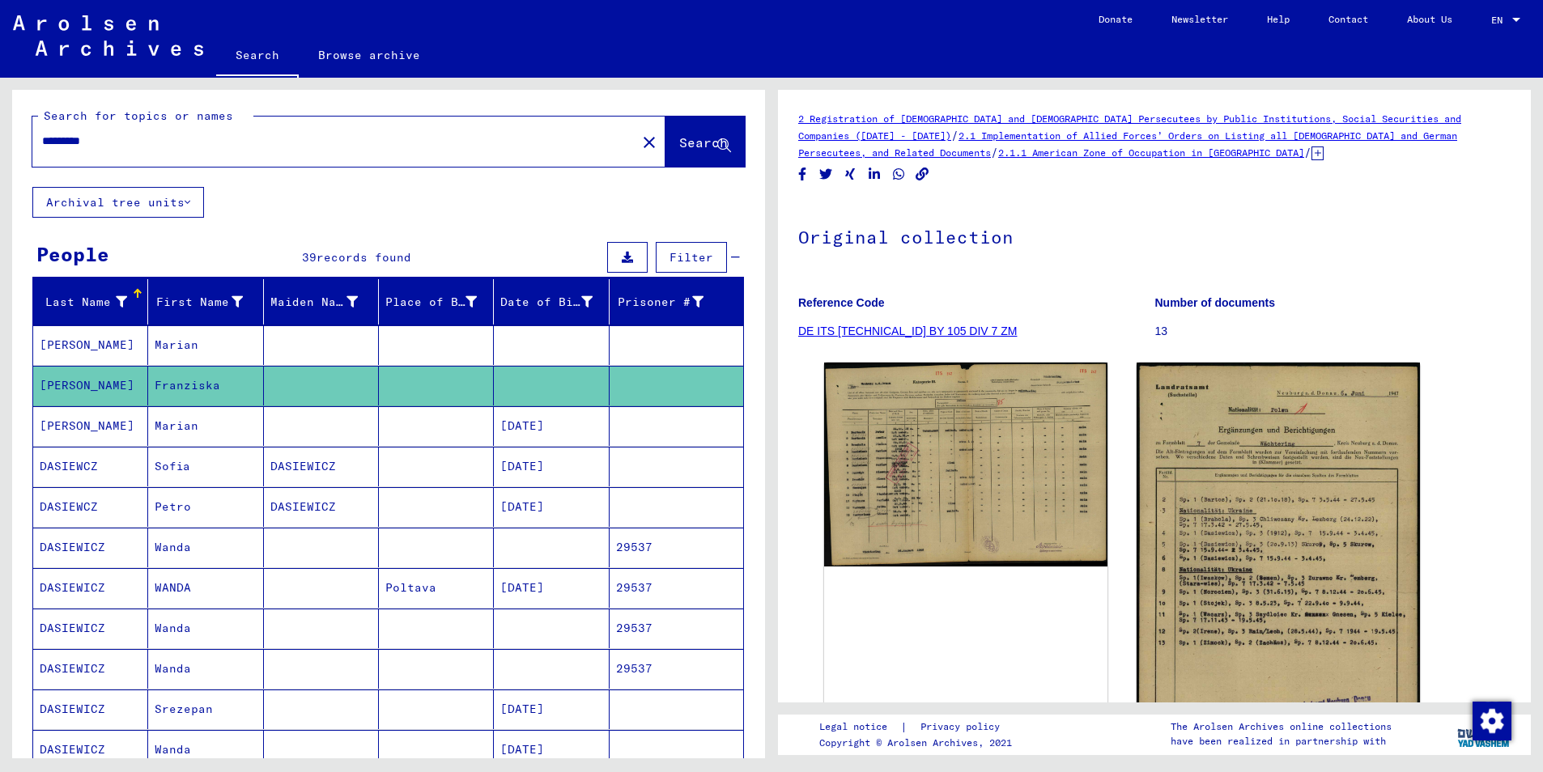
scroll to position [0, 0]
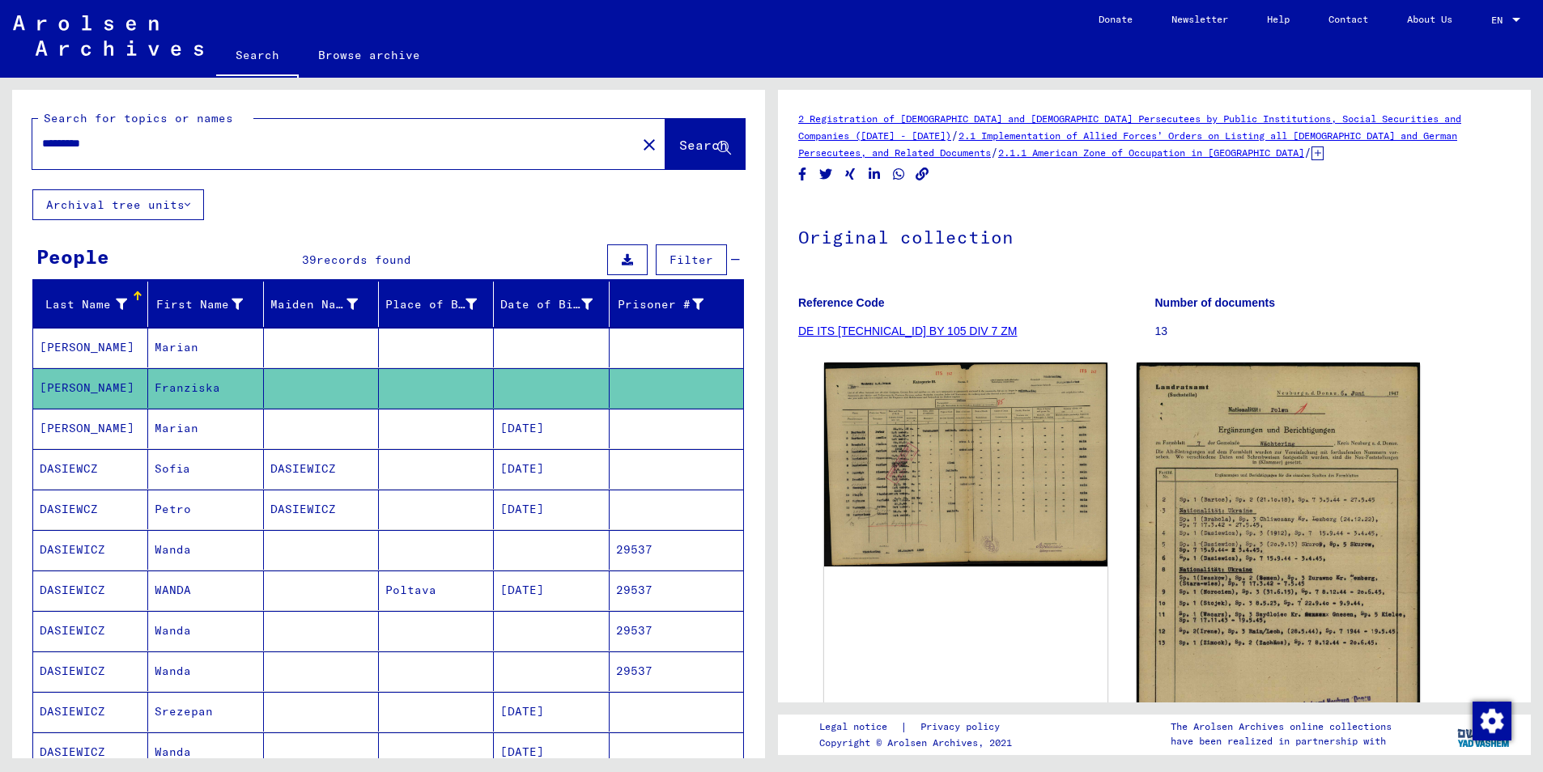
drag, startPoint x: 142, startPoint y: 141, endPoint x: 28, endPoint y: 138, distance: 114.2
click at [28, 138] on div "Search for topics or names ********* close Search" at bounding box center [388, 140] width 753 height 100
type input "**********"
click at [682, 161] on button "Search" at bounding box center [704, 144] width 79 height 50
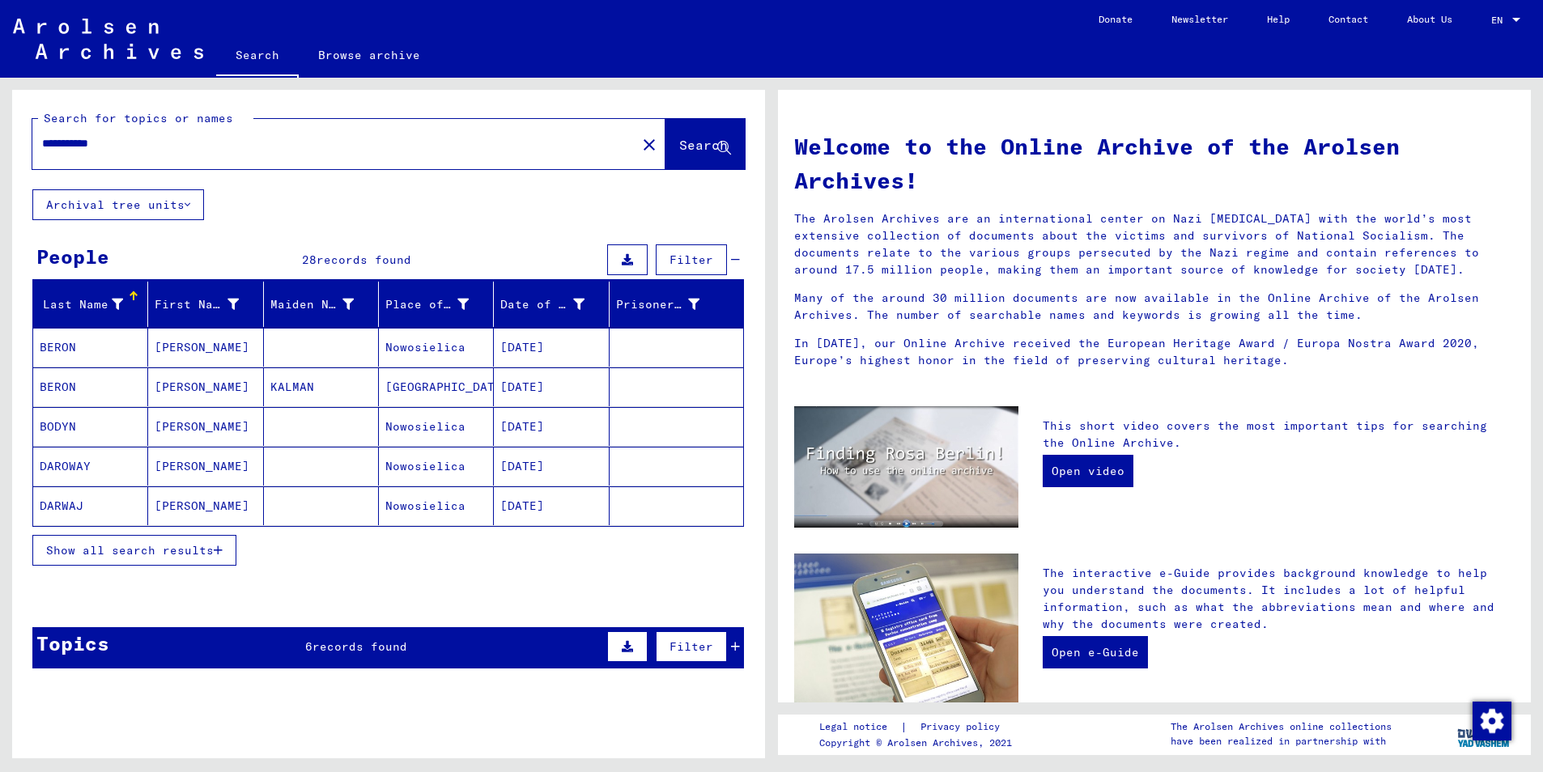
click at [172, 555] on span "Show all search results" at bounding box center [130, 550] width 168 height 15
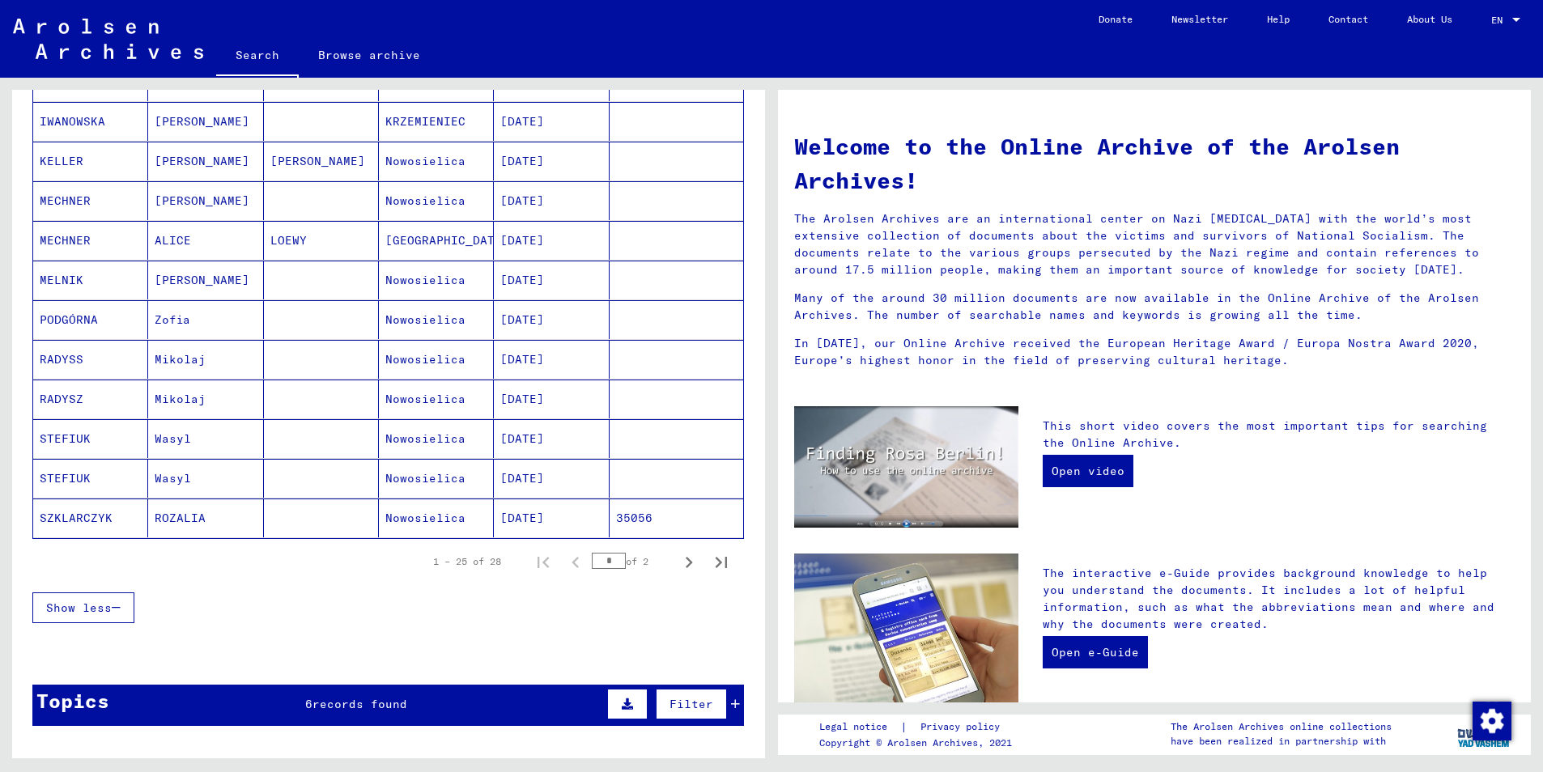
scroll to position [810, 0]
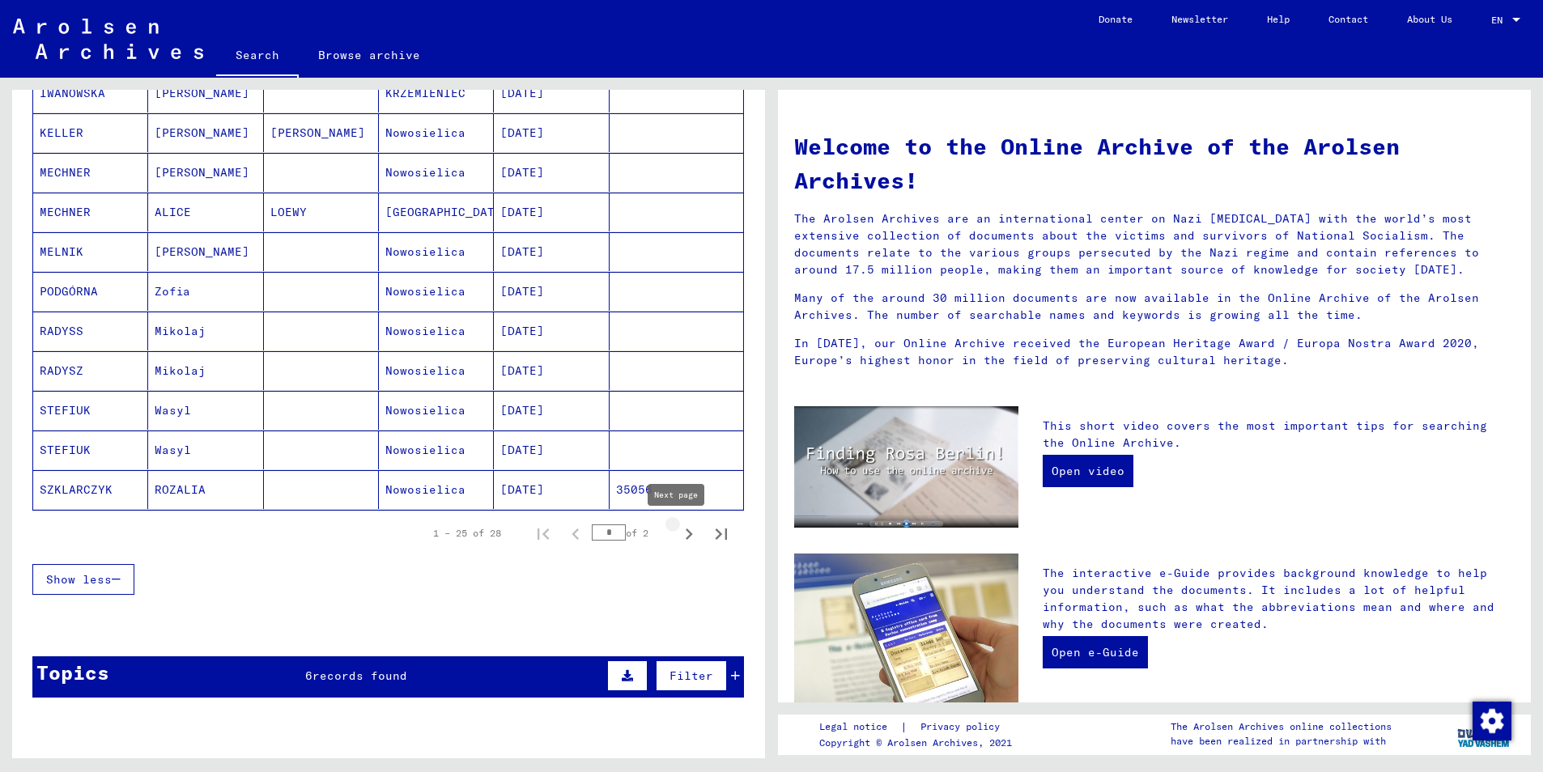
click at [678, 535] on icon "Next page" at bounding box center [689, 534] width 23 height 23
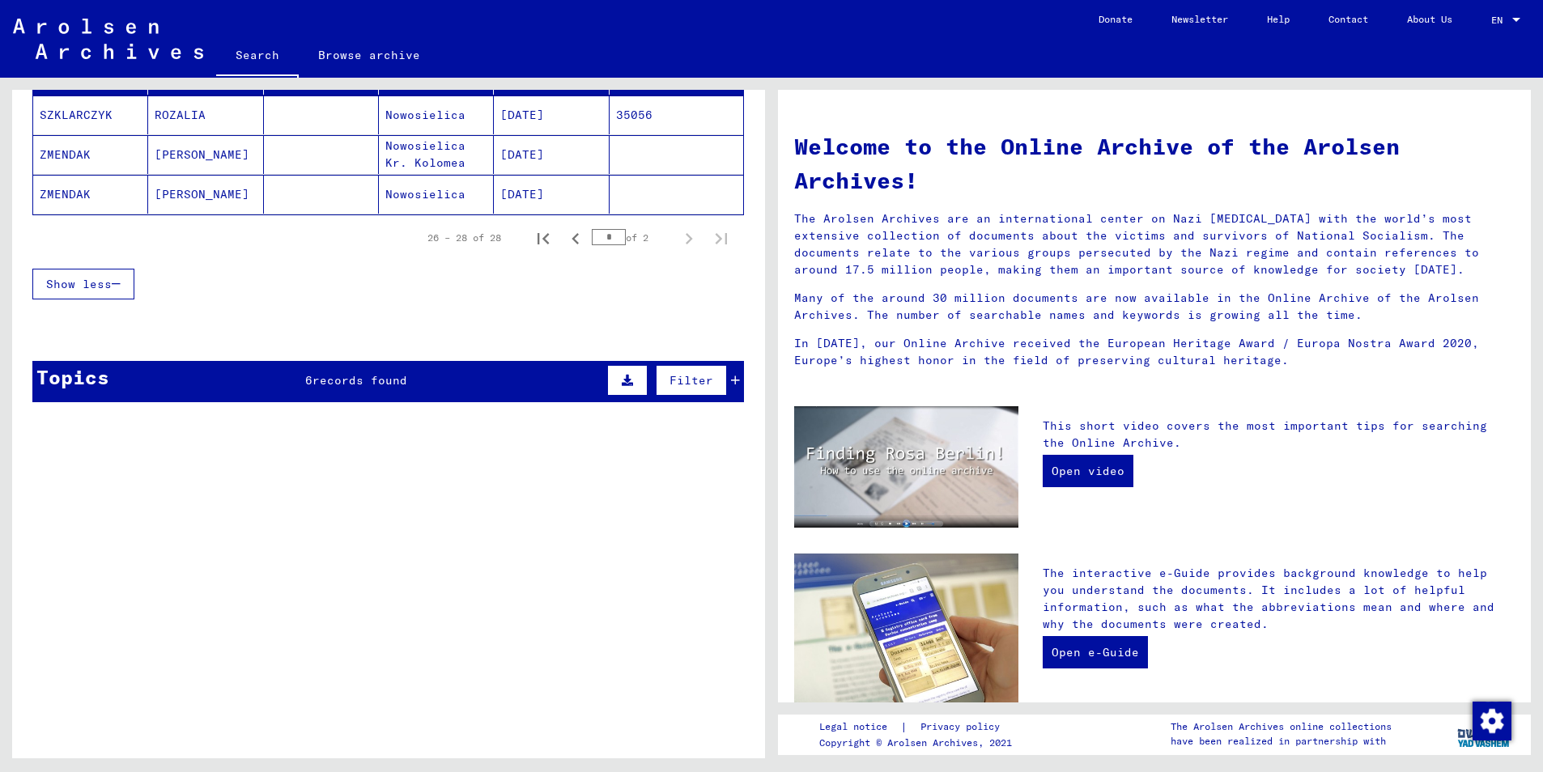
click at [101, 290] on span "Show less" at bounding box center [79, 284] width 66 height 15
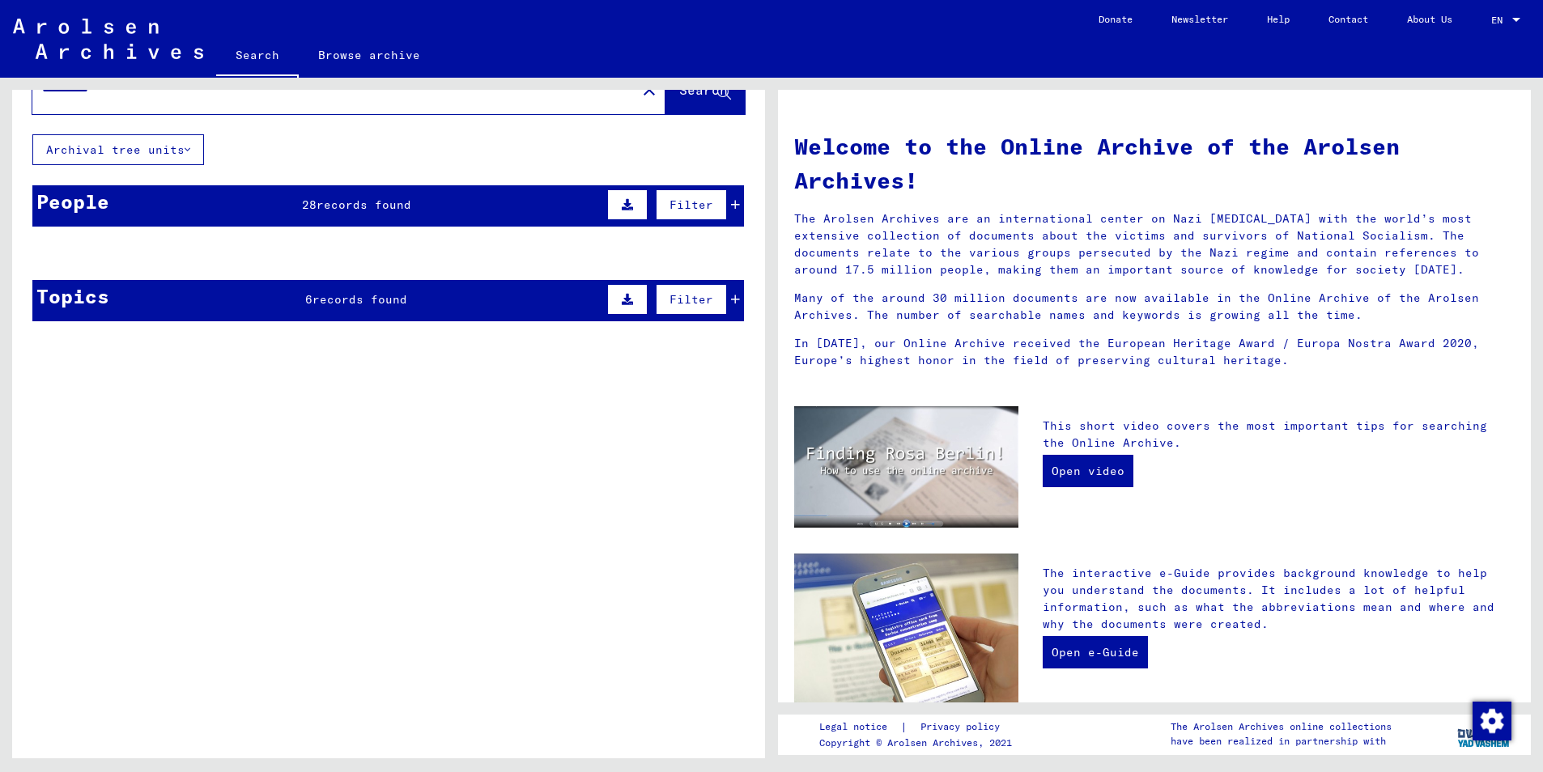
scroll to position [55, 0]
click at [115, 148] on button "Archival tree units" at bounding box center [118, 149] width 172 height 31
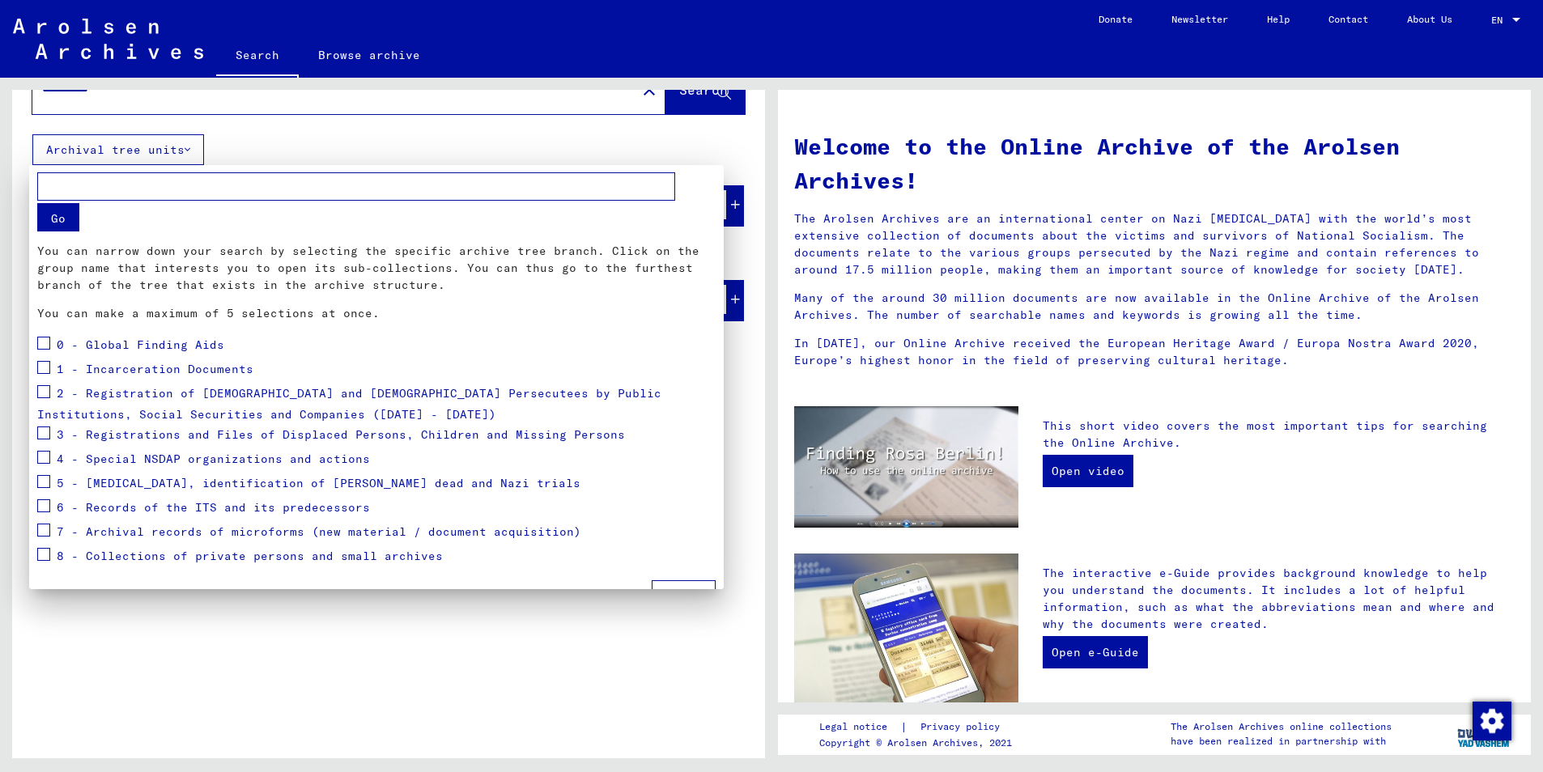
click at [91, 151] on div at bounding box center [771, 386] width 1543 height 772
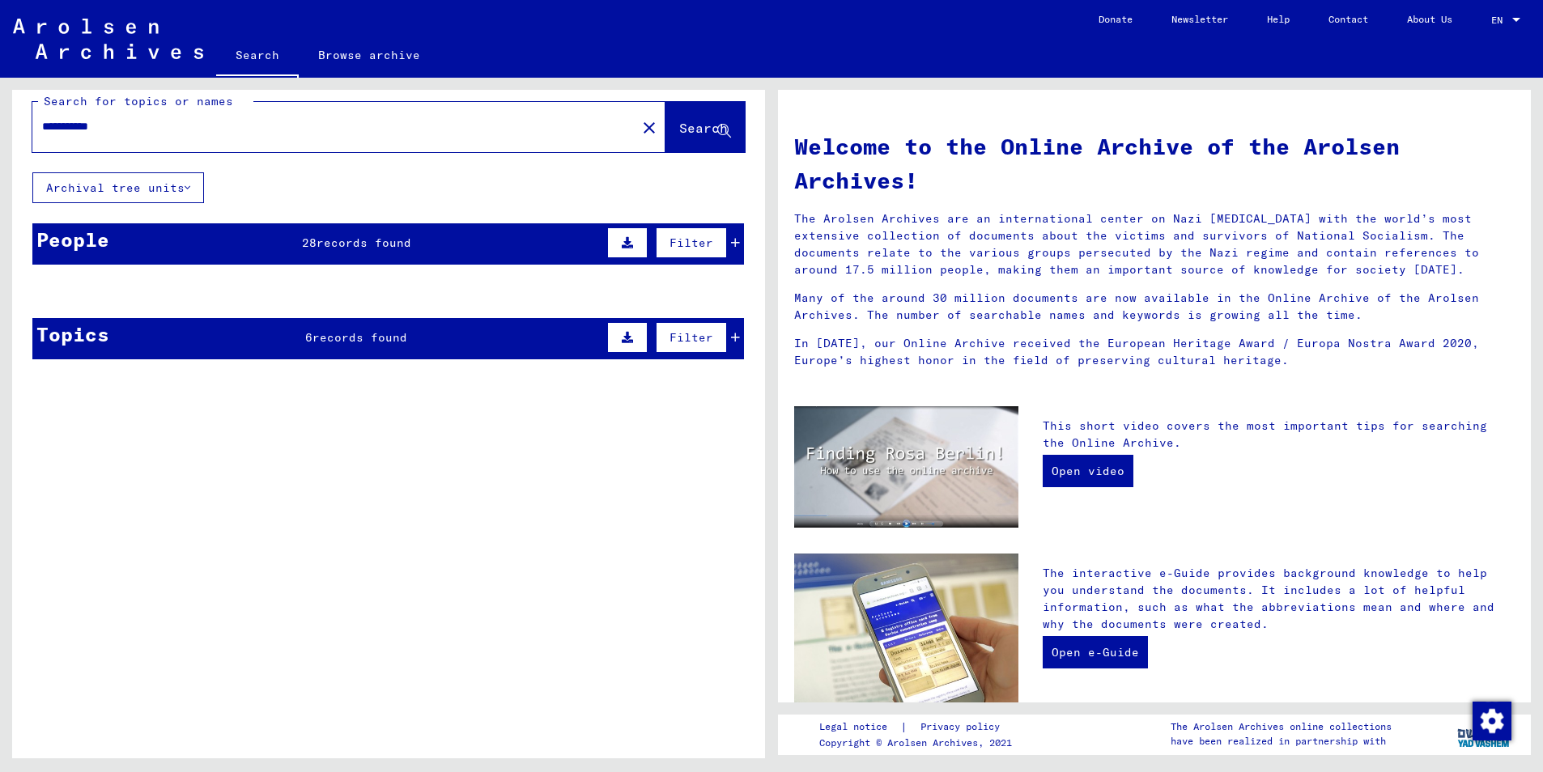
scroll to position [0, 0]
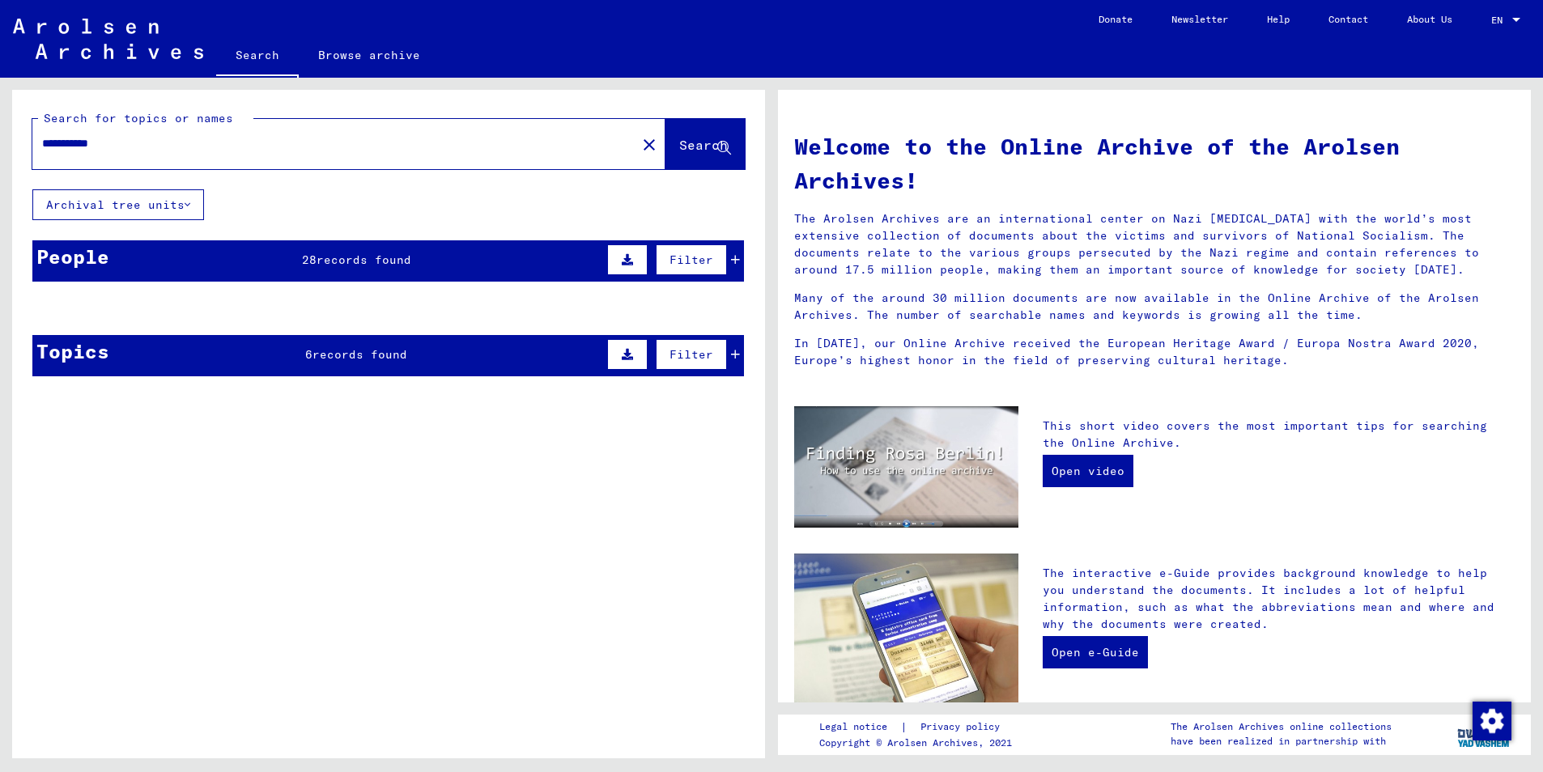
click at [688, 145] on span "Search" at bounding box center [703, 145] width 49 height 16
click at [680, 147] on span "Search" at bounding box center [703, 145] width 49 height 16
click at [397, 270] on div "People 28 records found Filter" at bounding box center [388, 260] width 712 height 41
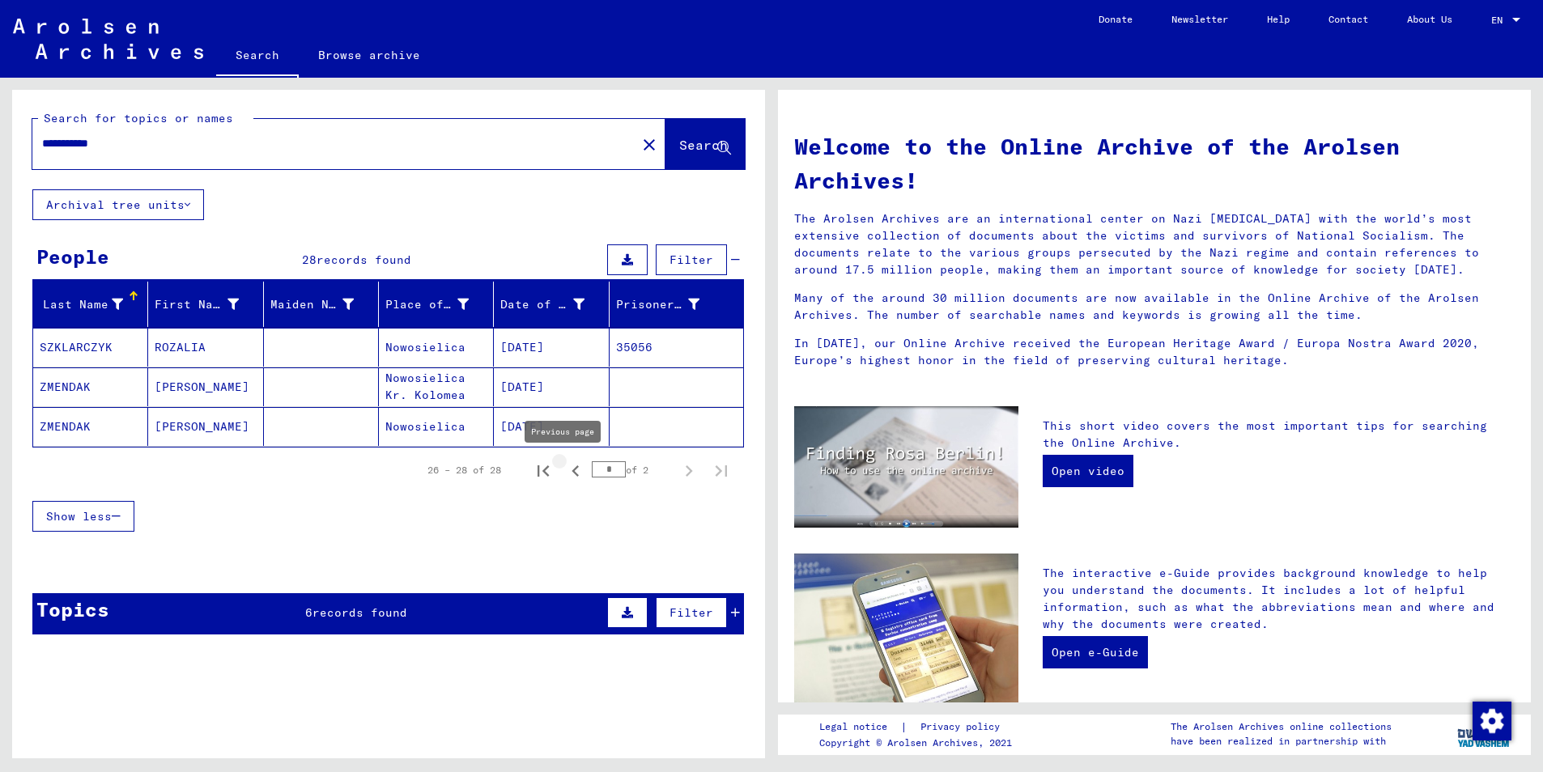
click at [564, 476] on icon "Previous page" at bounding box center [575, 471] width 23 height 23
type input "*"
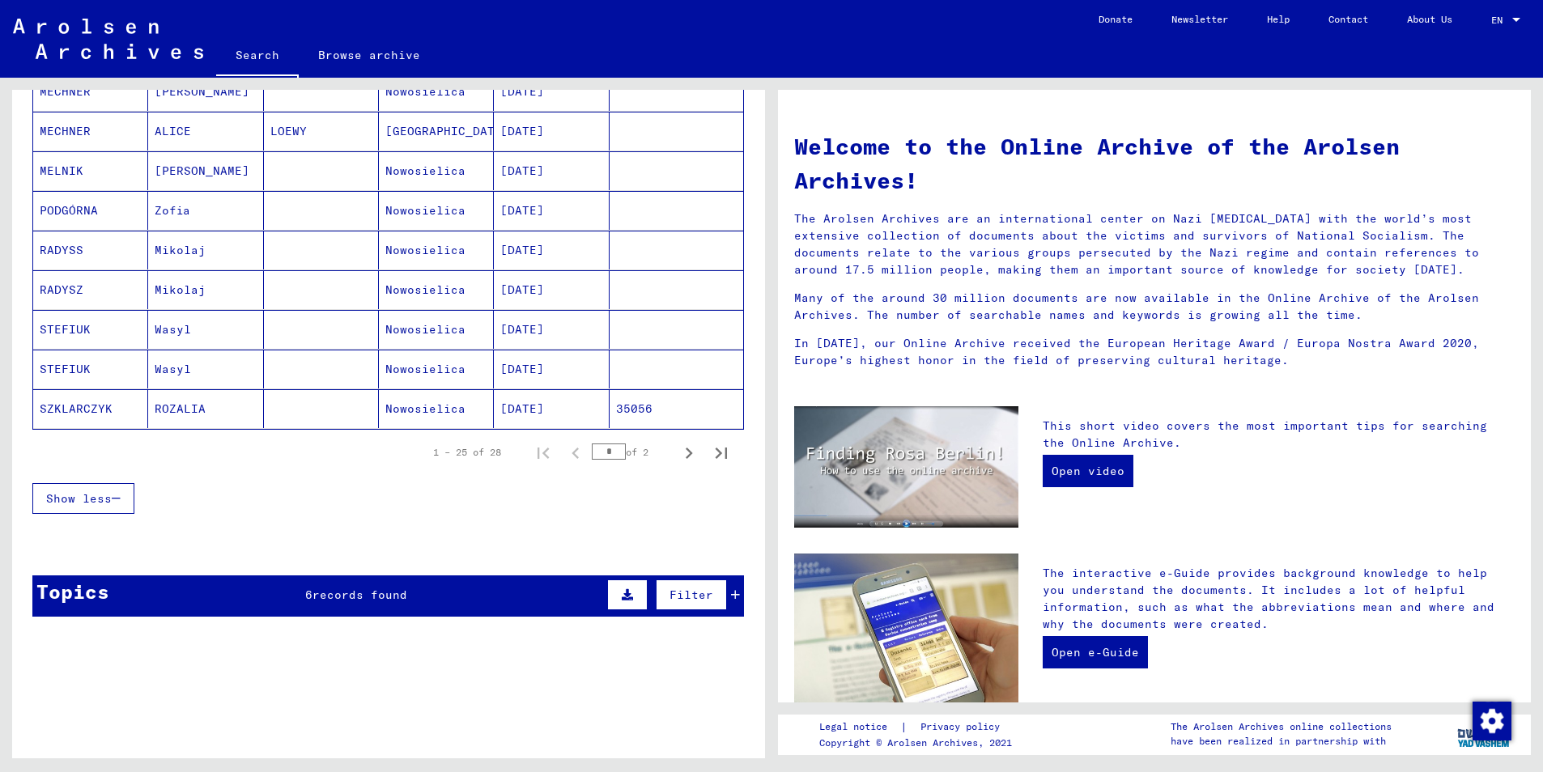
scroll to position [810, 0]
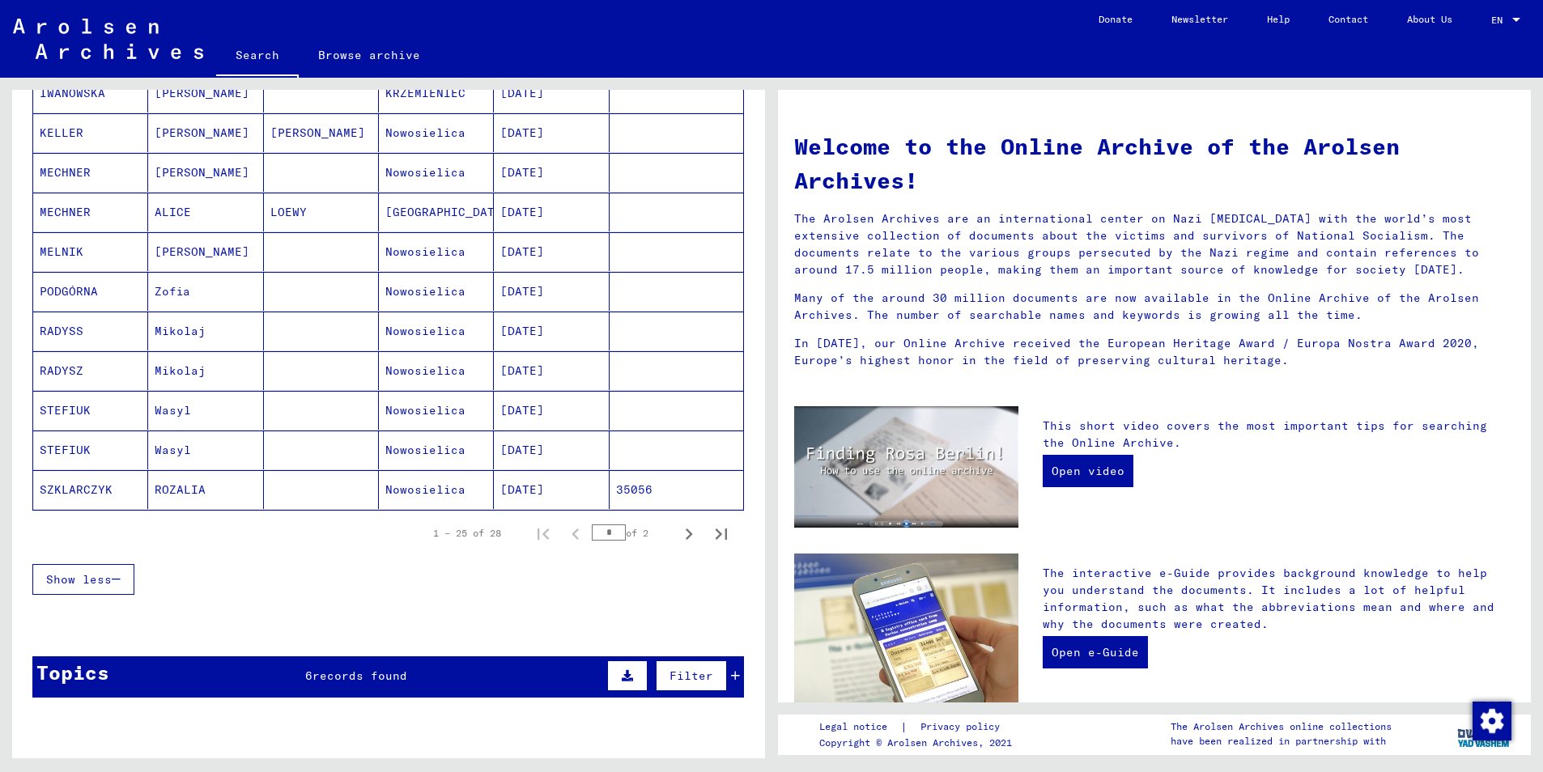
click at [80, 373] on mat-cell "RADYSZ" at bounding box center [90, 370] width 115 height 39
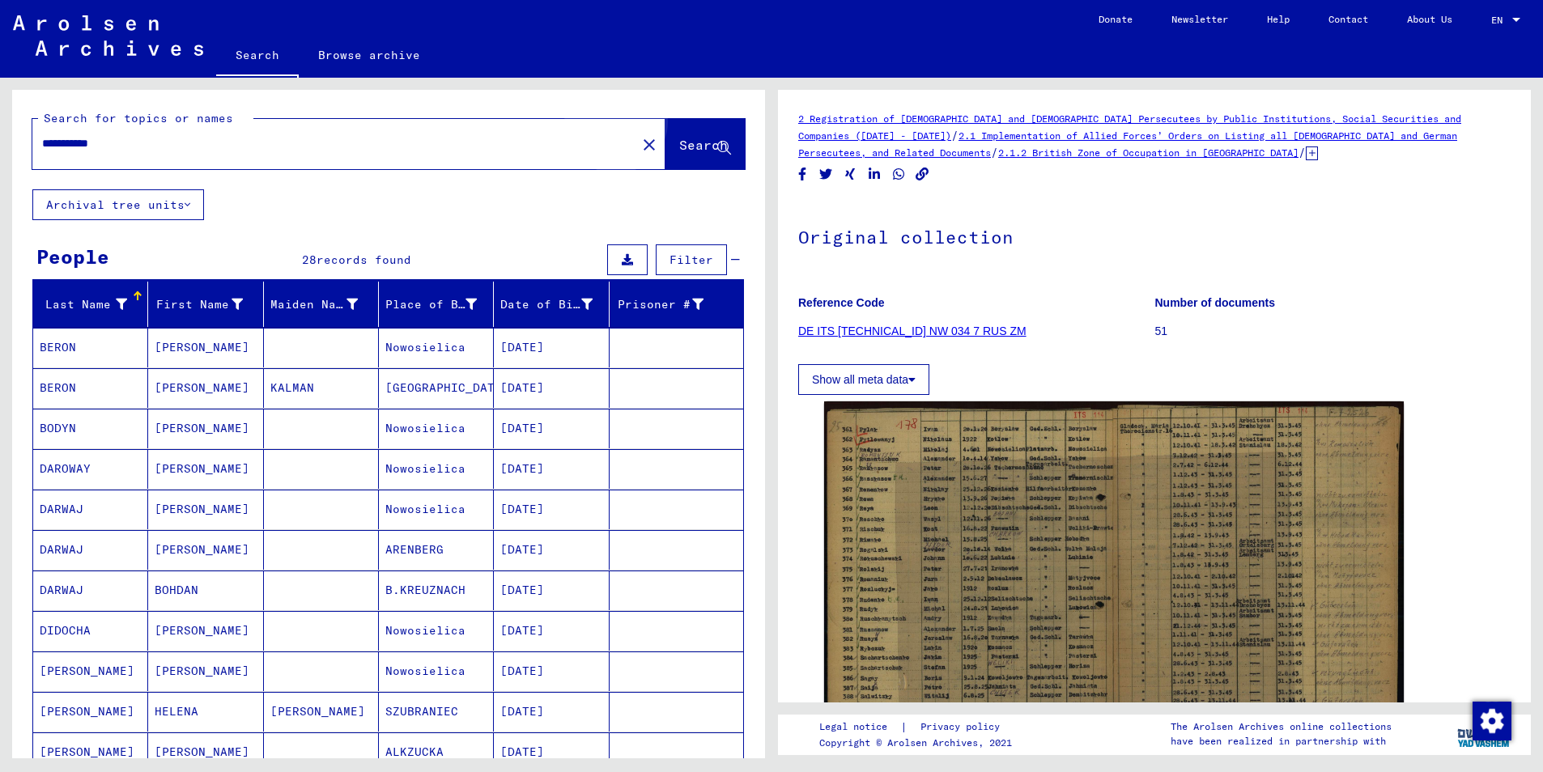
click at [679, 142] on span "Search" at bounding box center [703, 145] width 49 height 16
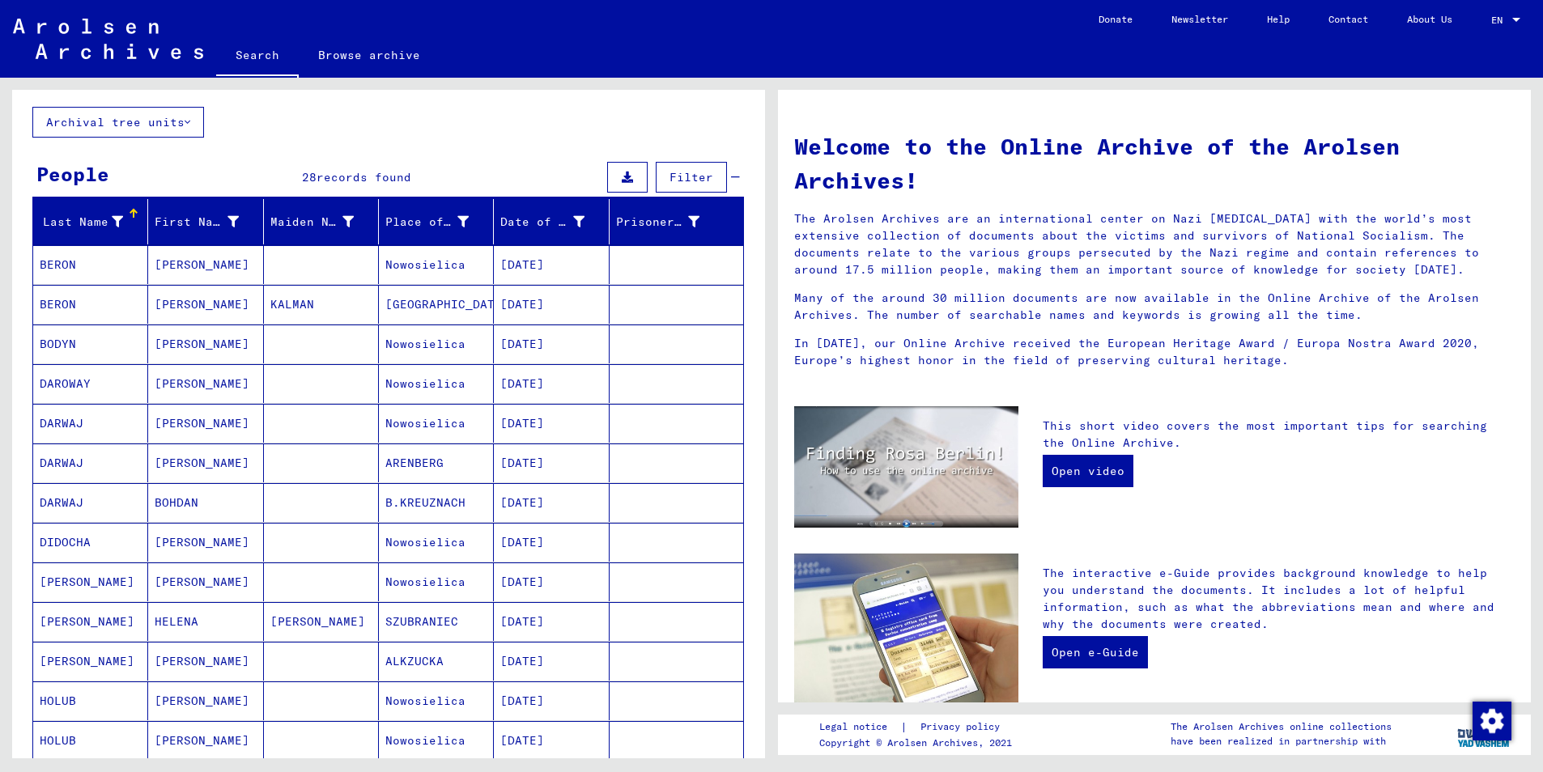
scroll to position [81, 0]
